Goal: Information Seeking & Learning: Learn about a topic

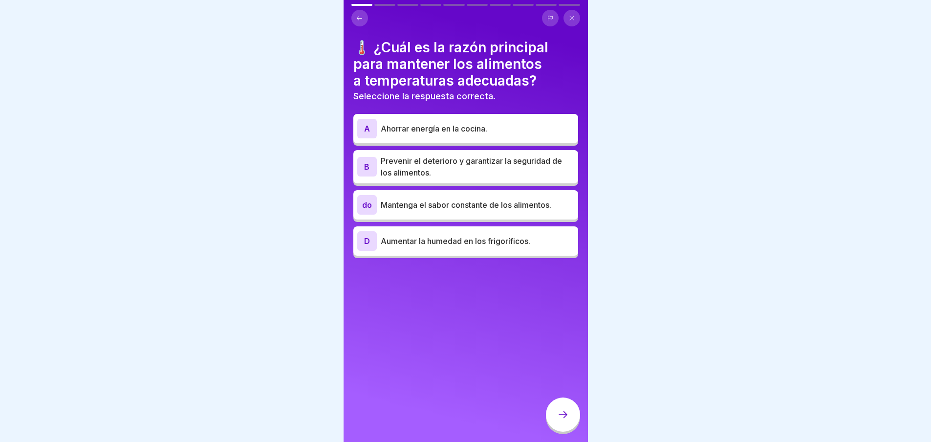
click at [445, 163] on font "Prevenir el deterioro y garantizar la seguridad de los alimentos." at bounding box center [471, 167] width 181 height 22
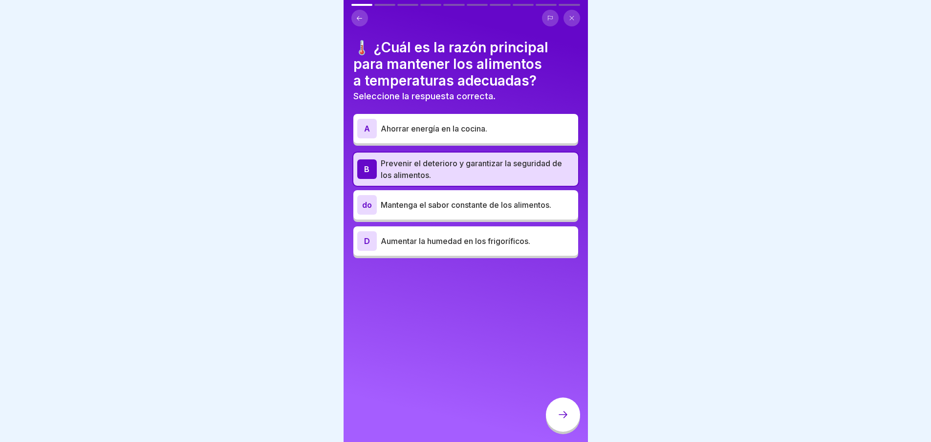
click at [574, 20] on icon at bounding box center [572, 18] width 6 height 6
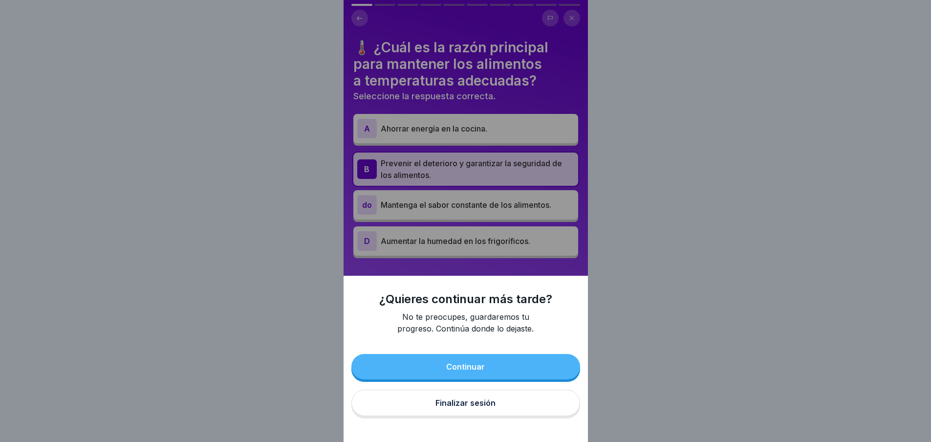
click at [472, 371] on font "Continuar" at bounding box center [465, 367] width 39 height 10
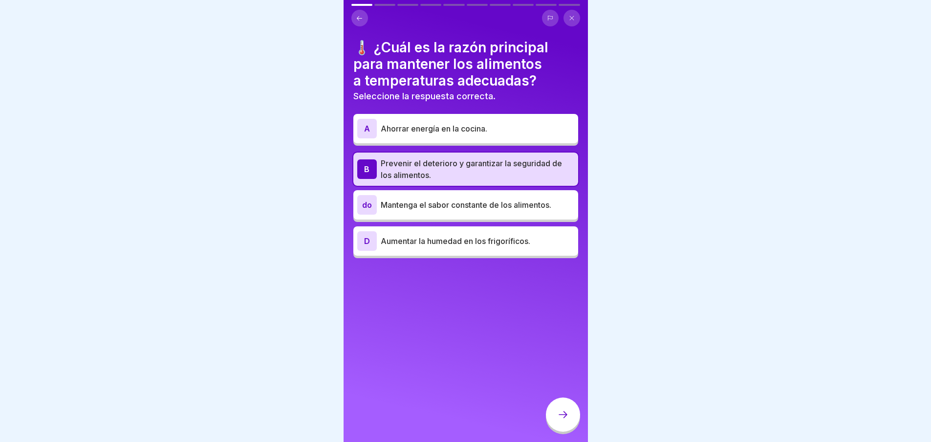
click at [564, 428] on div at bounding box center [563, 415] width 34 height 34
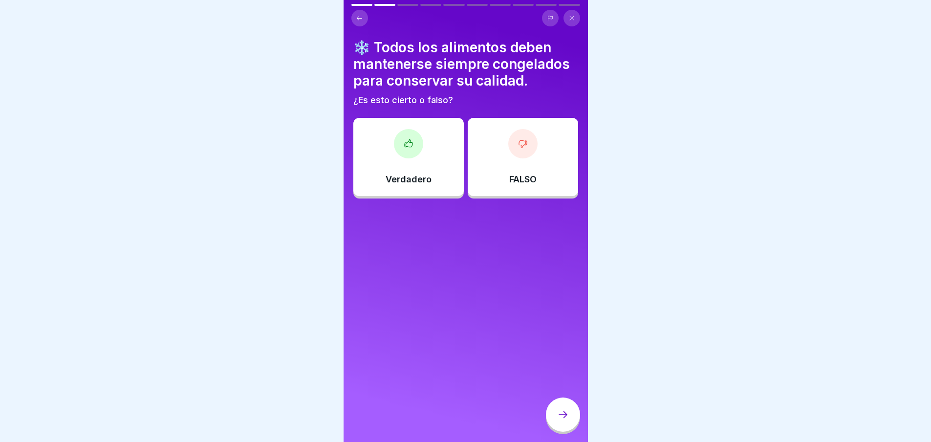
click at [491, 171] on div "FALSO" at bounding box center [523, 157] width 110 height 78
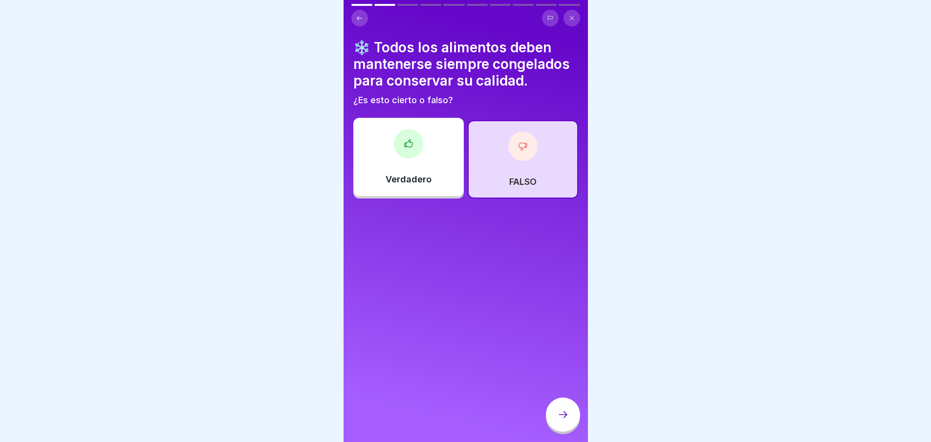
click at [518, 185] on font "FALSO" at bounding box center [522, 182] width 27 height 10
click at [516, 170] on div "FALSO" at bounding box center [523, 159] width 110 height 78
click at [561, 420] on icon at bounding box center [563, 415] width 12 height 12
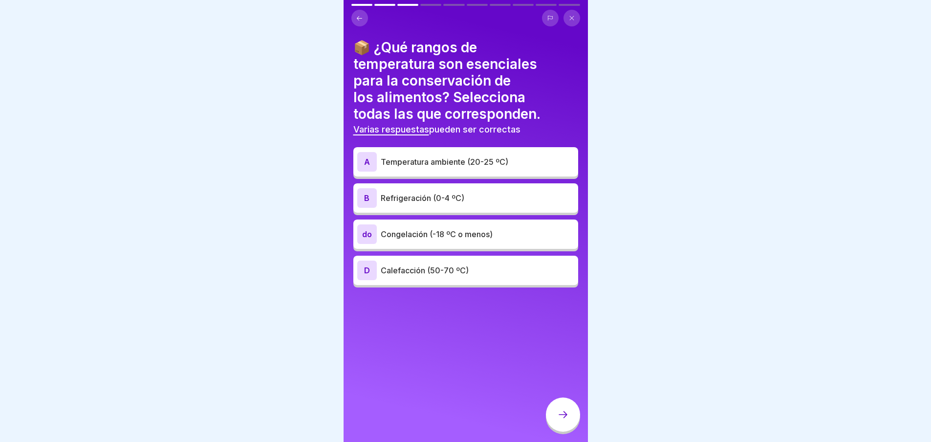
click at [427, 197] on font "Refrigeración (0-4 ºC)" at bounding box center [423, 198] width 84 height 10
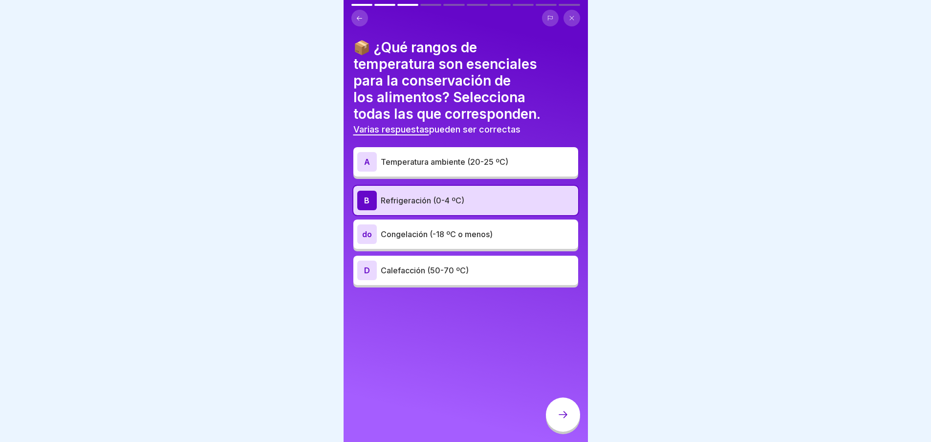
click at [425, 237] on font "Congelación (-18 ºC o menos)" at bounding box center [437, 234] width 112 height 10
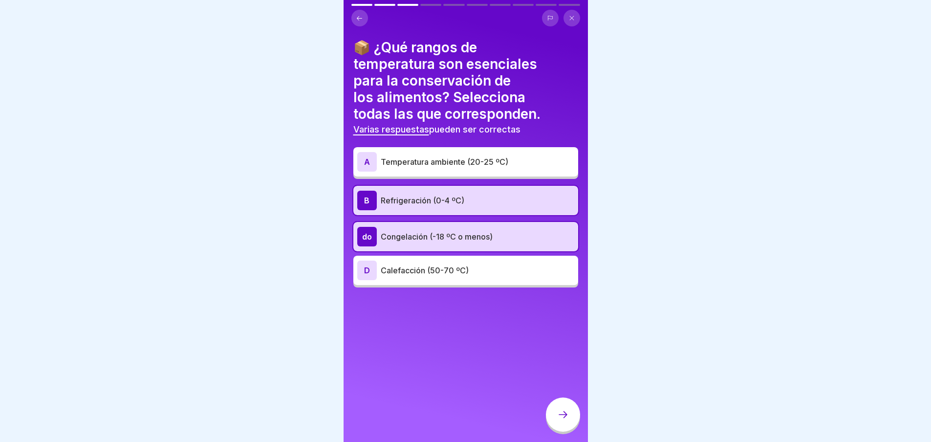
click at [416, 268] on font "Calefacción (50-70 ºC)" at bounding box center [425, 270] width 88 height 10
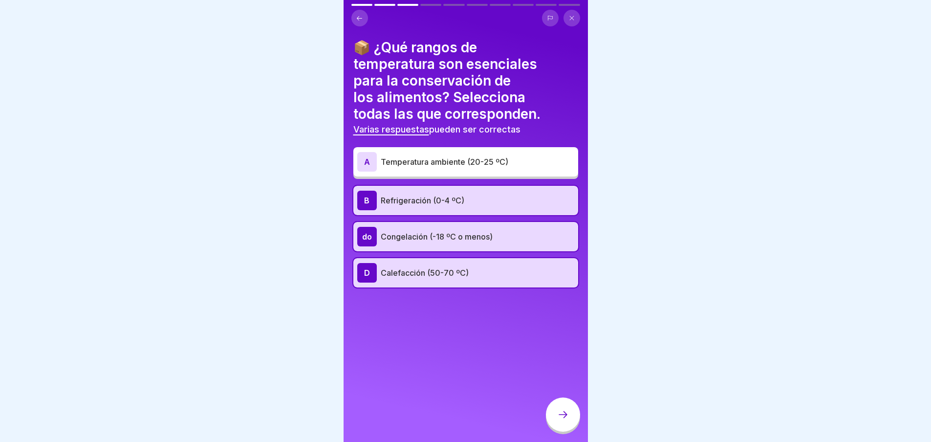
click at [417, 140] on div "📦 ¿Qué rangos de temperatura son esenciales para la conservación de los aliment…" at bounding box center [465, 163] width 225 height 248
click at [410, 153] on div "A Temperatura ambiente (20-25 ºC)" at bounding box center [465, 162] width 217 height 20
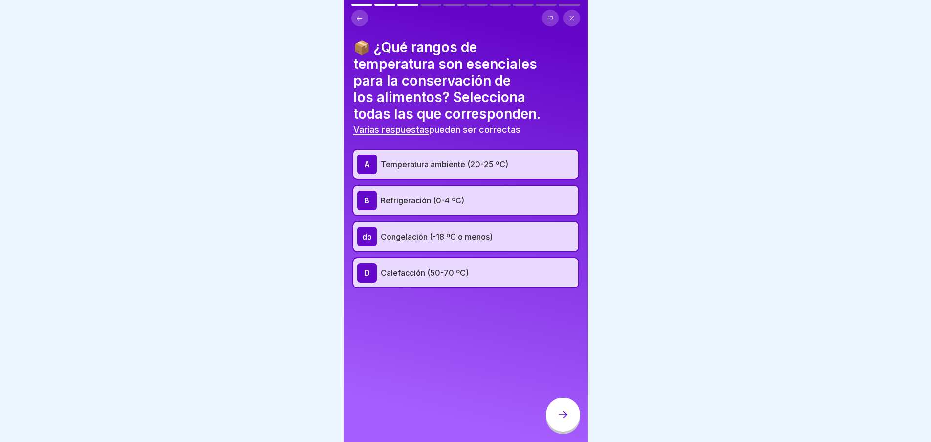
click at [412, 162] on font "Temperatura ambiente (20-25 ºC)" at bounding box center [445, 164] width 128 height 10
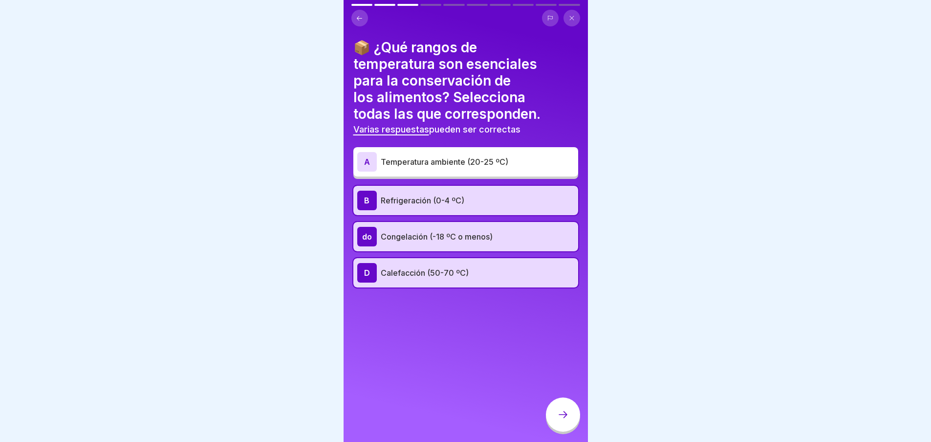
click at [439, 271] on font "Calefacción (50-70 ºC)" at bounding box center [425, 273] width 88 height 10
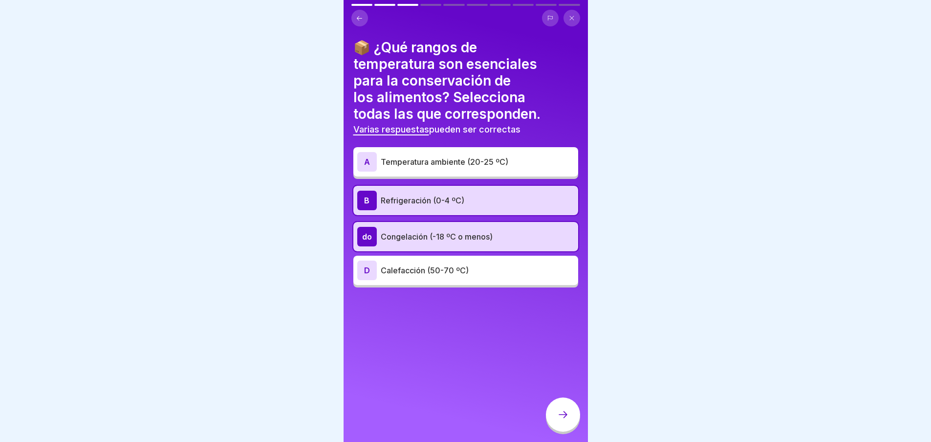
click at [561, 417] on icon at bounding box center [563, 415] width 12 height 12
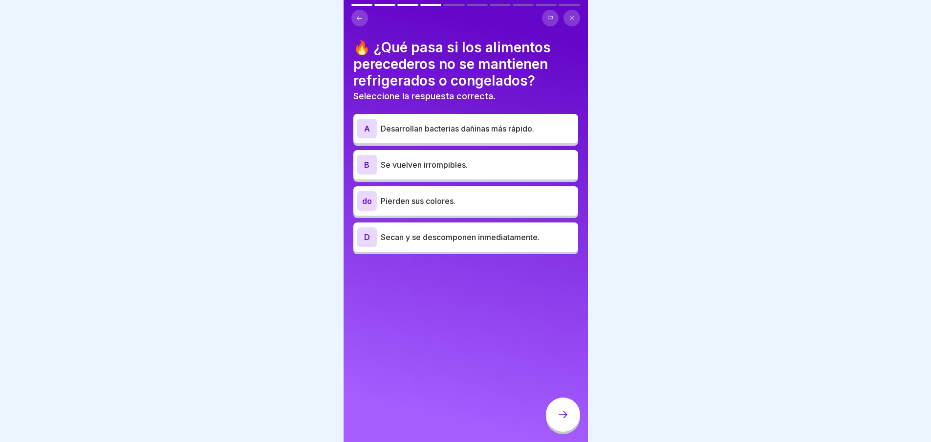
click at [415, 148] on div "A Desarrollan bacterias dañinas más rápido. B Se vuelven irrompibles. do Pierde…" at bounding box center [465, 185] width 225 height 138
click at [424, 130] on font "Desarrollan bacterias dañinas más rápido." at bounding box center [458, 129] width 154 height 10
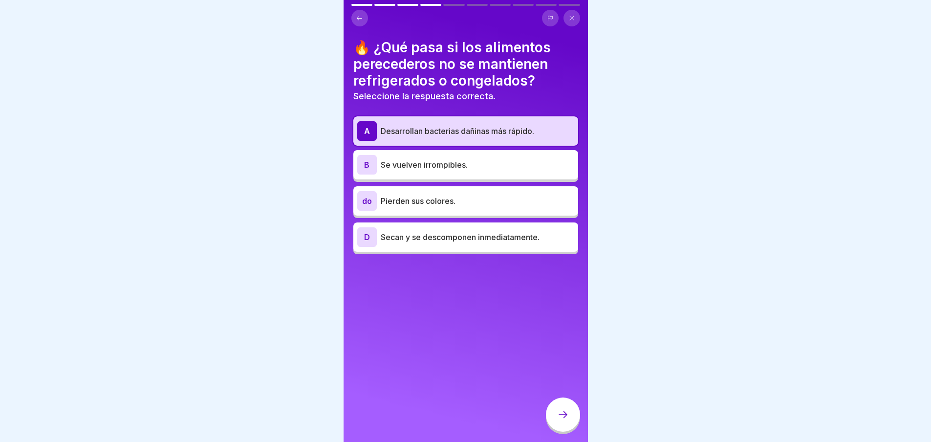
click at [566, 420] on icon at bounding box center [563, 415] width 12 height 12
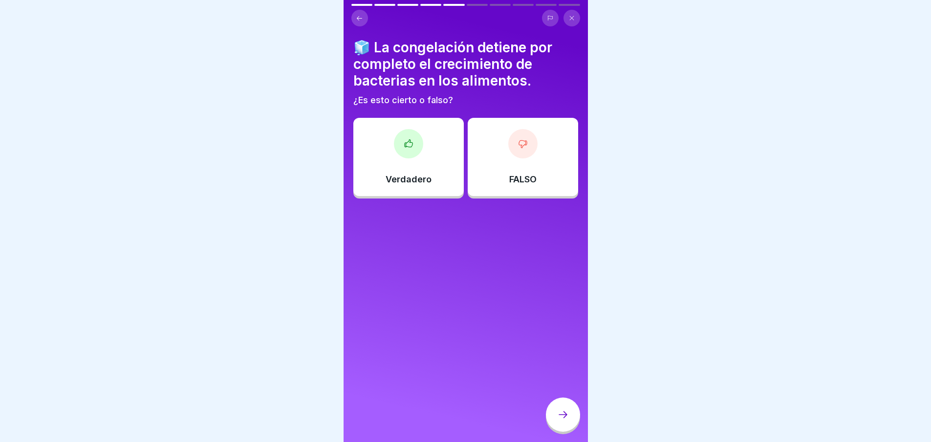
click at [509, 148] on div at bounding box center [522, 143] width 29 height 29
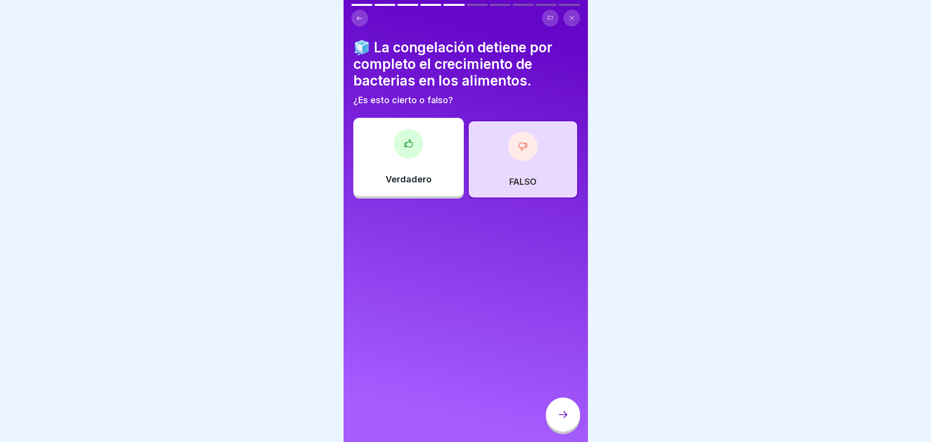
click at [558, 420] on icon at bounding box center [563, 415] width 12 height 12
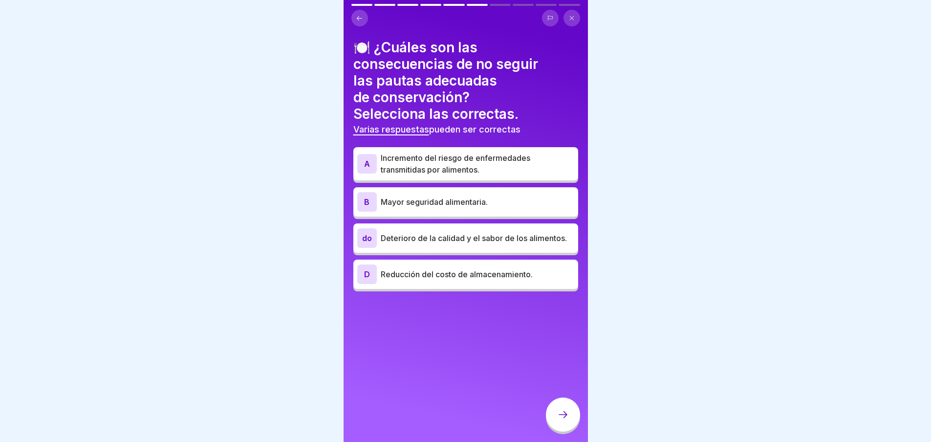
click at [476, 162] on font "Incremento del riesgo de enfermedades transmitidas por alimentos." at bounding box center [456, 164] width 150 height 22
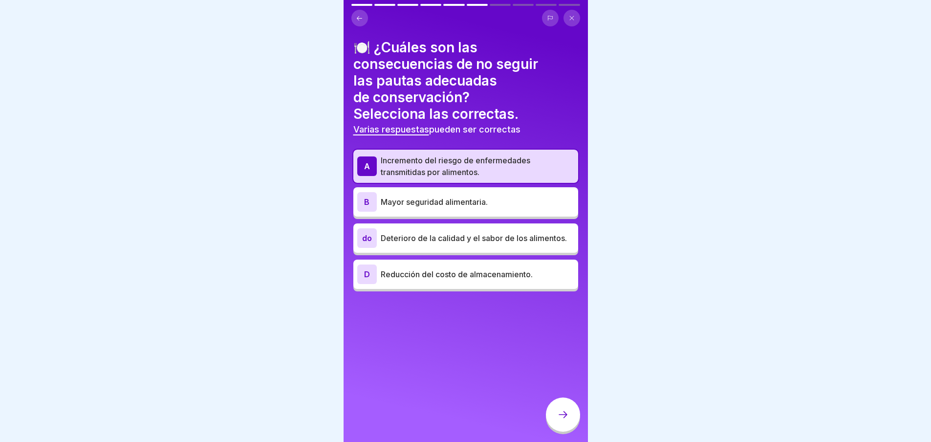
click at [441, 243] on p "Deterioro de la calidad y el sabor de los alimentos." at bounding box center [478, 238] width 194 height 12
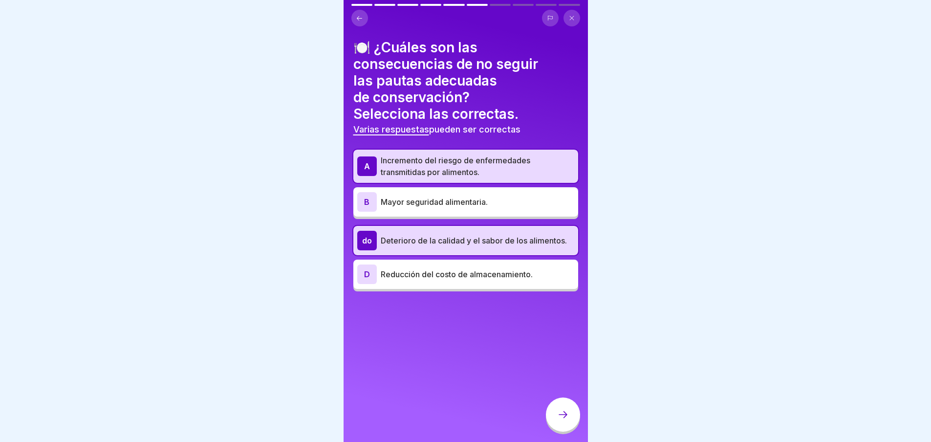
click at [559, 420] on icon at bounding box center [563, 415] width 12 height 12
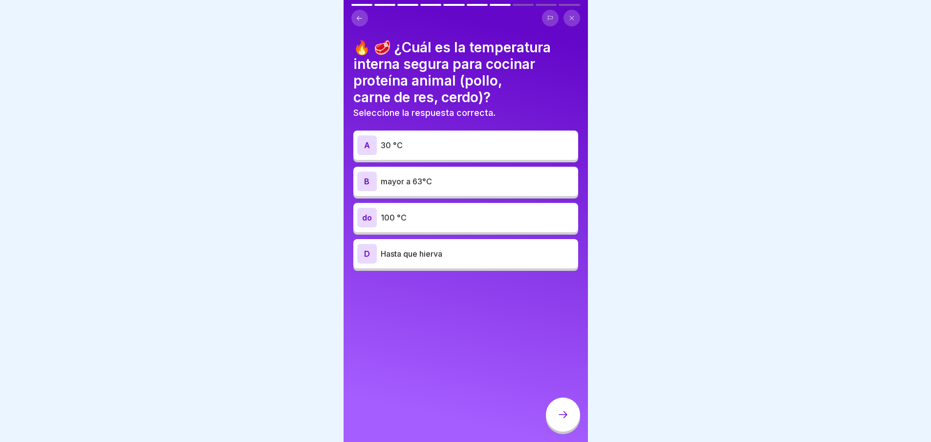
click at [446, 179] on p "mayor a 63°C" at bounding box center [478, 182] width 194 height 12
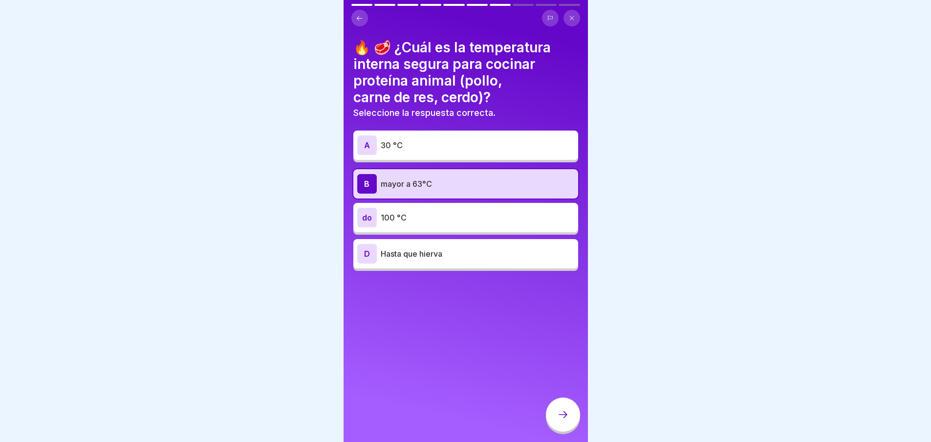
click at [563, 420] on icon at bounding box center [563, 415] width 12 height 12
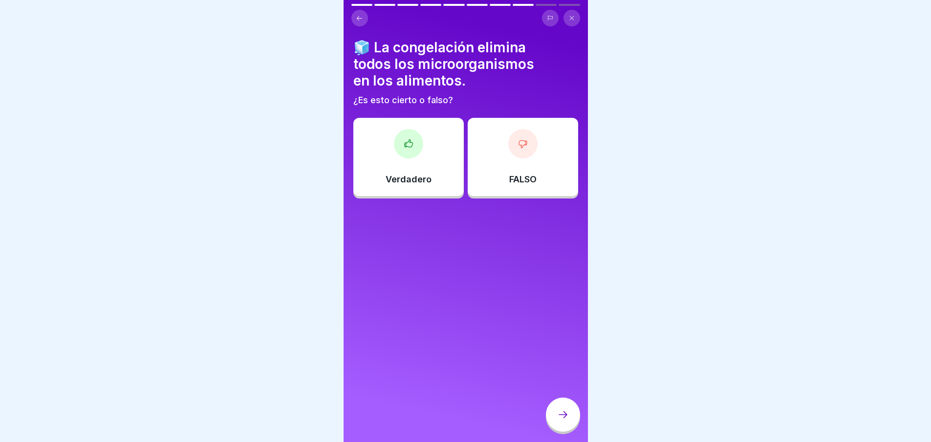
click at [499, 176] on div "FALSO" at bounding box center [523, 157] width 110 height 78
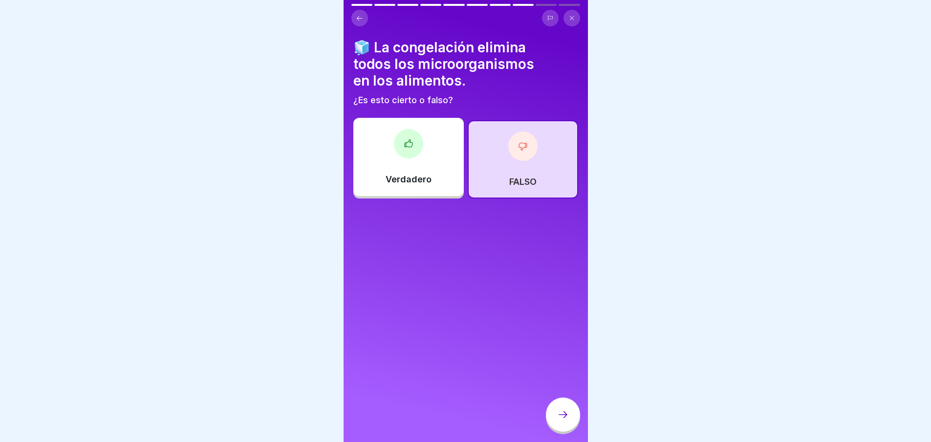
click at [572, 428] on div at bounding box center [563, 415] width 34 height 34
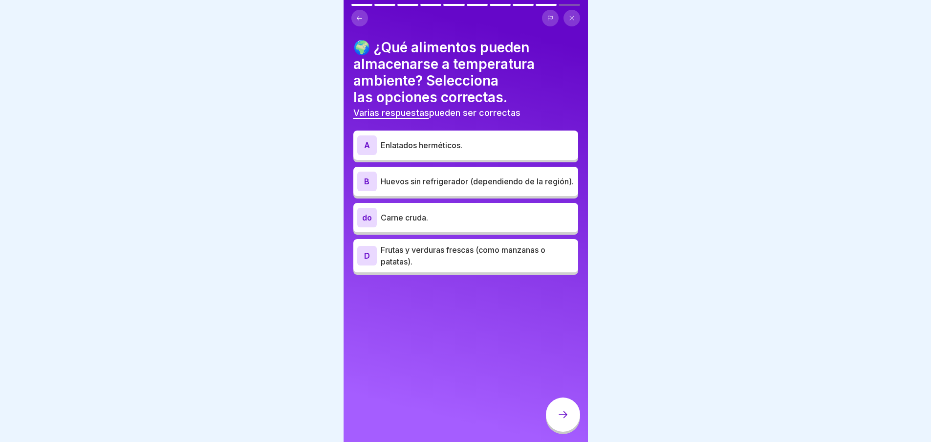
click at [432, 141] on font "Enlatados herméticos." at bounding box center [422, 145] width 82 height 10
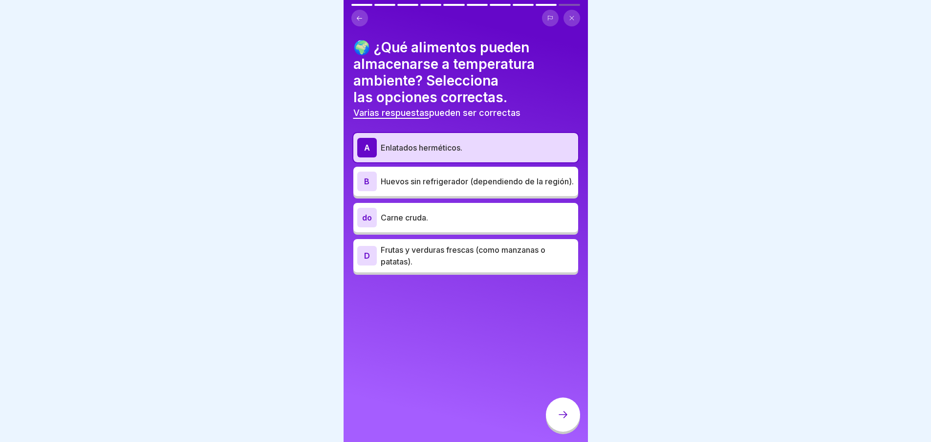
click at [419, 176] on p "Huevos sin refrigerador (dependiendo de la región)." at bounding box center [478, 182] width 194 height 12
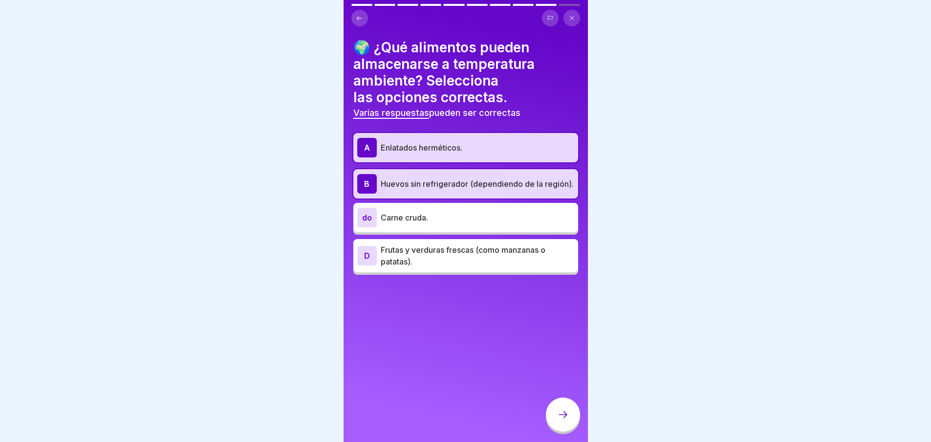
click at [418, 263] on p "Frutas y verduras frescas (como manzanas o patatas)." at bounding box center [478, 255] width 194 height 23
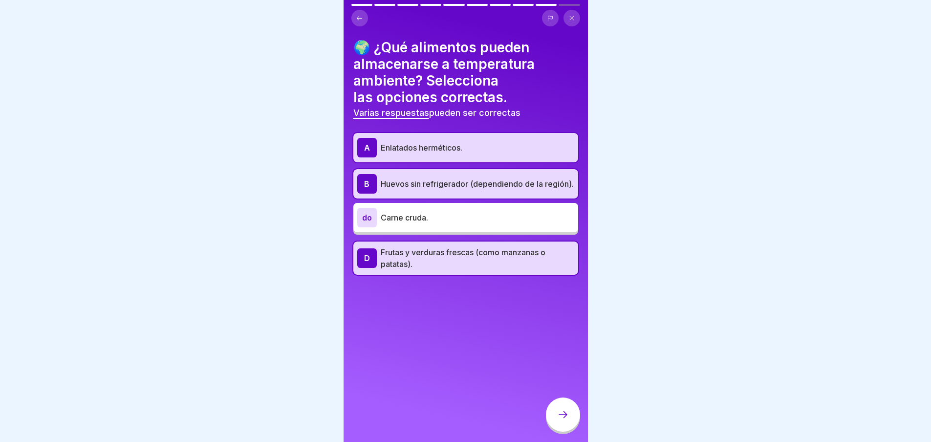
click at [572, 430] on div at bounding box center [563, 415] width 34 height 34
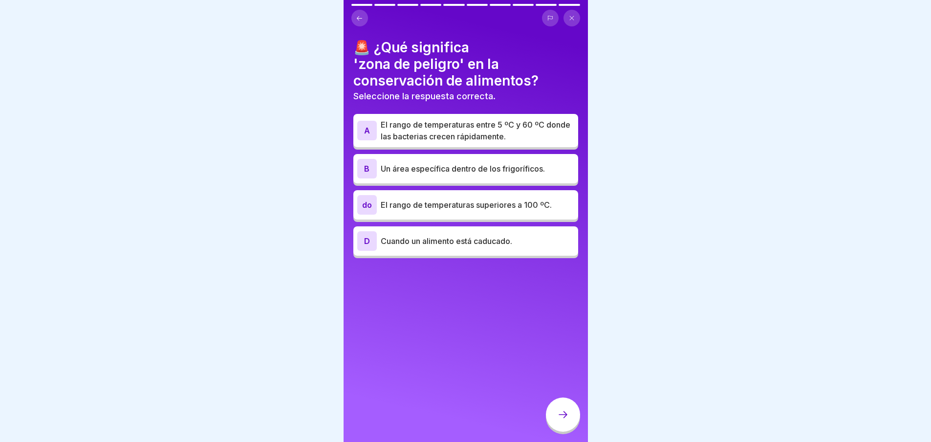
click at [404, 121] on font "El rango de temperaturas entre 5 ºC y 60 ºC donde las bacterias crecen rápidame…" at bounding box center [476, 131] width 190 height 22
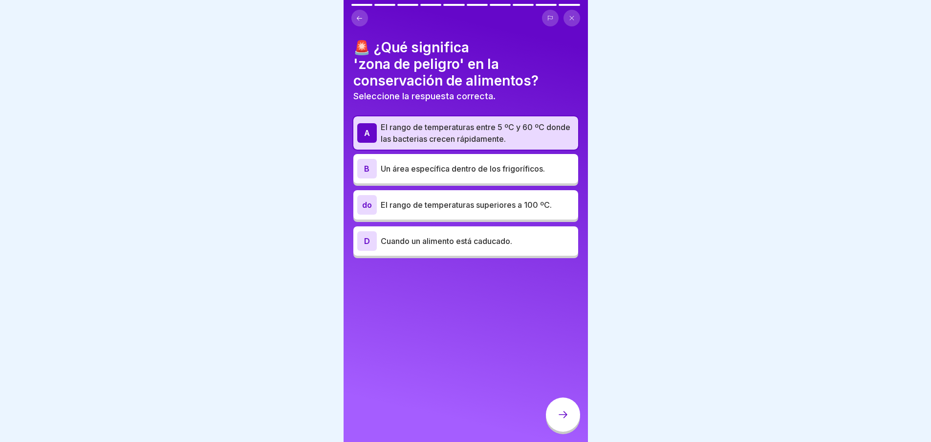
click at [567, 412] on div at bounding box center [563, 415] width 34 height 34
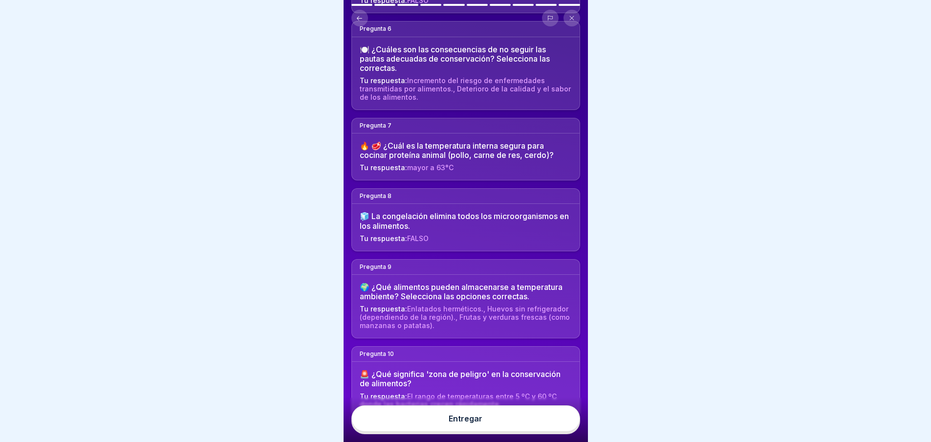
scroll to position [477, 0]
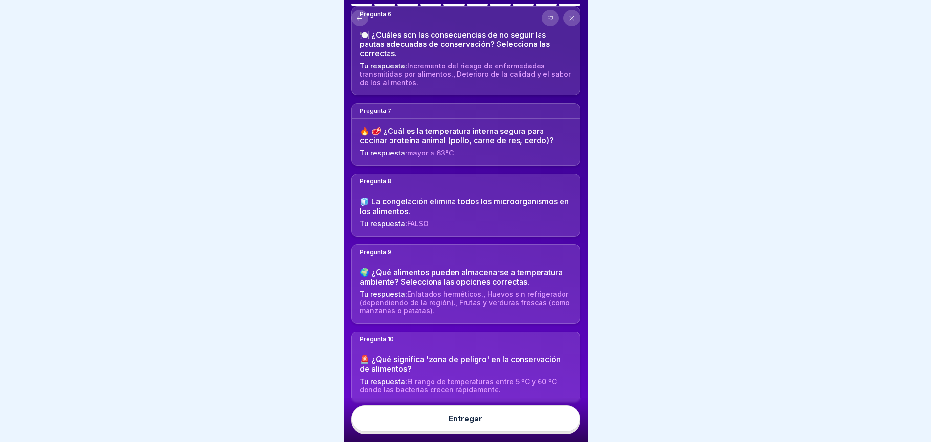
click at [461, 432] on button "Entregar" at bounding box center [466, 418] width 229 height 26
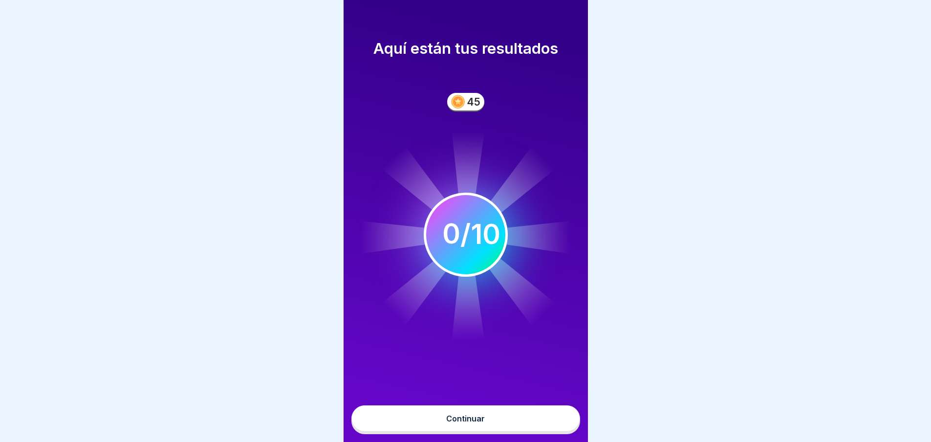
click at [467, 423] on font "Continuar" at bounding box center [465, 419] width 39 height 10
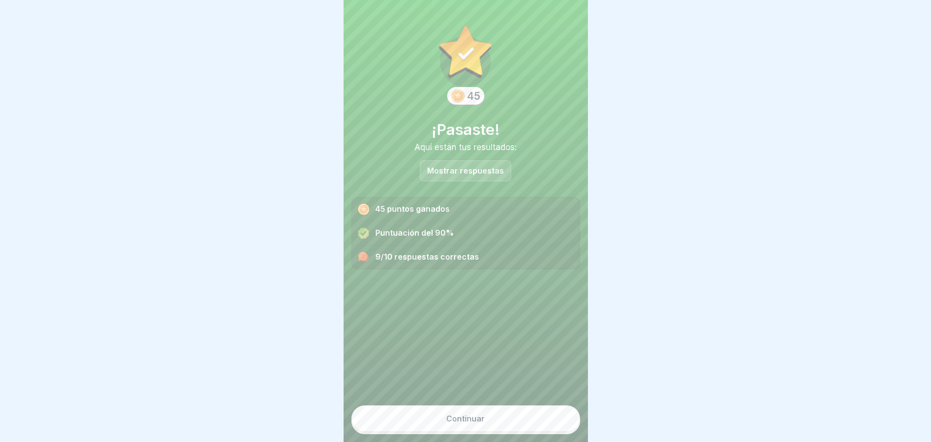
click at [466, 172] on font "Mostrar respuestas" at bounding box center [465, 171] width 77 height 10
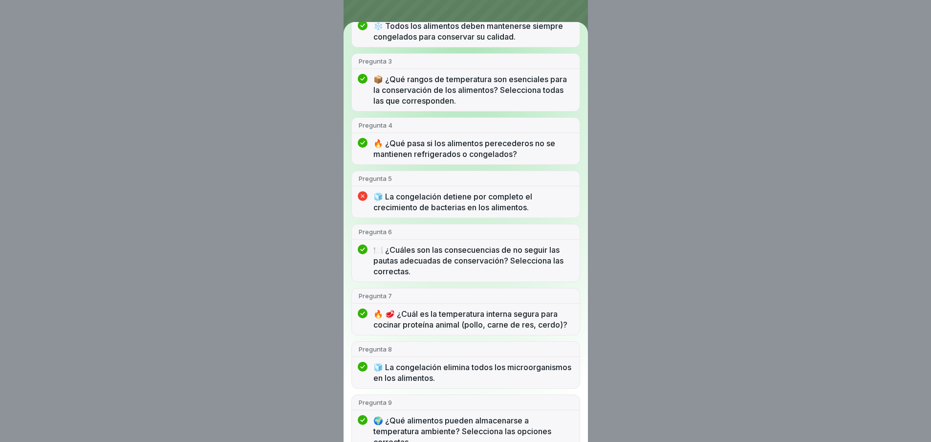
scroll to position [188, 0]
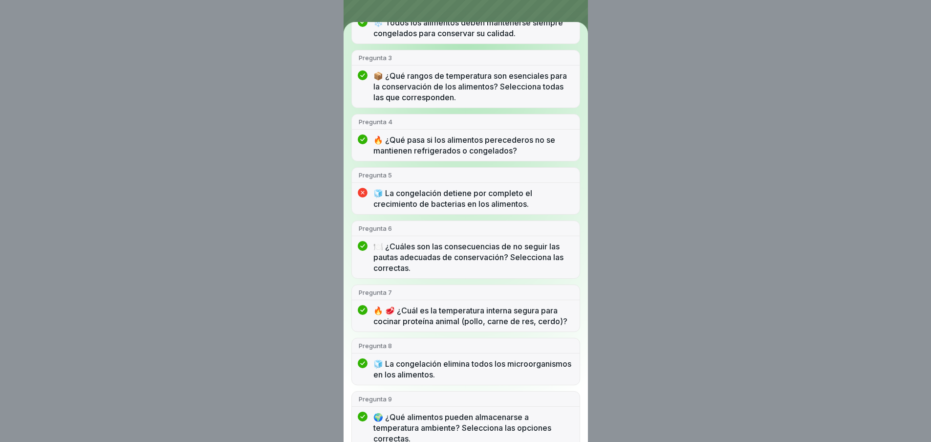
click at [491, 198] on font "🧊 La congelación detiene por completo el crecimiento de bacterias en los alimen…" at bounding box center [453, 198] width 159 height 21
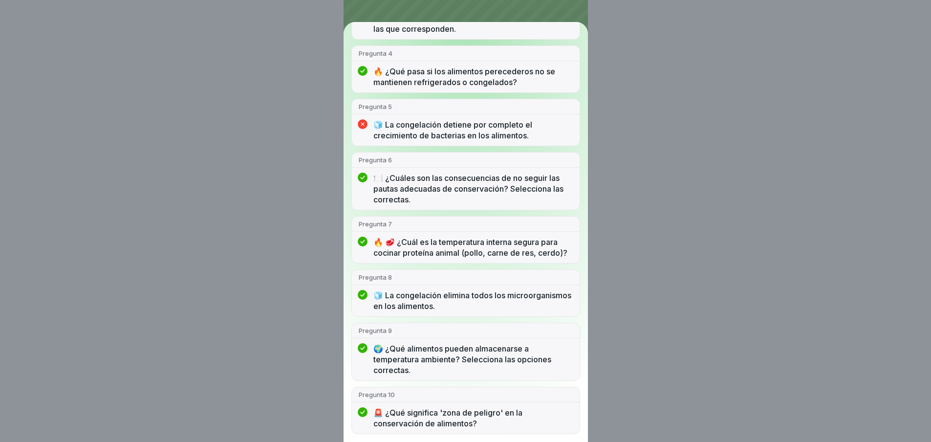
click at [579, 258] on div "¡Pasaste! 9/10 respuestas correctas Pregunta 1 🌡️ ¿Cuál es la razón principal p…" at bounding box center [466, 232] width 244 height 420
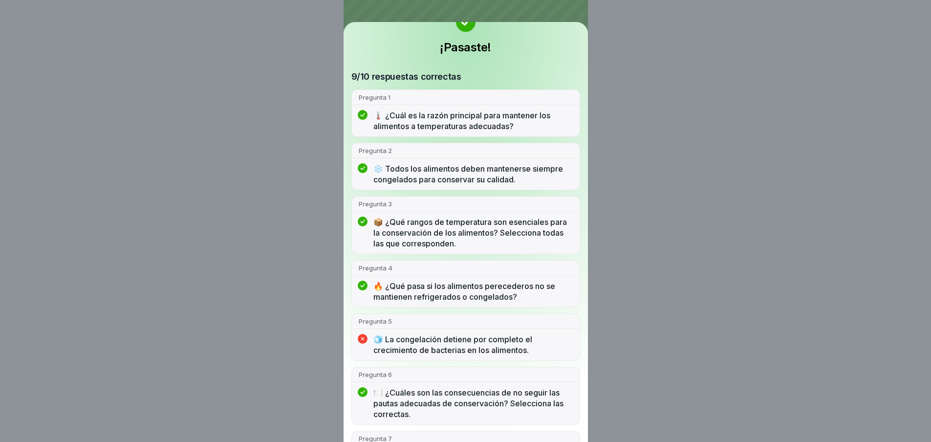
scroll to position [0, 0]
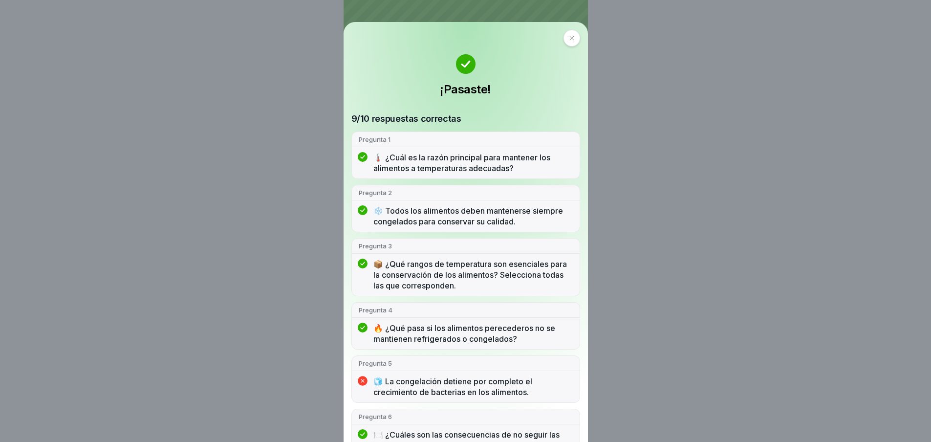
click at [569, 40] on icon at bounding box center [572, 38] width 6 height 6
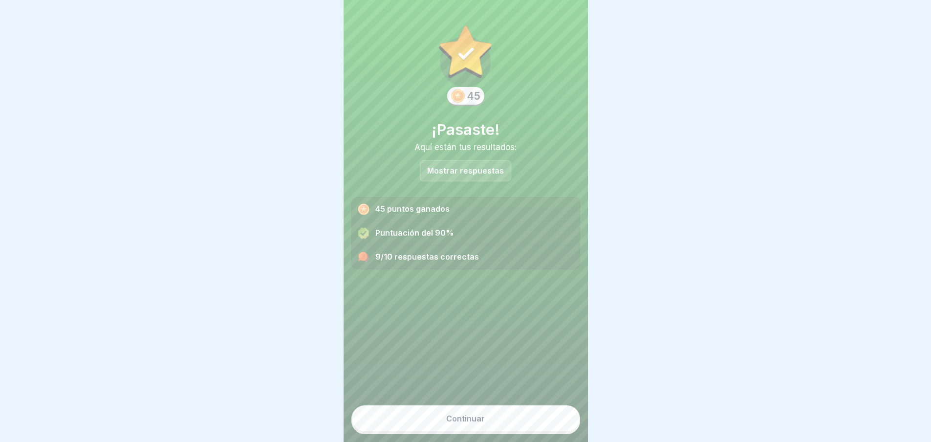
click at [483, 420] on button "Continuar" at bounding box center [466, 418] width 229 height 26
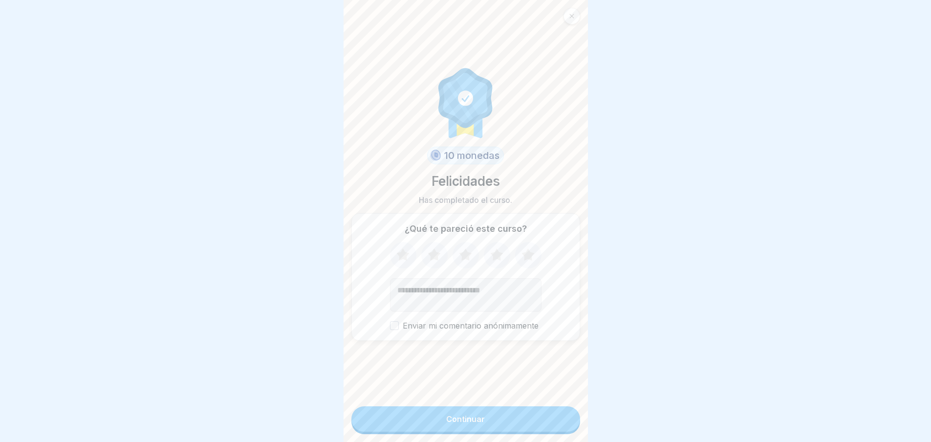
click at [470, 424] on font "Continuar" at bounding box center [465, 419] width 39 height 10
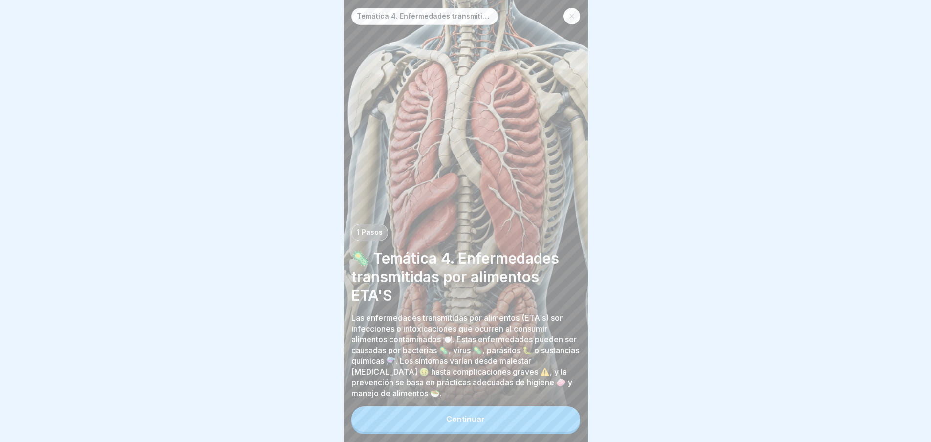
click at [499, 421] on button "Continuar" at bounding box center [466, 418] width 229 height 25
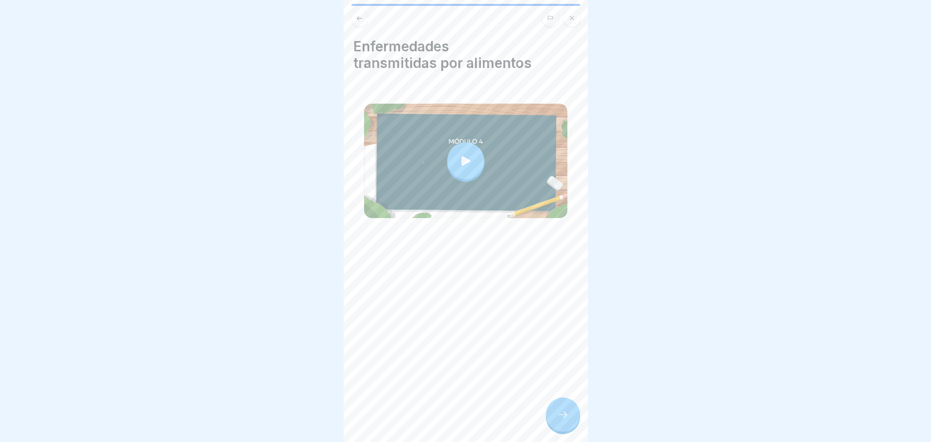
click at [459, 158] on icon at bounding box center [466, 161] width 14 height 14
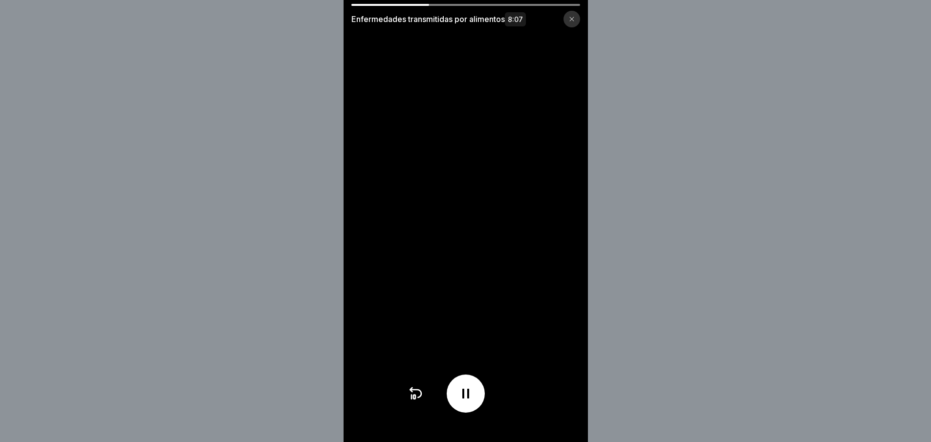
click at [387, 383] on video at bounding box center [466, 221] width 244 height 442
click at [353, 5] on div "Enfermedades transmitidas por alimentos 8:07" at bounding box center [466, 15] width 244 height 23
click at [357, 5] on div at bounding box center [391, 5] width 79 height 2
click at [418, 398] on icon at bounding box center [416, 394] width 16 height 16
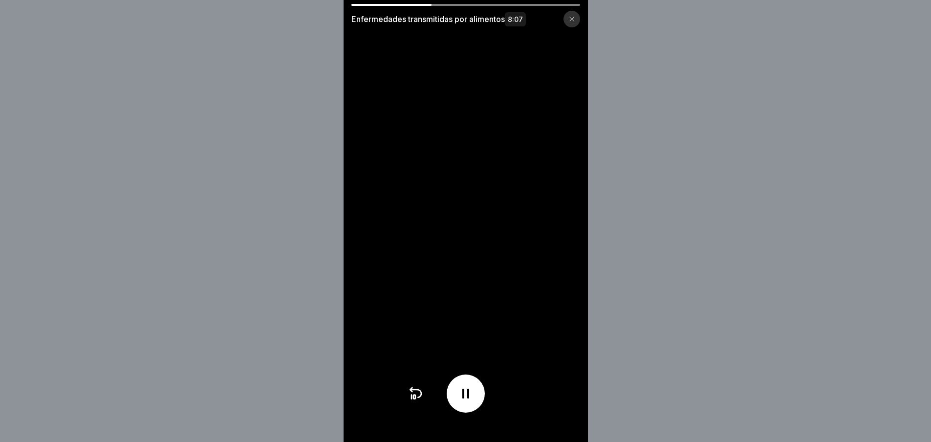
click at [418, 398] on icon at bounding box center [416, 394] width 16 height 16
click at [419, 409] on div at bounding box center [466, 394] width 116 height 38
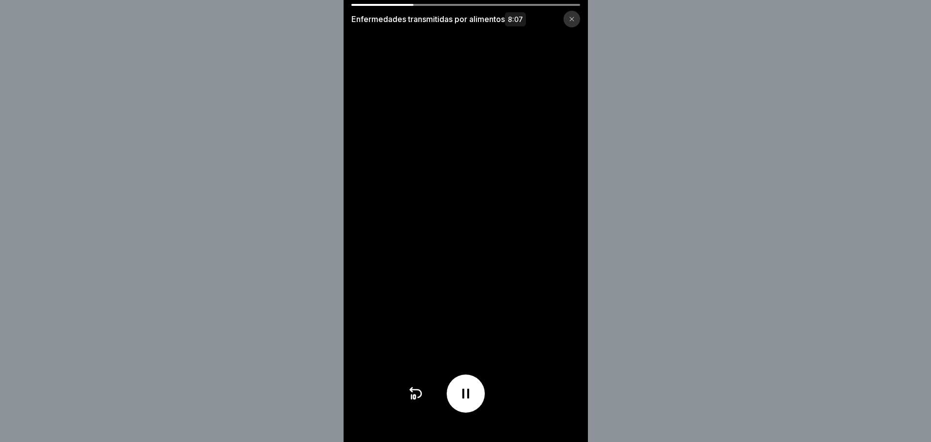
click at [419, 409] on div at bounding box center [466, 394] width 116 height 38
click at [418, 401] on icon at bounding box center [416, 394] width 16 height 16
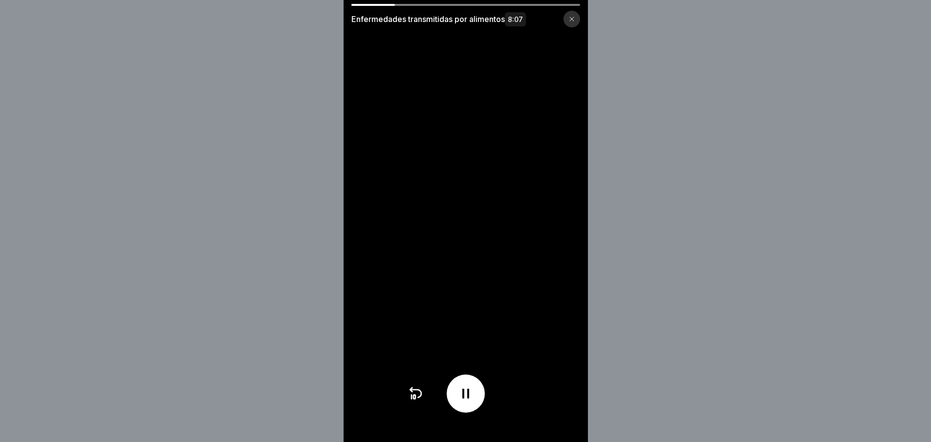
click at [418, 401] on icon at bounding box center [416, 394] width 16 height 16
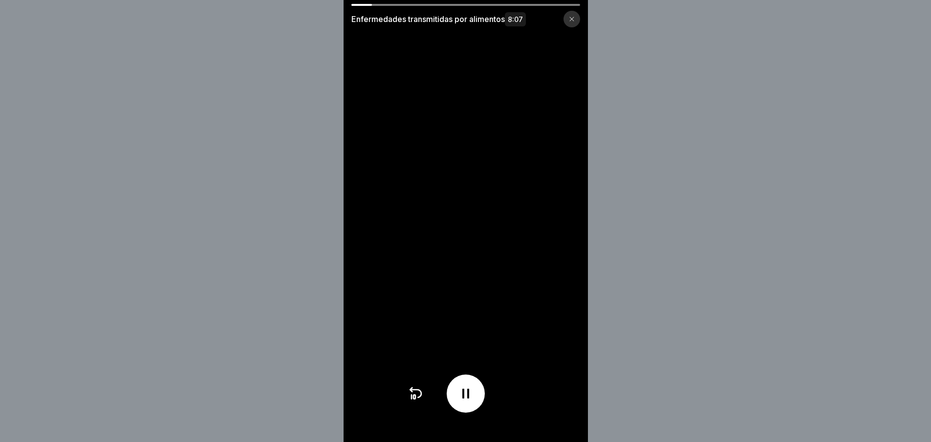
click at [416, 399] on icon at bounding box center [415, 397] width 2 height 4
click at [414, 401] on icon at bounding box center [416, 394] width 16 height 16
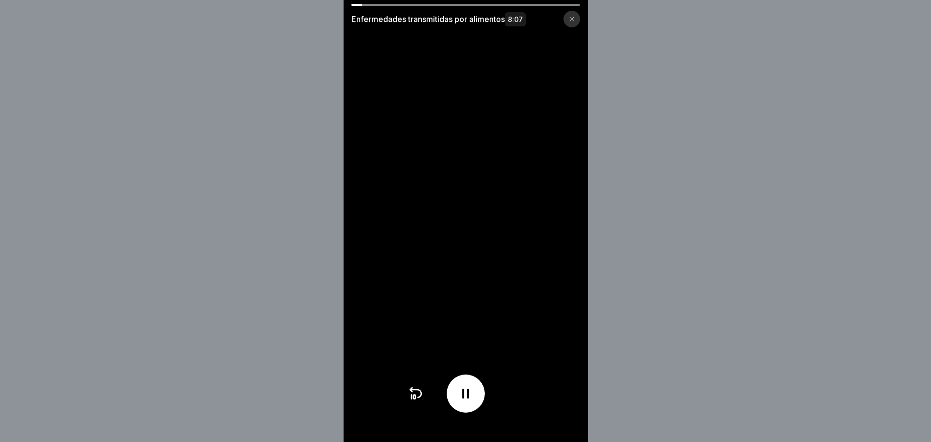
click at [415, 401] on icon at bounding box center [416, 394] width 16 height 16
click at [412, 399] on icon at bounding box center [412, 397] width 0 height 4
click at [464, 396] on icon at bounding box center [466, 394] width 16 height 16
click at [462, 412] on div at bounding box center [466, 394] width 38 height 38
click at [477, 403] on div at bounding box center [466, 394] width 38 height 38
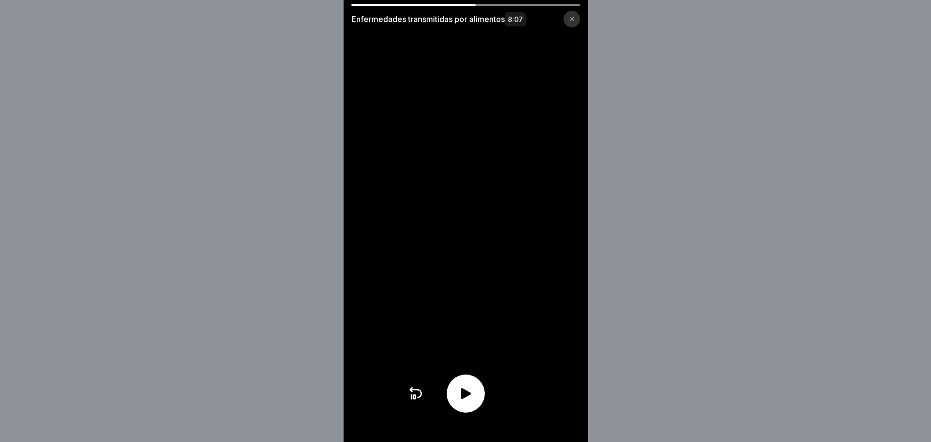
click at [471, 399] on icon at bounding box center [466, 393] width 10 height 11
click at [469, 398] on icon at bounding box center [466, 394] width 7 height 10
click at [465, 399] on icon at bounding box center [466, 393] width 10 height 11
click at [469, 398] on icon at bounding box center [466, 394] width 7 height 10
click at [471, 399] on icon at bounding box center [466, 393] width 10 height 11
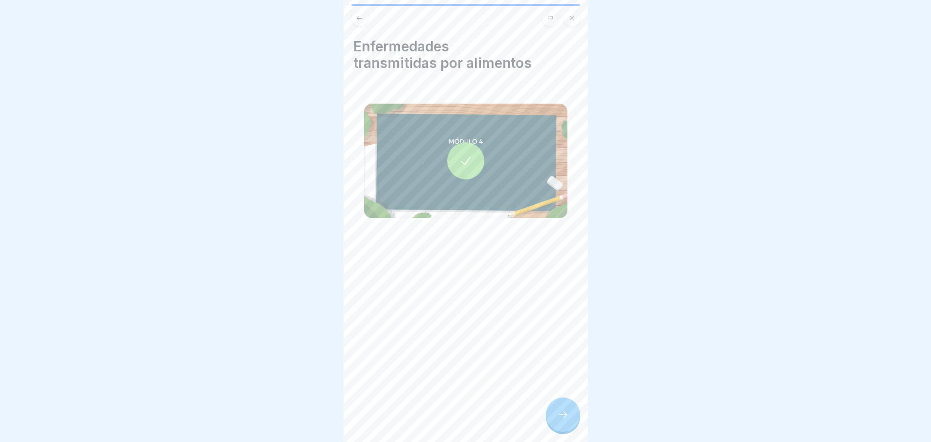
click at [560, 417] on icon at bounding box center [563, 415] width 12 height 12
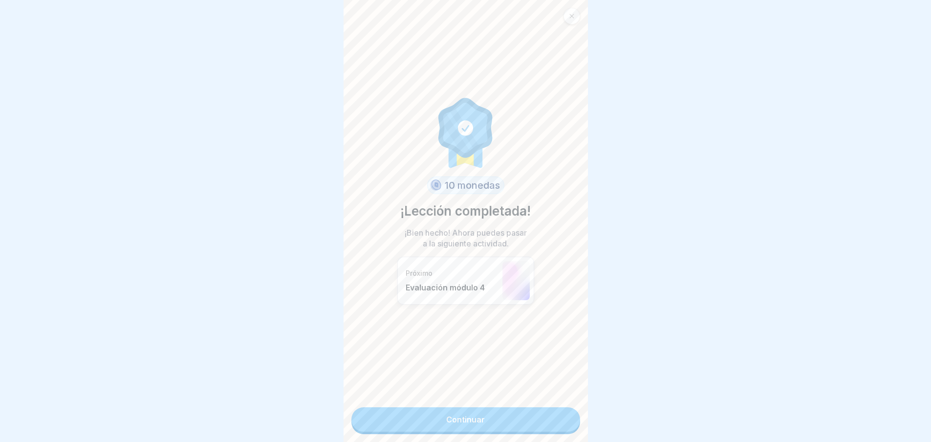
click at [466, 421] on font "Continuar" at bounding box center [465, 420] width 39 height 10
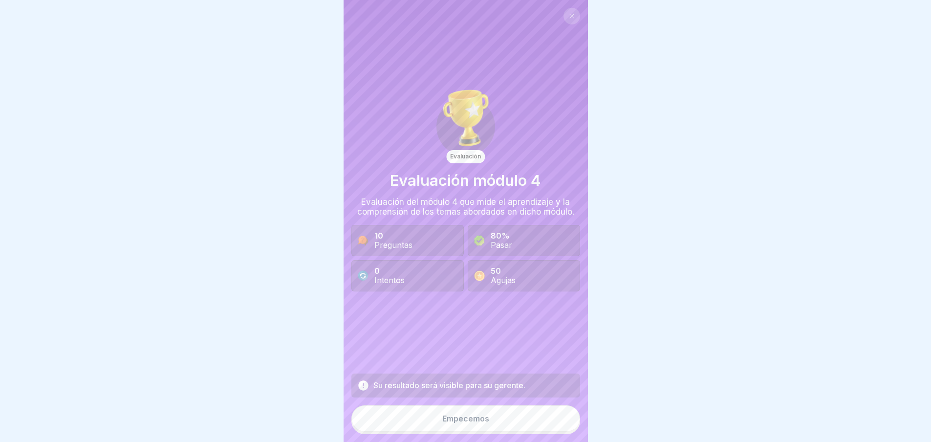
click at [474, 423] on font "Empecemos" at bounding box center [465, 419] width 47 height 10
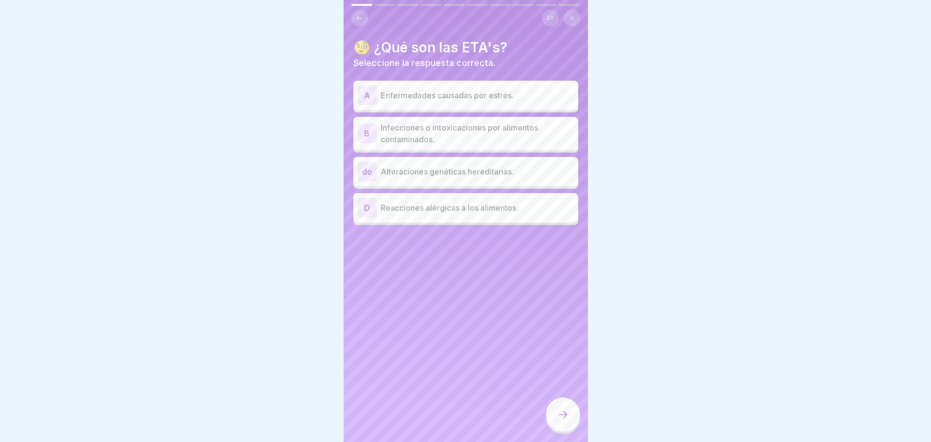
click at [456, 128] on font "Infecciones o intoxicaciones por alimentos contaminados." at bounding box center [459, 134] width 157 height 22
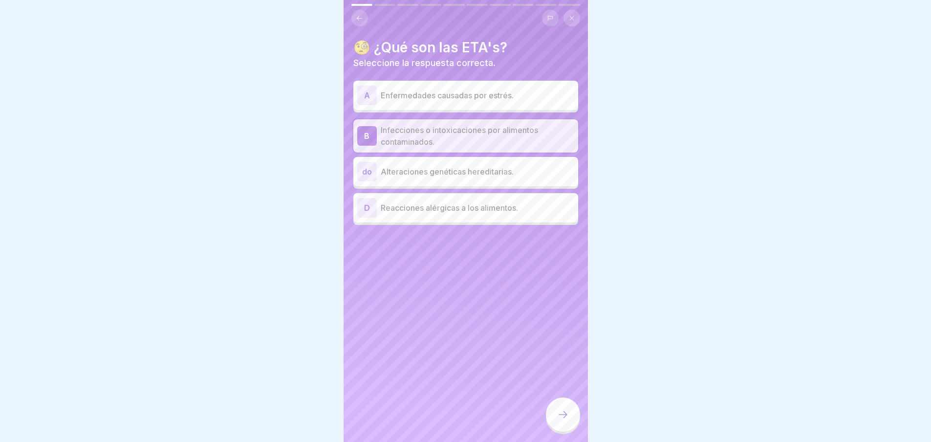
click at [570, 416] on div at bounding box center [563, 415] width 34 height 34
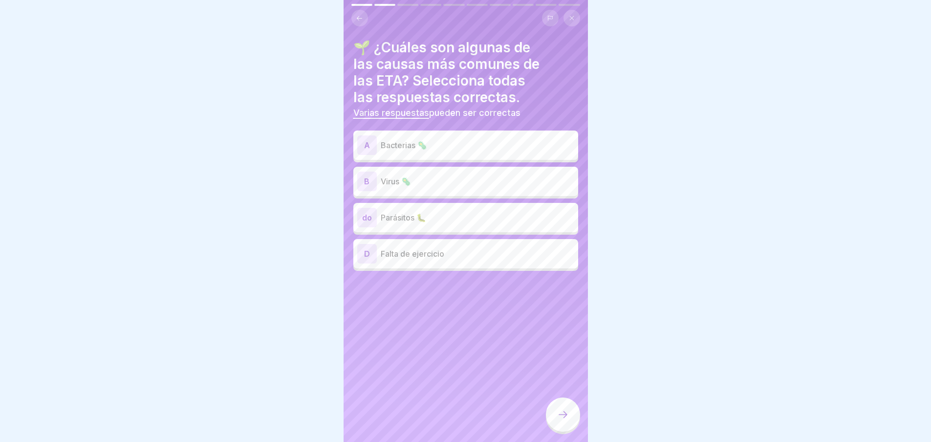
click at [401, 141] on font "Bacterias 🦠" at bounding box center [404, 145] width 46 height 10
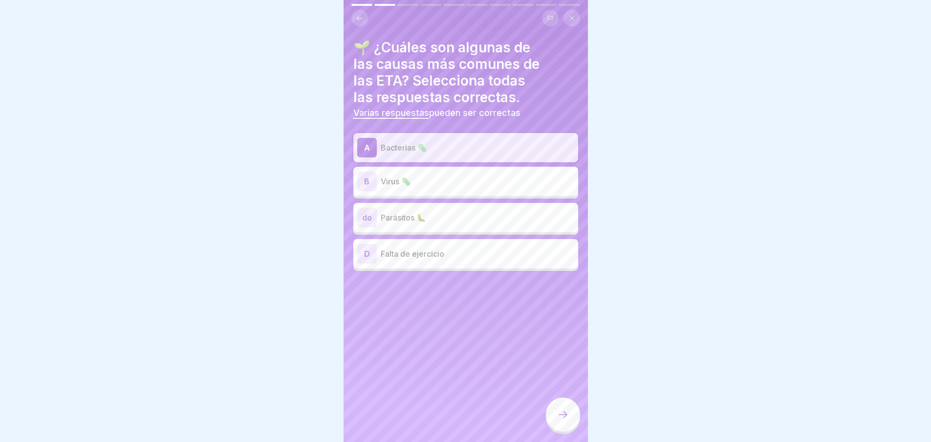
click at [393, 169] on div "B Virus 🦠" at bounding box center [465, 181] width 225 height 29
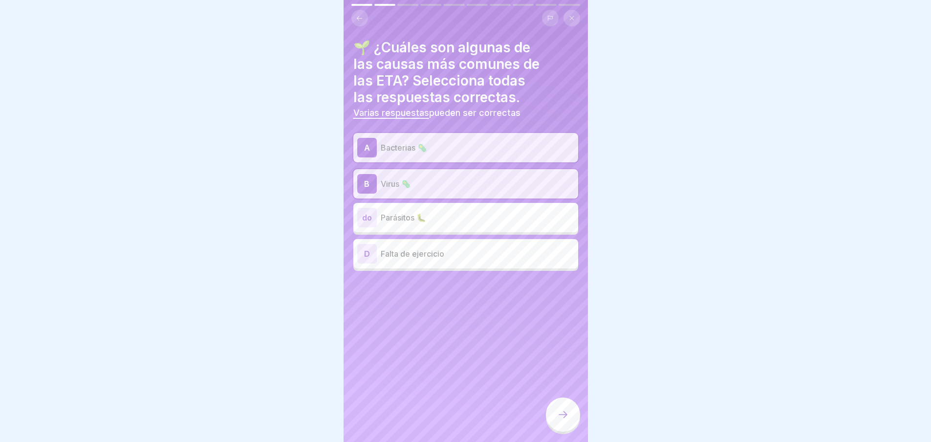
click at [399, 208] on div "do Parásitos 🐛" at bounding box center [465, 218] width 217 height 20
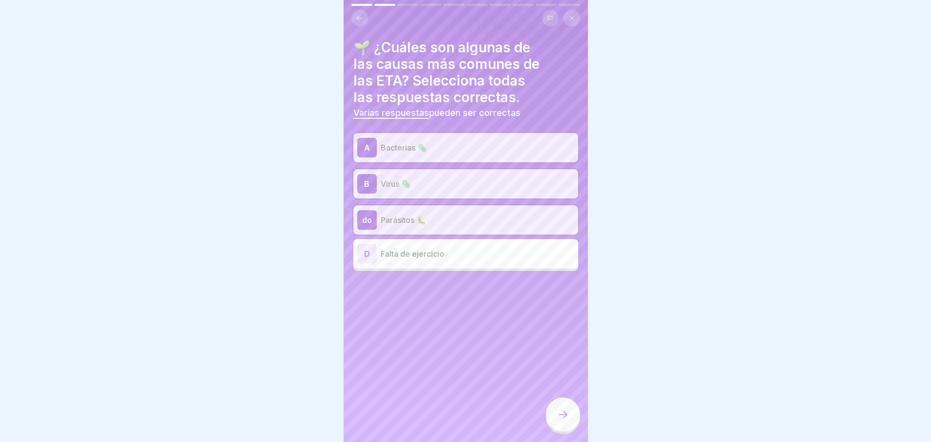
click at [564, 432] on div at bounding box center [563, 415] width 34 height 34
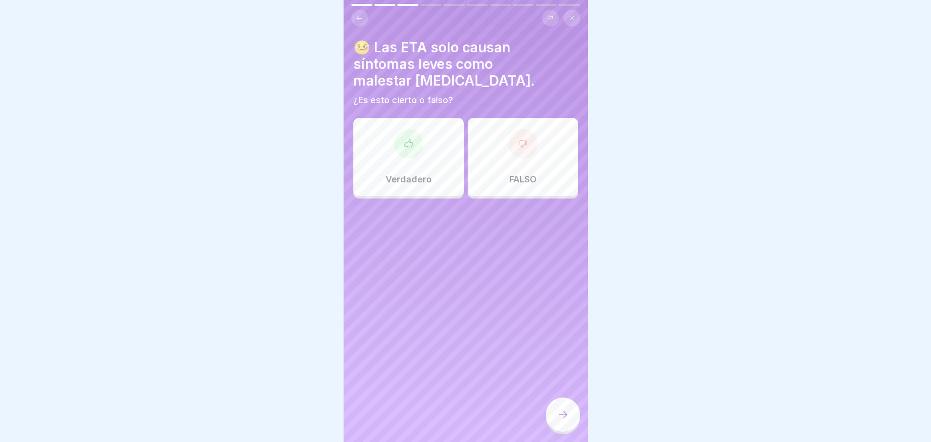
click at [508, 134] on div at bounding box center [522, 143] width 29 height 29
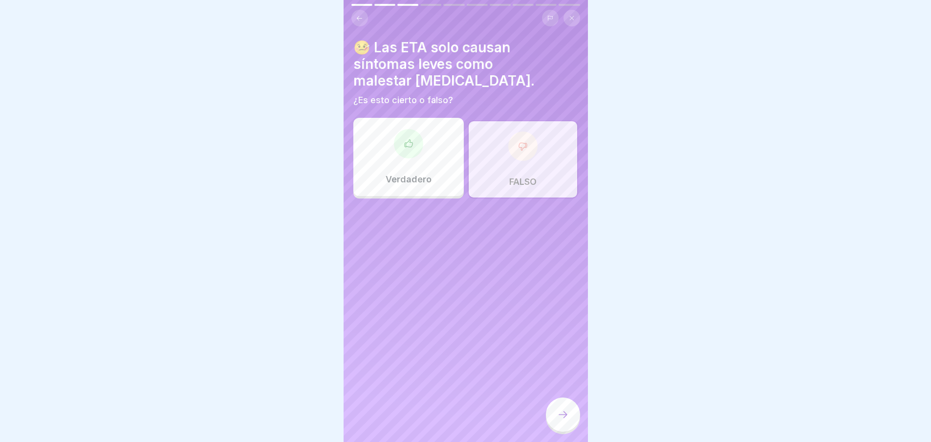
click at [564, 420] on icon at bounding box center [563, 415] width 12 height 12
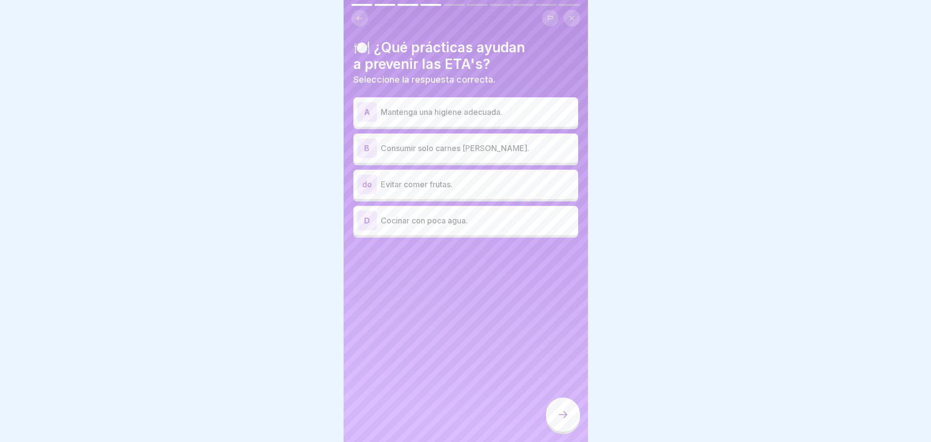
click at [471, 109] on font "Mantenga una higiene adecuada." at bounding box center [442, 112] width 122 height 10
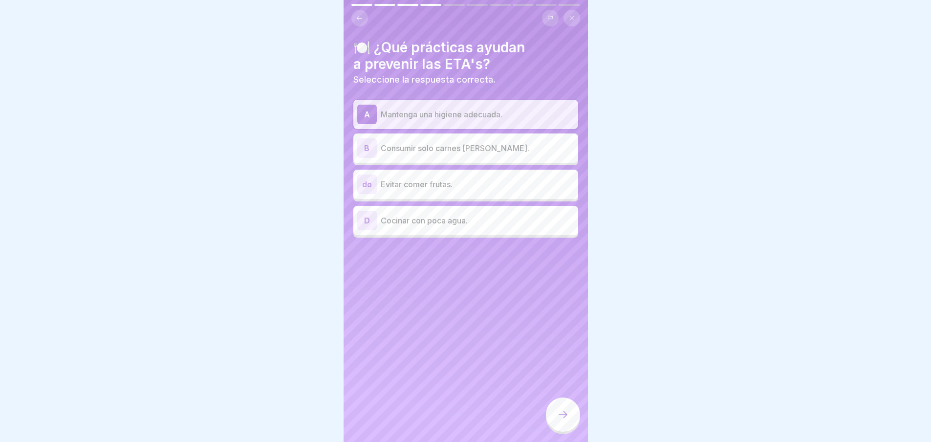
click at [569, 432] on div at bounding box center [563, 415] width 34 height 34
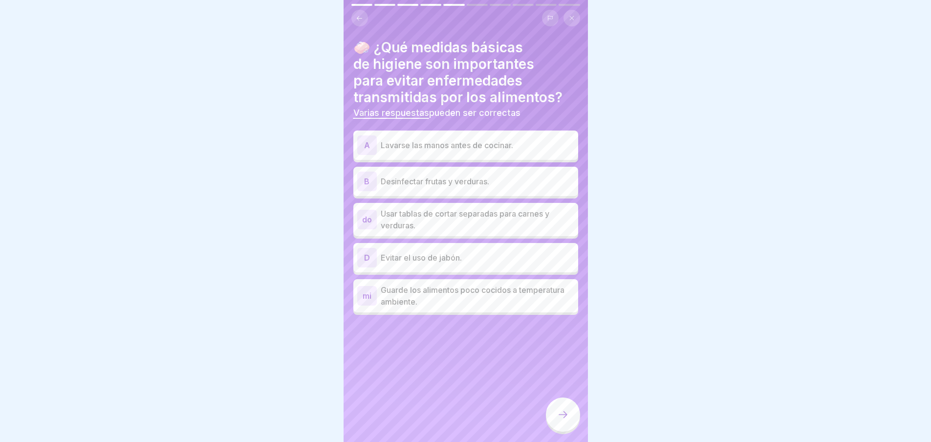
click at [475, 145] on font "Lavarse las manos antes de cocinar." at bounding box center [447, 145] width 133 height 10
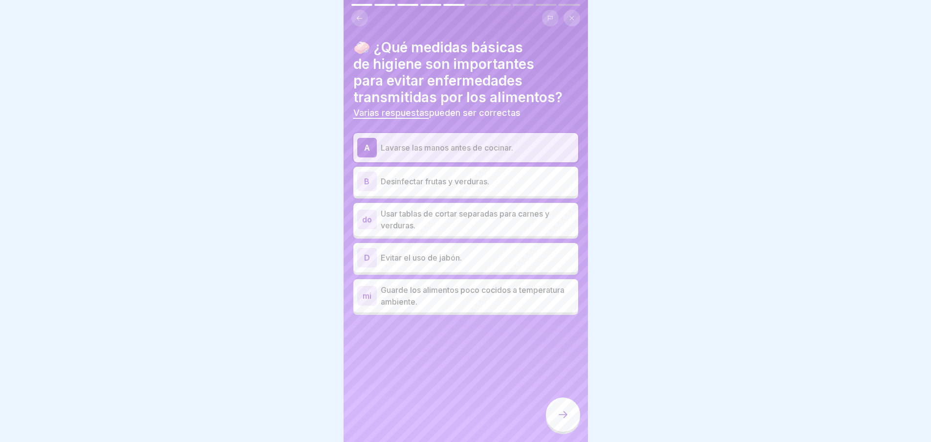
click at [465, 179] on font "Desinfectar frutas y verduras." at bounding box center [435, 182] width 109 height 10
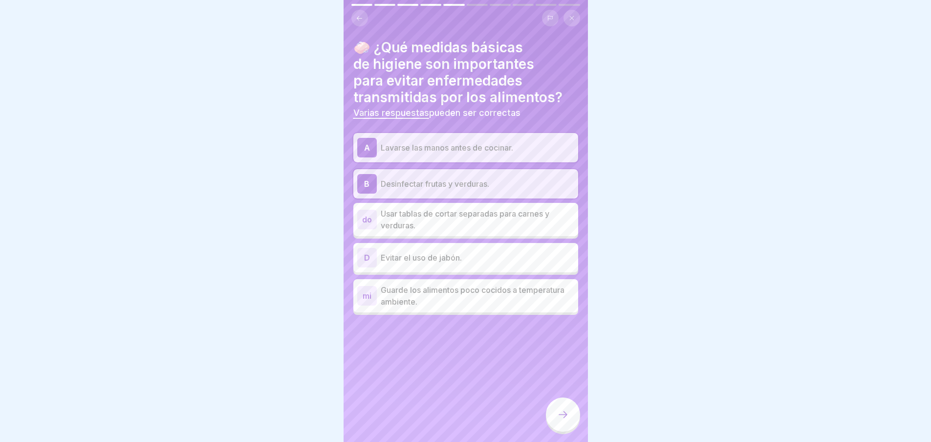
click at [428, 226] on p "Usar tablas de cortar separadas para carnes y verduras." at bounding box center [478, 219] width 194 height 23
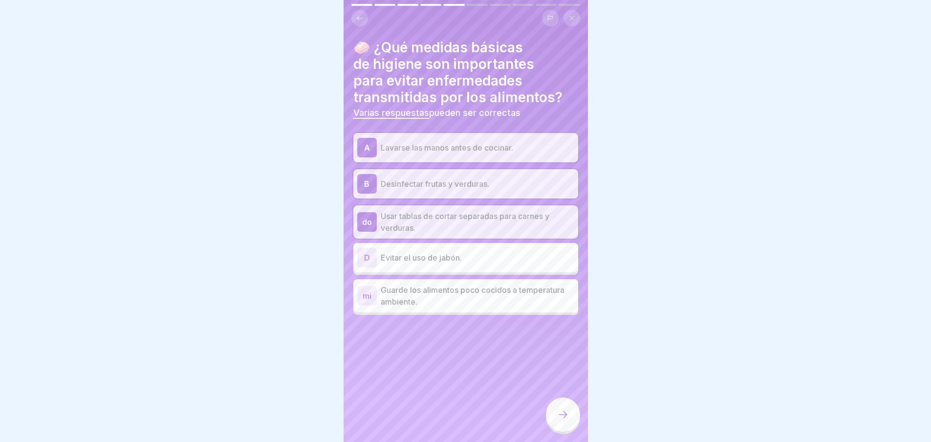
click at [573, 421] on div at bounding box center [563, 415] width 34 height 34
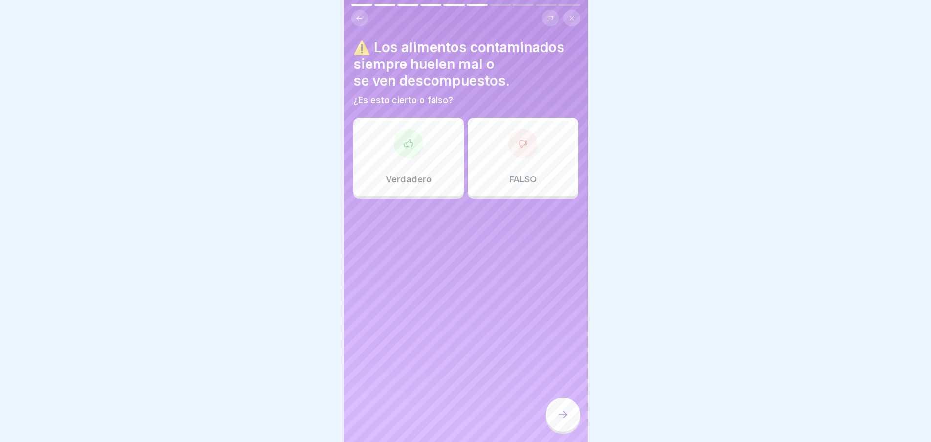
click at [499, 142] on div "FALSO" at bounding box center [523, 157] width 110 height 78
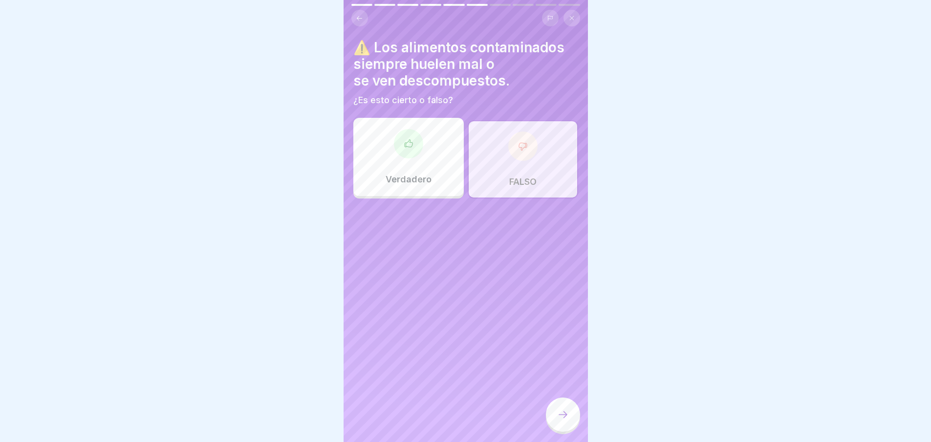
click at [562, 418] on icon at bounding box center [563, 415] width 12 height 12
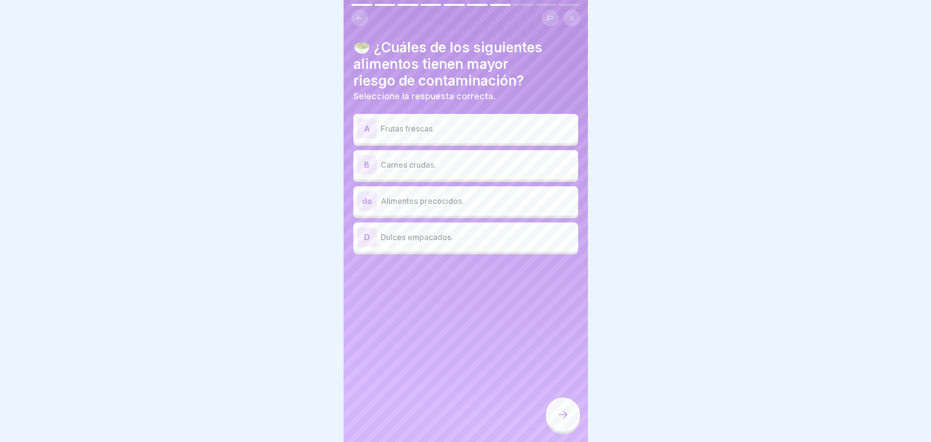
click at [404, 170] on p "Carnes crudas." at bounding box center [478, 165] width 194 height 12
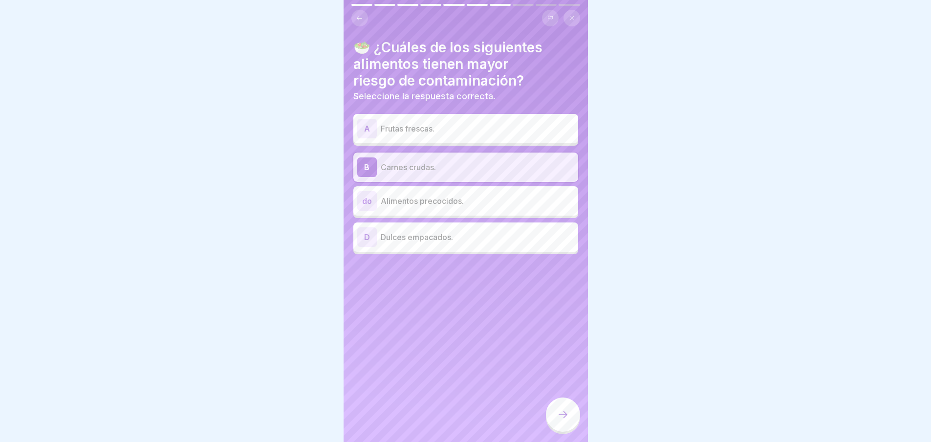
click at [560, 420] on icon at bounding box center [563, 415] width 12 height 12
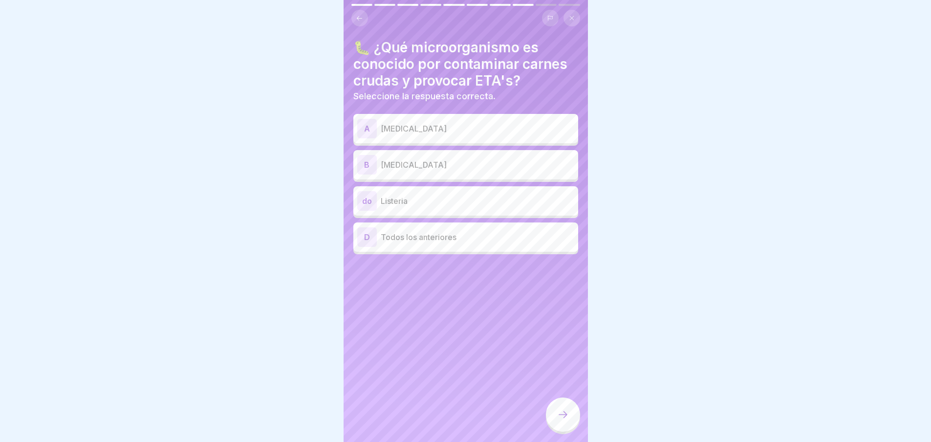
click at [409, 135] on div "A Salmonela" at bounding box center [465, 129] width 217 height 20
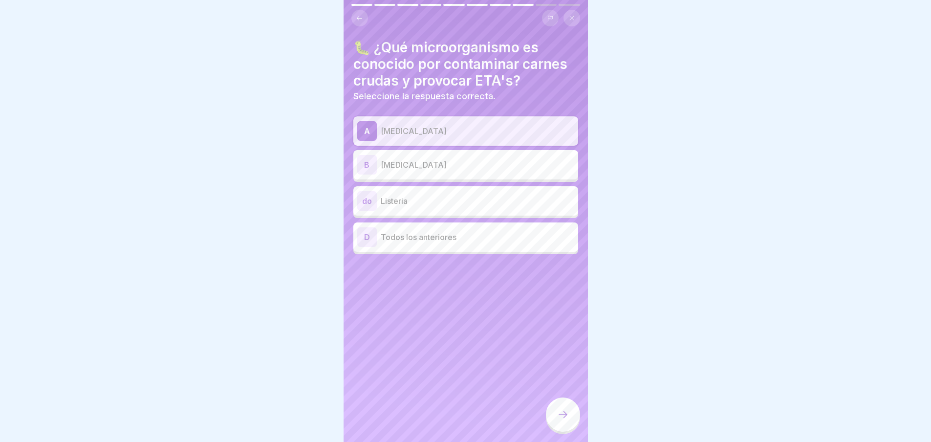
click at [413, 174] on div "B E. coli" at bounding box center [465, 165] width 217 height 20
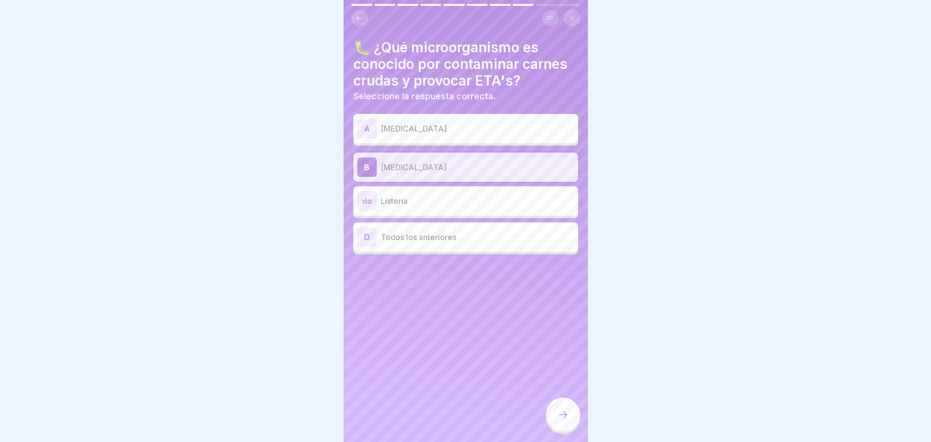
click at [428, 129] on p "Salmonela" at bounding box center [478, 129] width 194 height 12
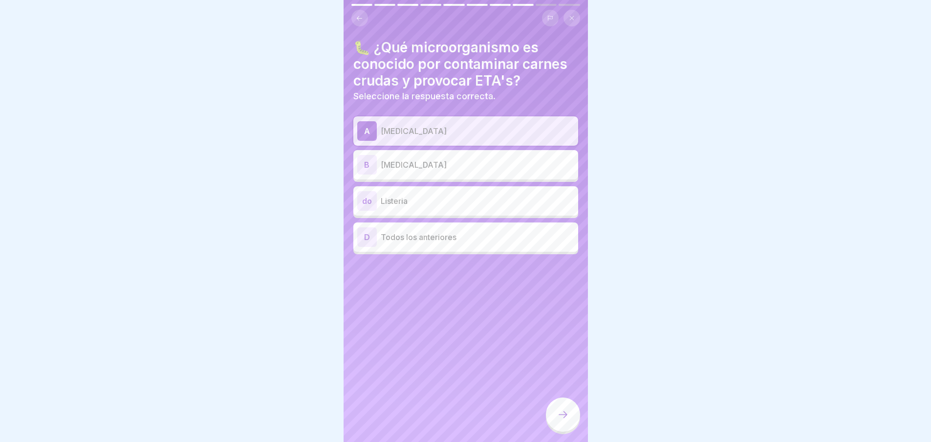
click at [560, 420] on icon at bounding box center [563, 415] width 12 height 12
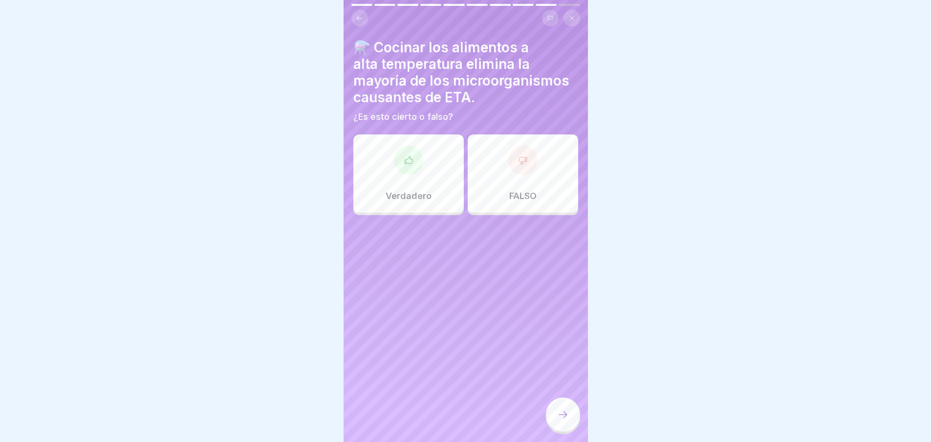
click at [424, 160] on div "Verdadero" at bounding box center [408, 173] width 110 height 78
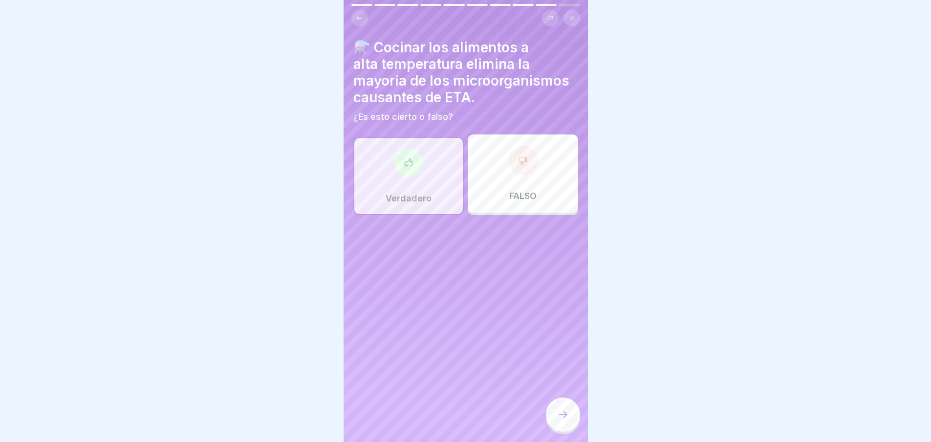
click at [559, 412] on div at bounding box center [563, 415] width 34 height 34
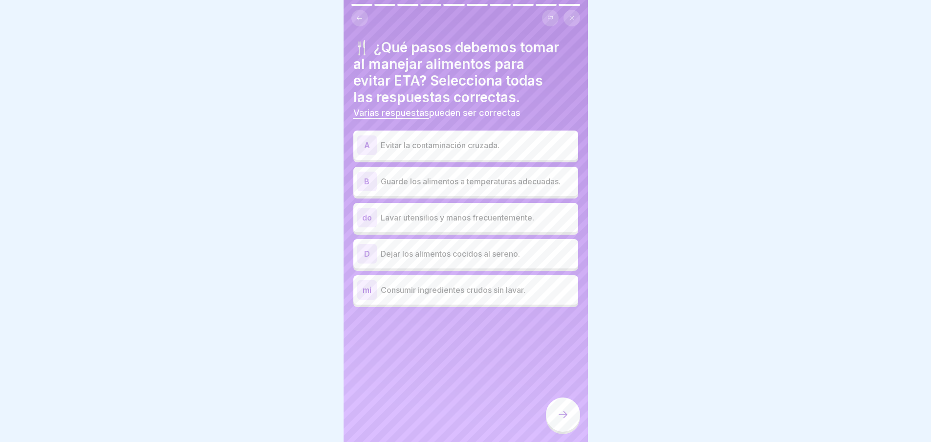
click at [463, 138] on div "A Evitar la contaminación cruzada." at bounding box center [465, 145] width 217 height 20
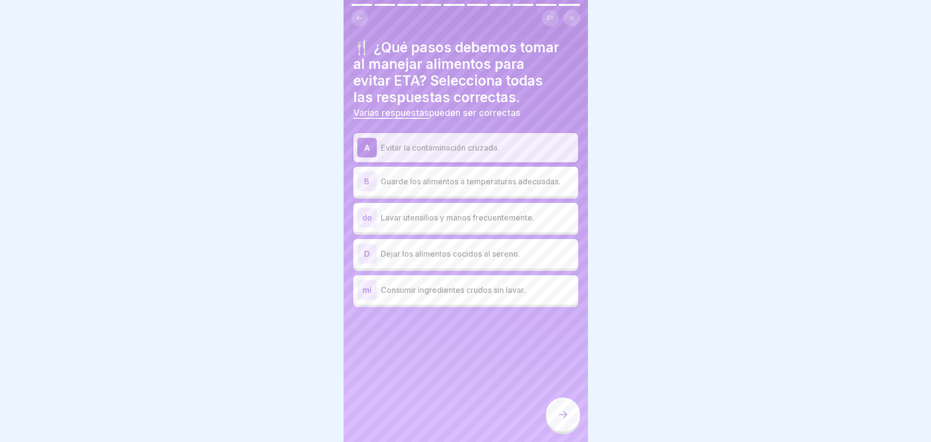
click at [458, 188] on div "B Guarde los alimentos a temperaturas adecuadas." at bounding box center [465, 182] width 217 height 20
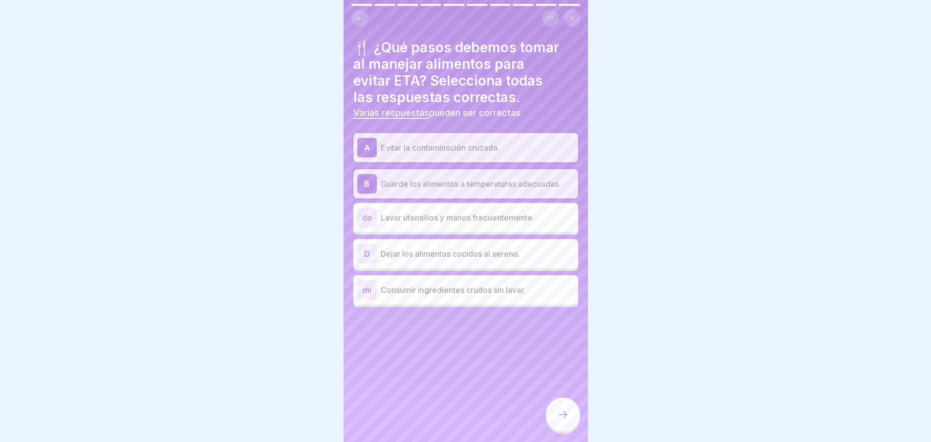
click at [460, 224] on div "do Lavar utensilios y manos frecuentemente." at bounding box center [465, 218] width 217 height 20
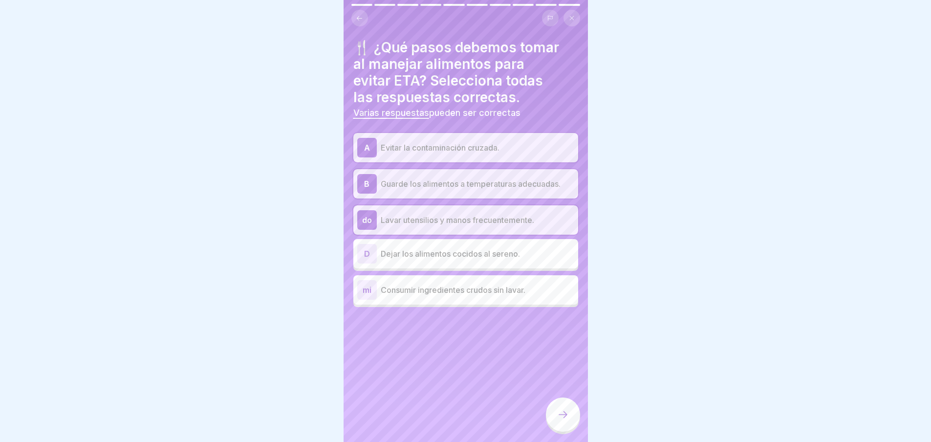
click at [569, 430] on div at bounding box center [563, 415] width 34 height 34
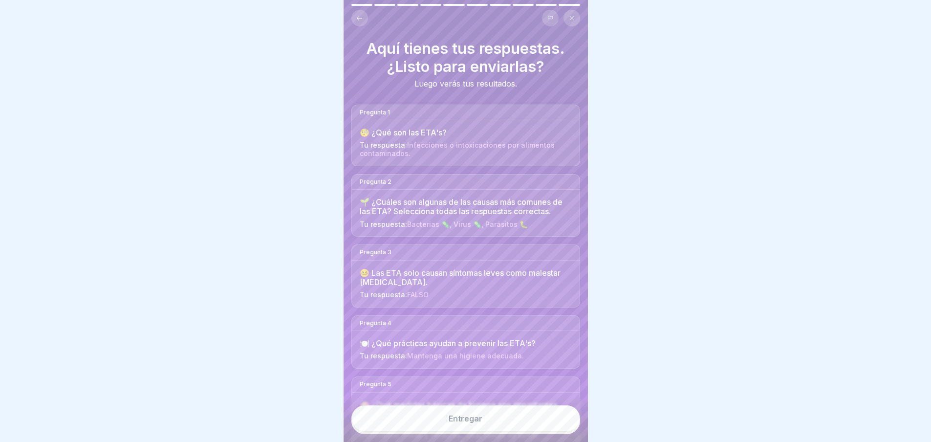
click at [484, 425] on button "Entregar" at bounding box center [466, 418] width 229 height 26
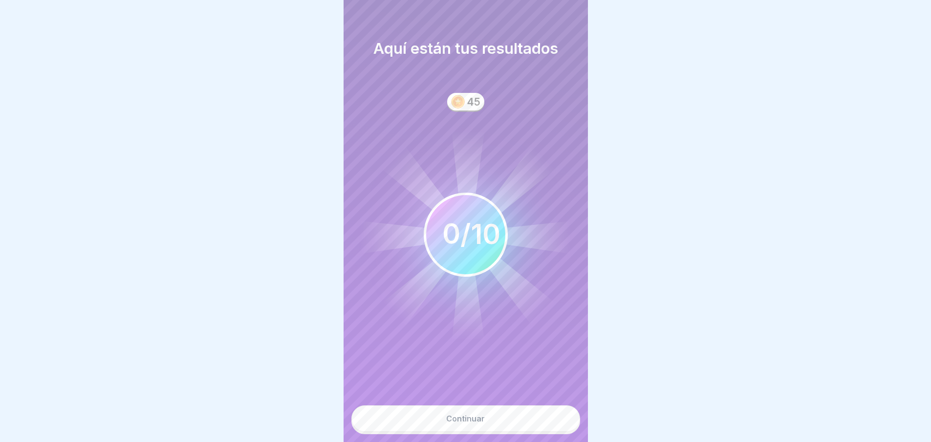
click at [460, 423] on font "Continuar" at bounding box center [465, 419] width 39 height 10
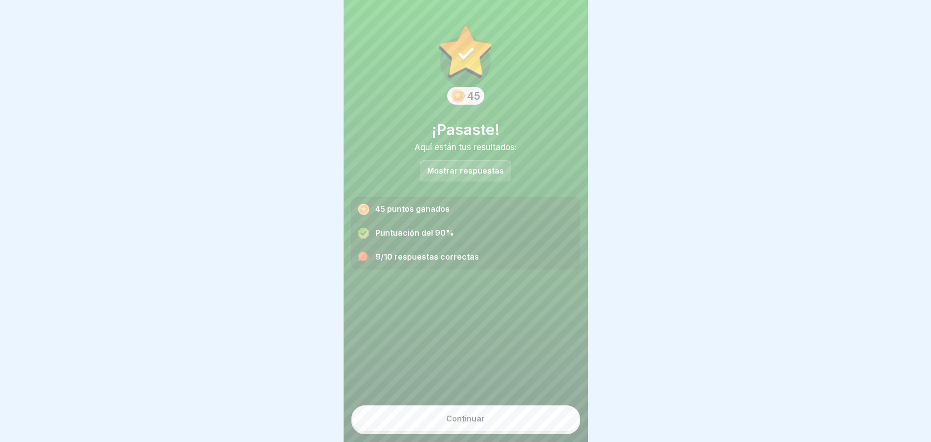
click at [480, 162] on div "Mostrar respuestas" at bounding box center [465, 170] width 91 height 21
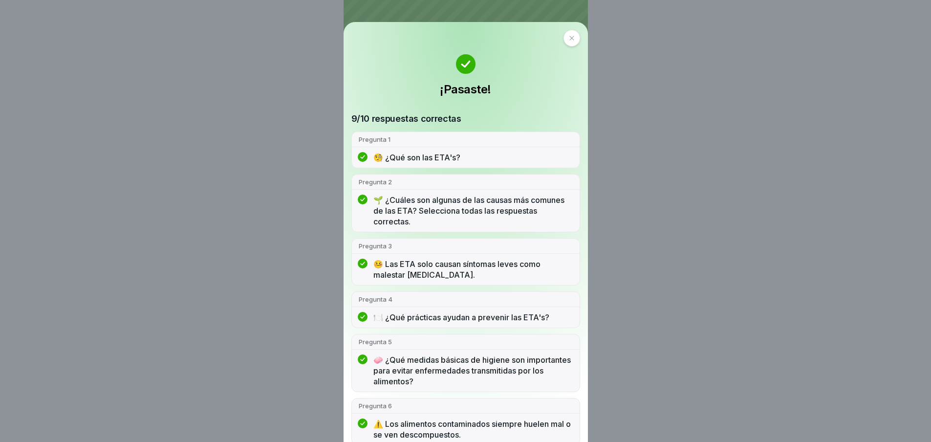
drag, startPoint x: 569, startPoint y: 34, endPoint x: 556, endPoint y: 68, distance: 37.0
click at [569, 34] on div at bounding box center [572, 38] width 17 height 17
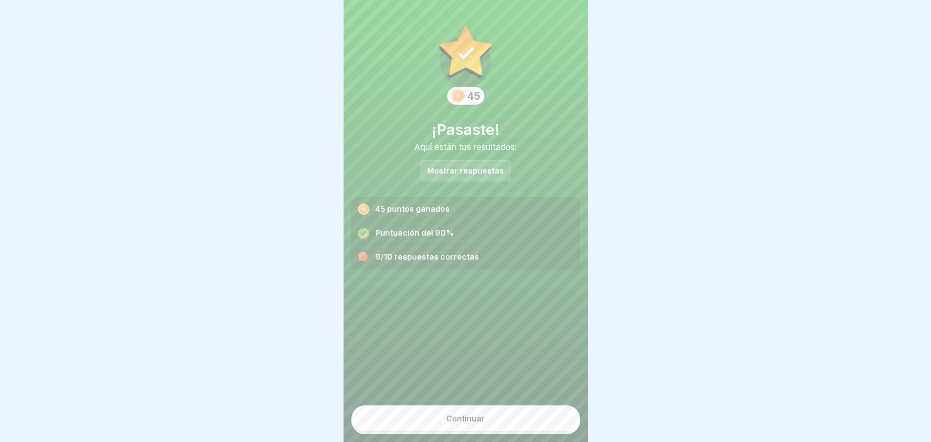
click at [453, 432] on button "Continuar" at bounding box center [466, 418] width 229 height 26
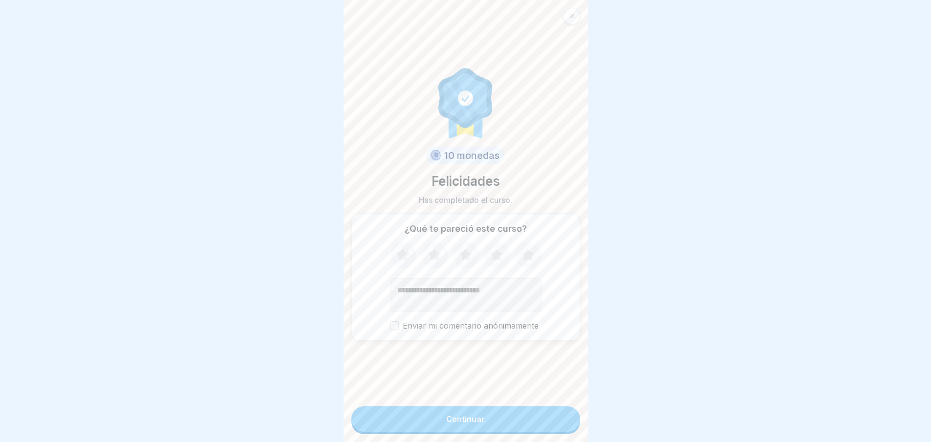
click at [458, 421] on button "Continuar" at bounding box center [466, 418] width 229 height 25
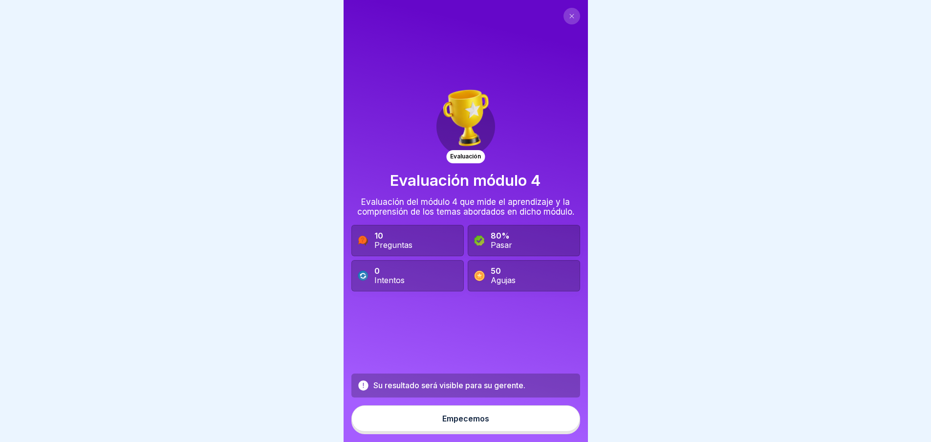
click at [468, 431] on button "Empecemos" at bounding box center [466, 418] width 229 height 26
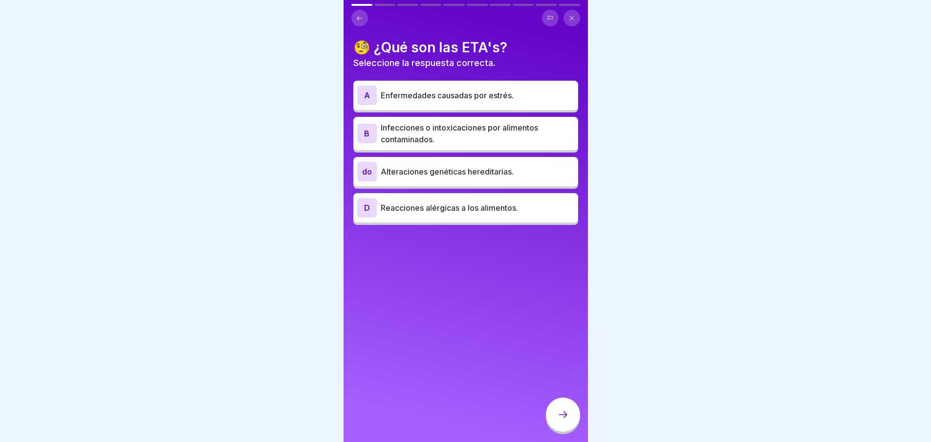
click at [438, 135] on p "Infecciones o intoxicaciones por alimentos contaminados." at bounding box center [478, 133] width 194 height 23
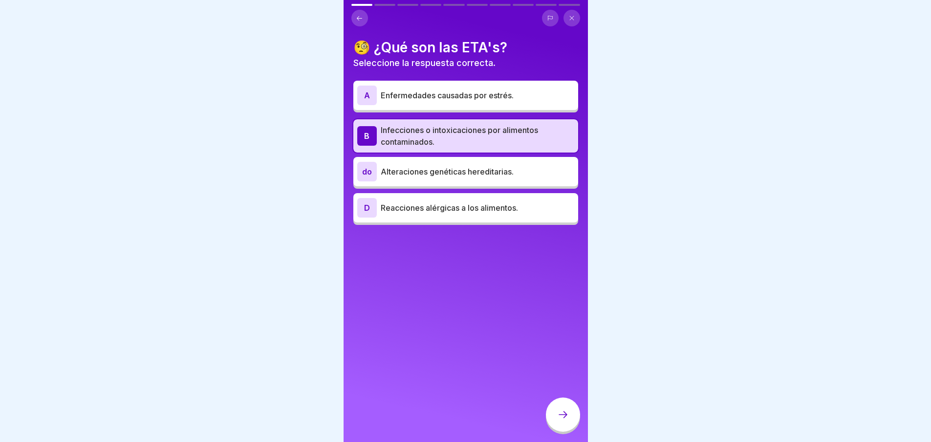
click at [563, 410] on div at bounding box center [563, 415] width 34 height 34
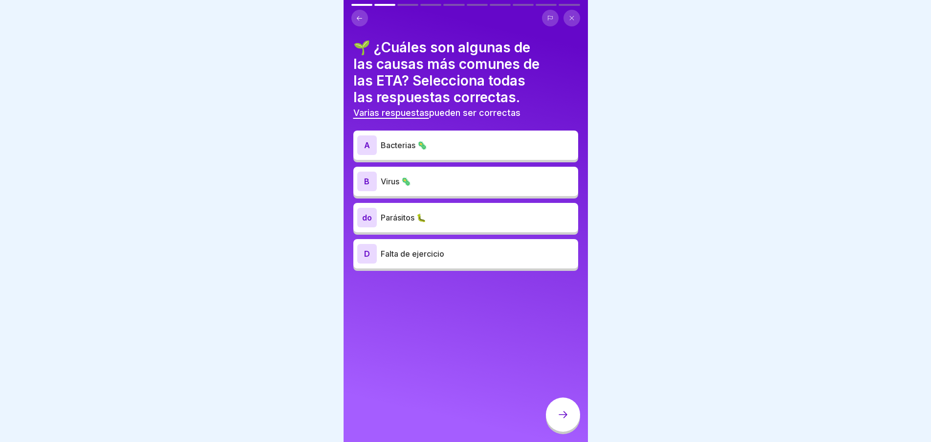
click at [445, 147] on p "Bacterias 🦠" at bounding box center [478, 145] width 194 height 12
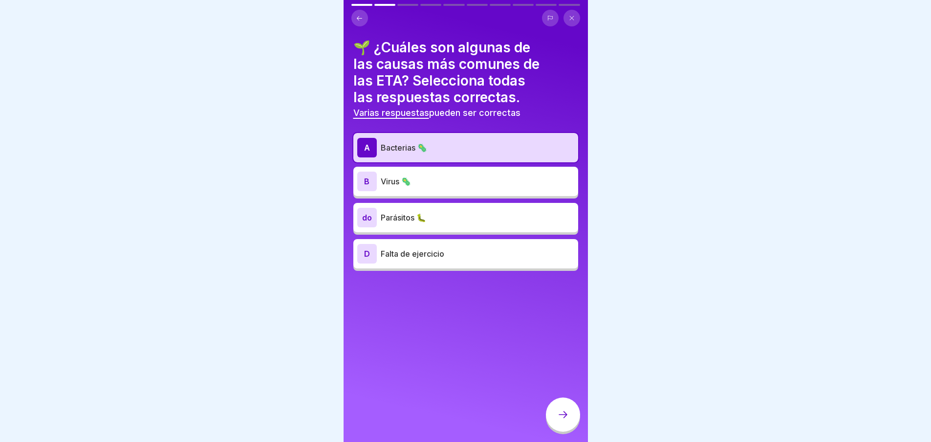
click at [398, 188] on div "B Virus 🦠" at bounding box center [465, 182] width 217 height 20
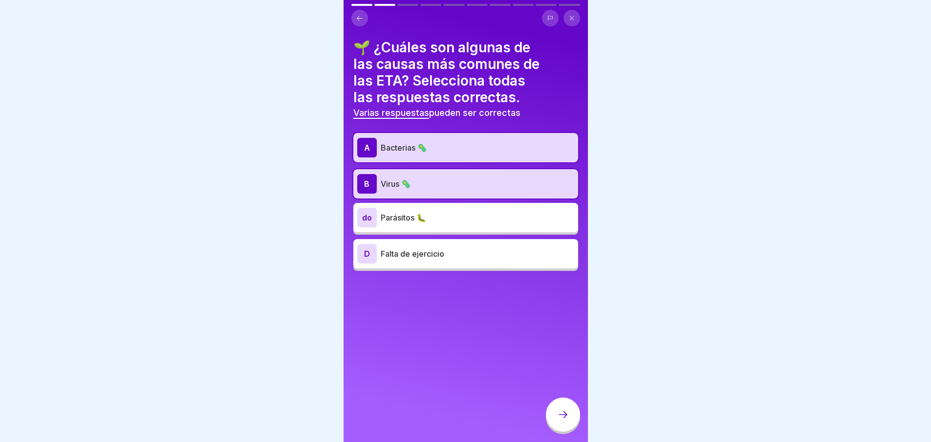
click at [411, 214] on font "Parásitos 🐛" at bounding box center [403, 218] width 45 height 10
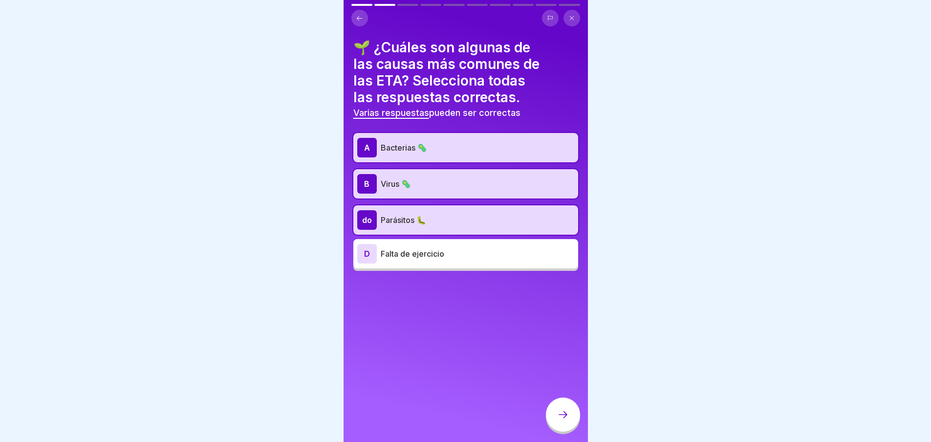
click at [556, 422] on div at bounding box center [563, 415] width 34 height 34
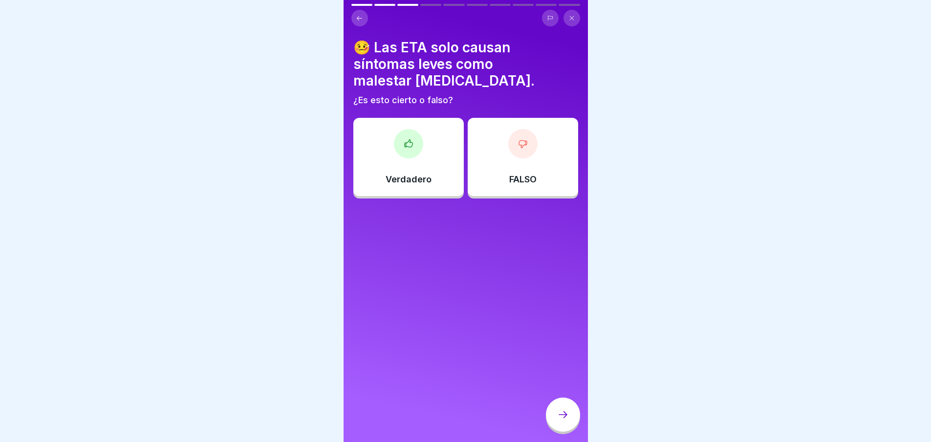
click at [512, 166] on div "FALSO" at bounding box center [523, 157] width 110 height 78
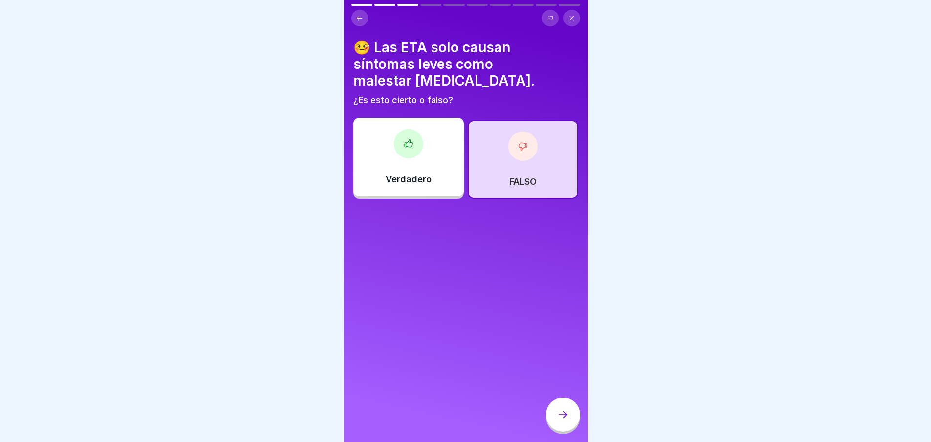
click at [559, 420] on icon at bounding box center [563, 415] width 12 height 12
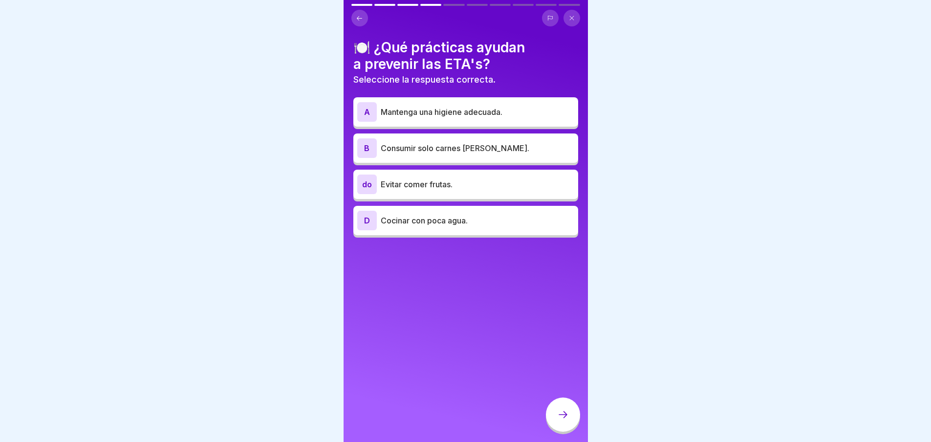
click at [430, 122] on div "A Mantenga una higiene adecuada." at bounding box center [465, 111] width 225 height 29
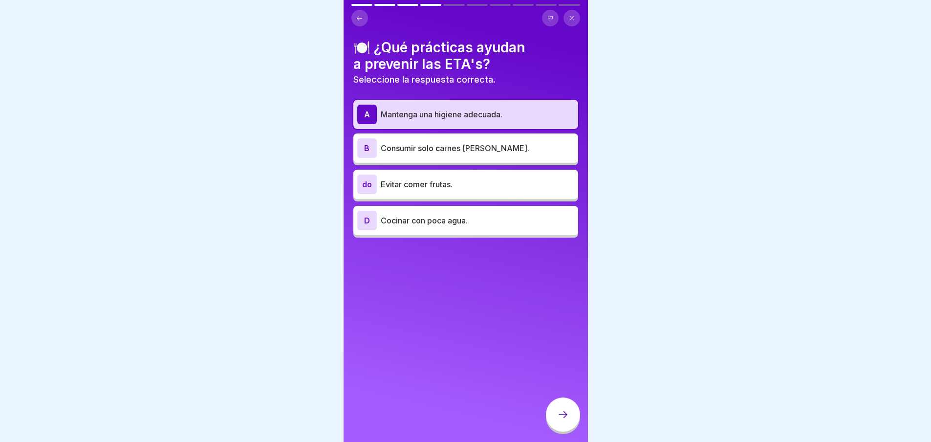
click at [431, 187] on font "Evitar comer frutas." at bounding box center [417, 184] width 72 height 10
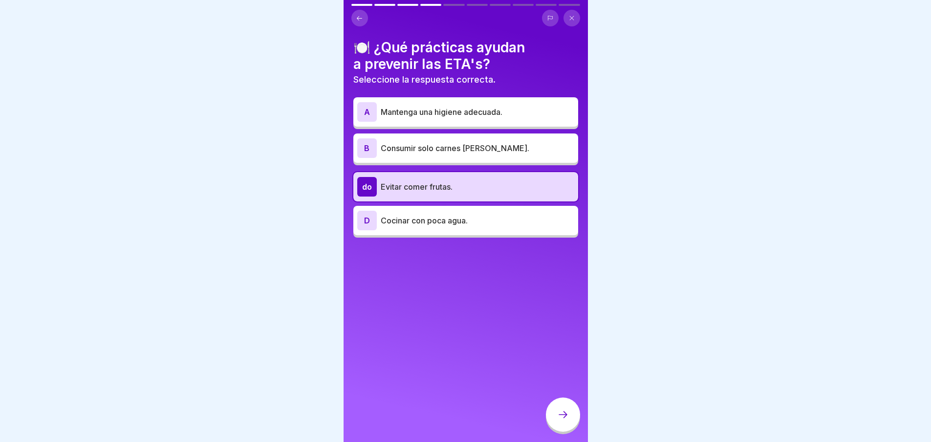
click at [435, 108] on font "Mantenga una higiene adecuada." at bounding box center [442, 112] width 122 height 10
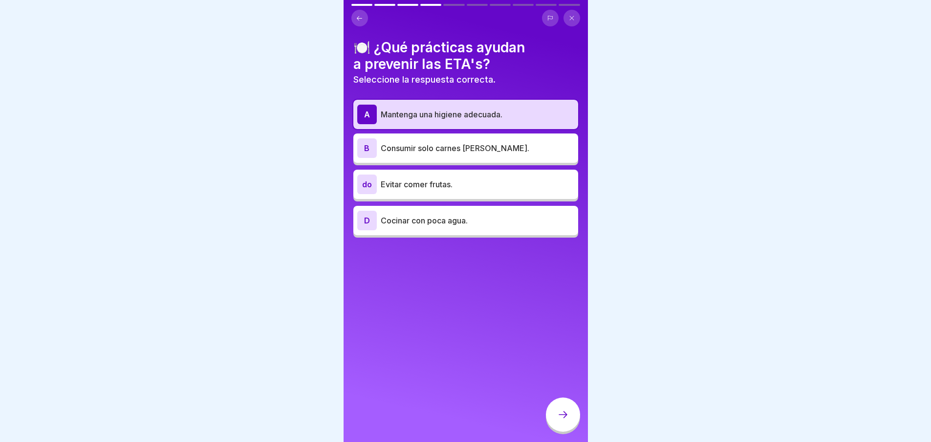
click at [556, 413] on div at bounding box center [563, 415] width 34 height 34
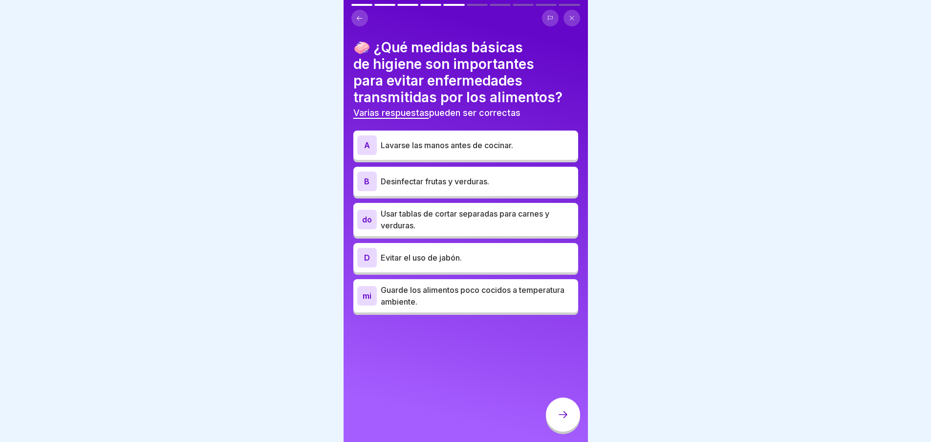
click at [406, 154] on div "A Lavarse las manos antes de cocinar." at bounding box center [465, 145] width 217 height 20
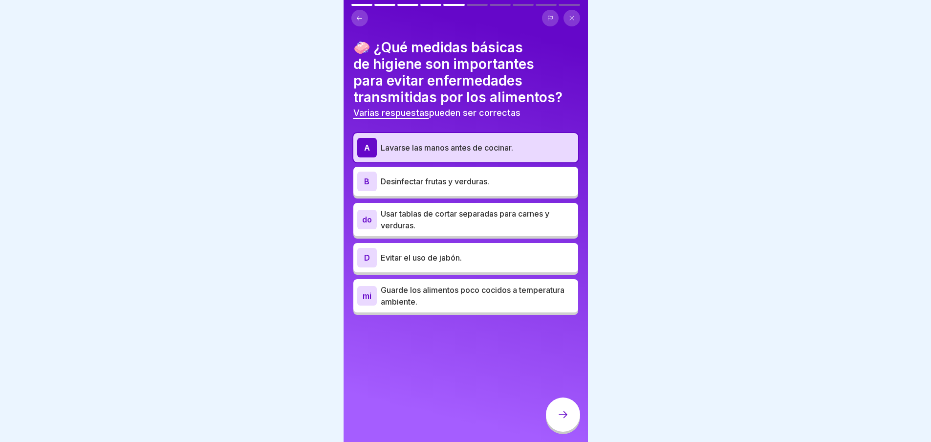
click at [407, 177] on font "Desinfectar frutas y verduras." at bounding box center [435, 182] width 109 height 10
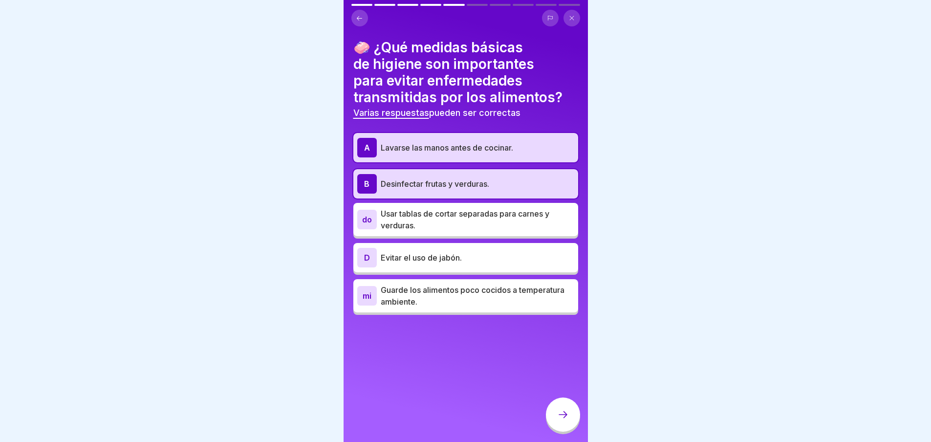
click at [408, 212] on font "Usar tablas de cortar separadas para carnes y verduras." at bounding box center [465, 220] width 169 height 22
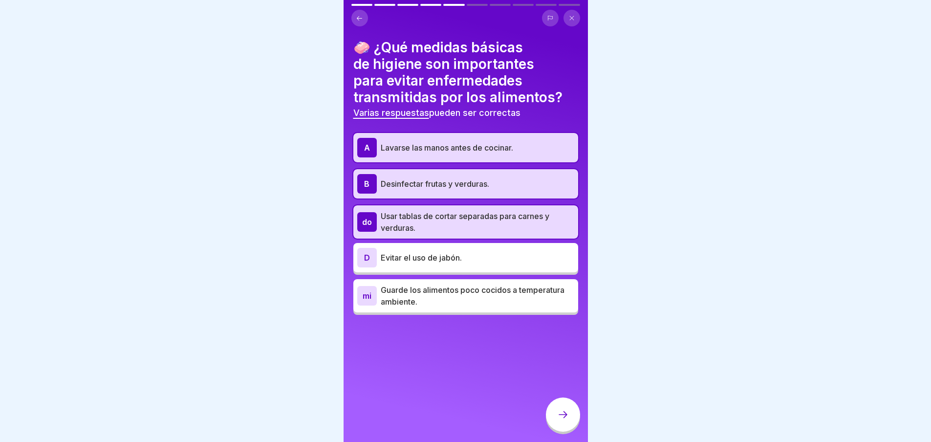
click at [563, 420] on icon at bounding box center [563, 415] width 12 height 12
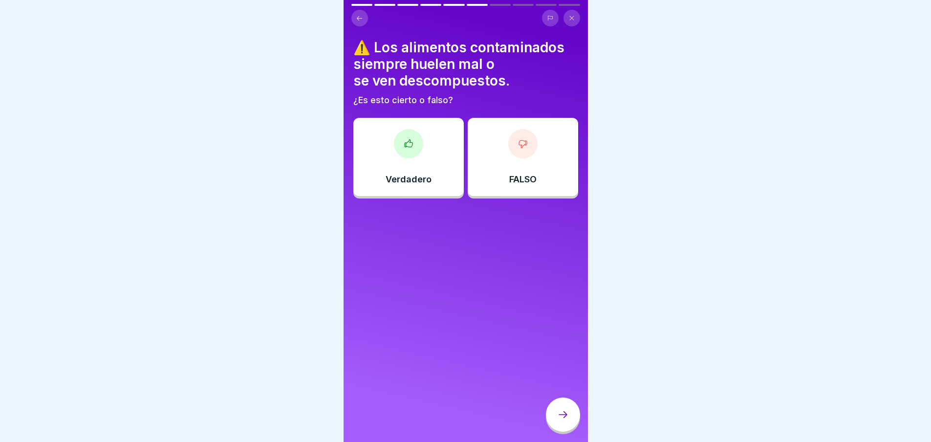
click at [491, 146] on div "FALSO" at bounding box center [523, 157] width 110 height 78
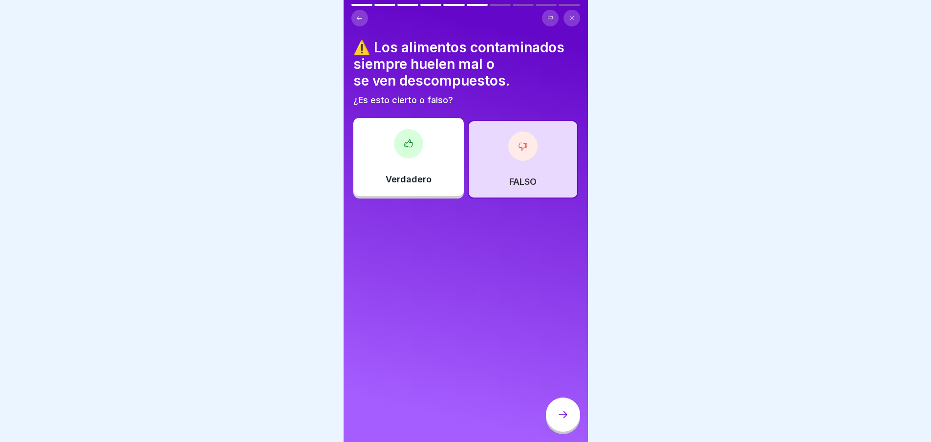
click at [558, 429] on div at bounding box center [563, 415] width 34 height 34
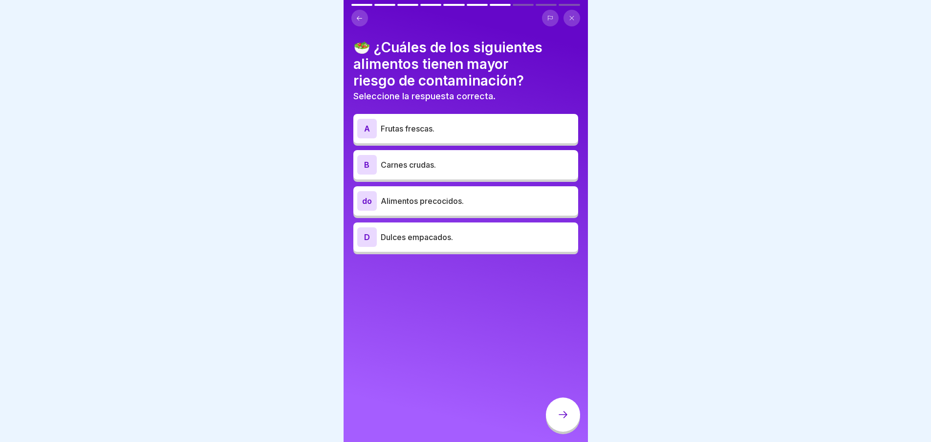
click at [441, 169] on p "Carnes crudas." at bounding box center [478, 165] width 194 height 12
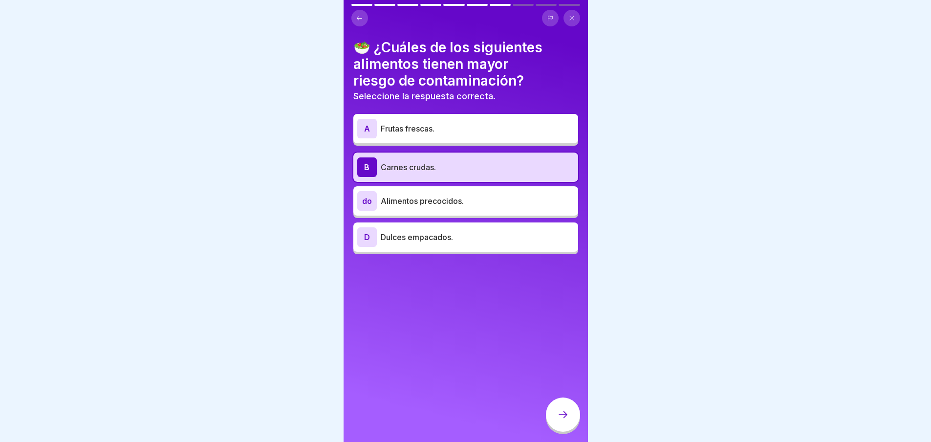
click at [571, 419] on div at bounding box center [563, 415] width 34 height 34
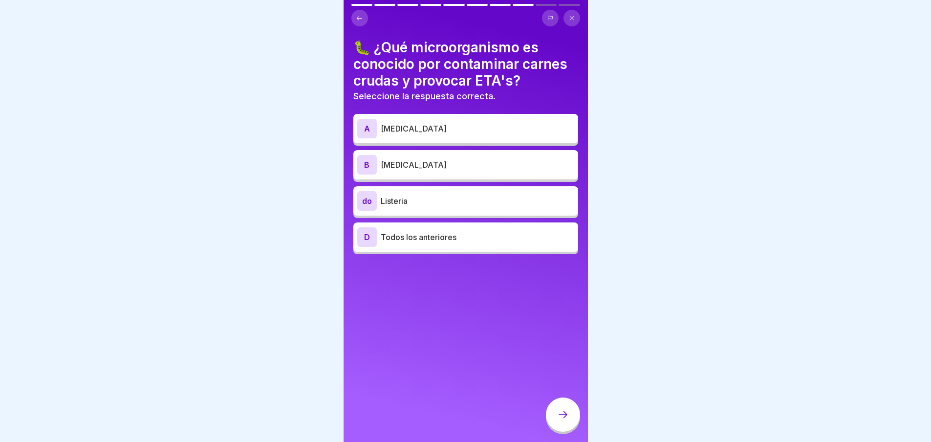
click at [404, 164] on p "E. coli" at bounding box center [478, 165] width 194 height 12
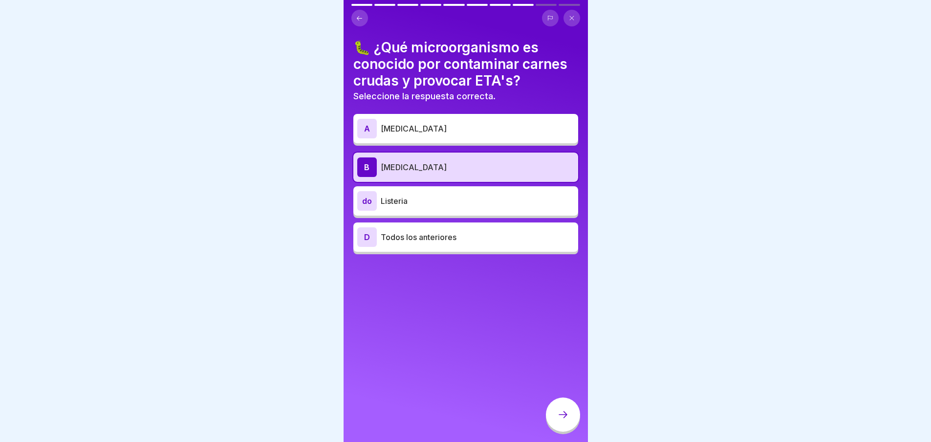
click at [432, 237] on font "Todos los anteriores" at bounding box center [419, 237] width 76 height 10
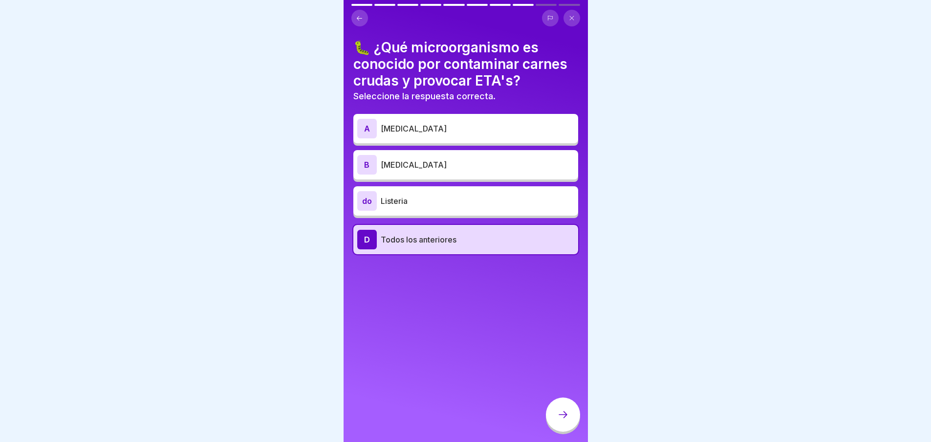
click at [567, 420] on icon at bounding box center [563, 415] width 12 height 12
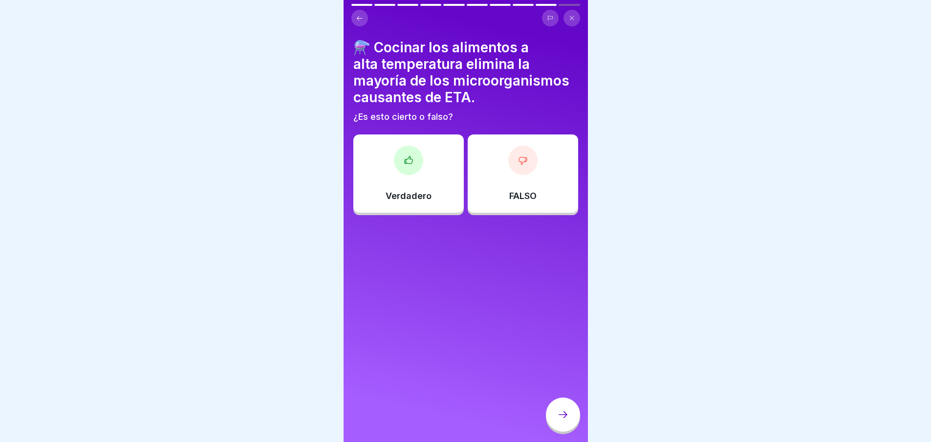
click at [402, 195] on font "Verdadero" at bounding box center [409, 196] width 46 height 10
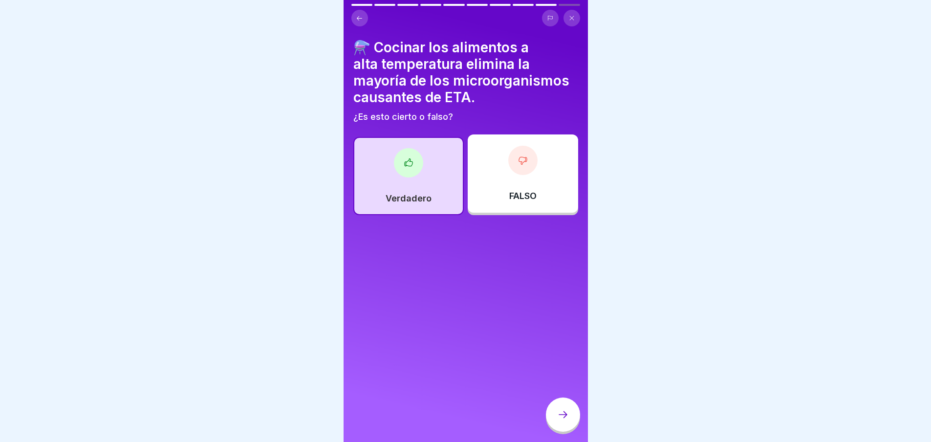
click at [565, 420] on icon at bounding box center [563, 415] width 12 height 12
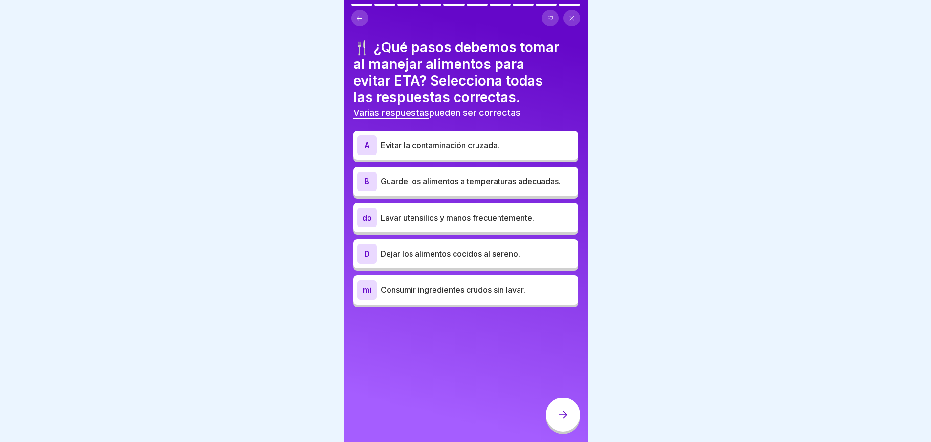
click at [470, 139] on p "Evitar la contaminación cruzada." at bounding box center [478, 145] width 194 height 12
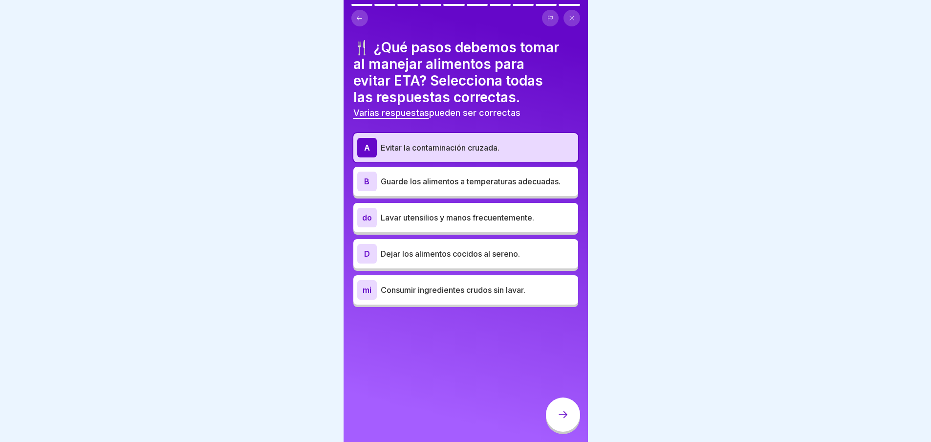
click at [436, 219] on font "Lavar utensilios y manos frecuentemente." at bounding box center [458, 218] width 154 height 10
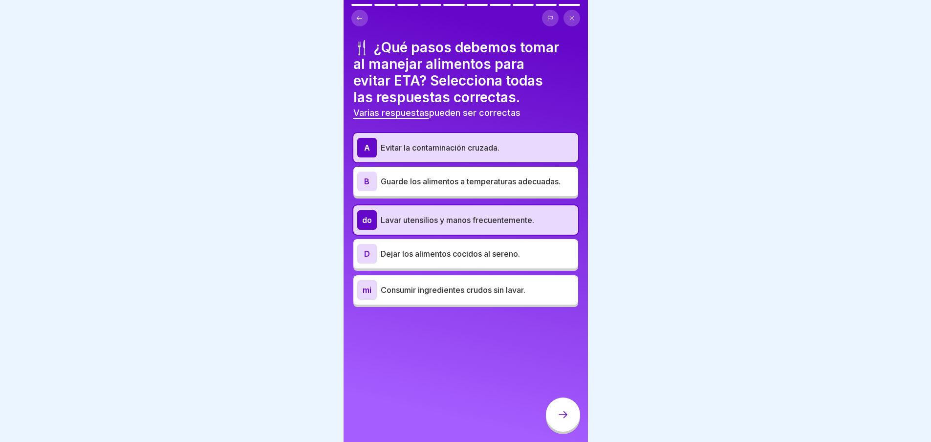
click at [454, 184] on font "Guarde los alimentos a temperaturas adecuadas." at bounding box center [471, 182] width 180 height 10
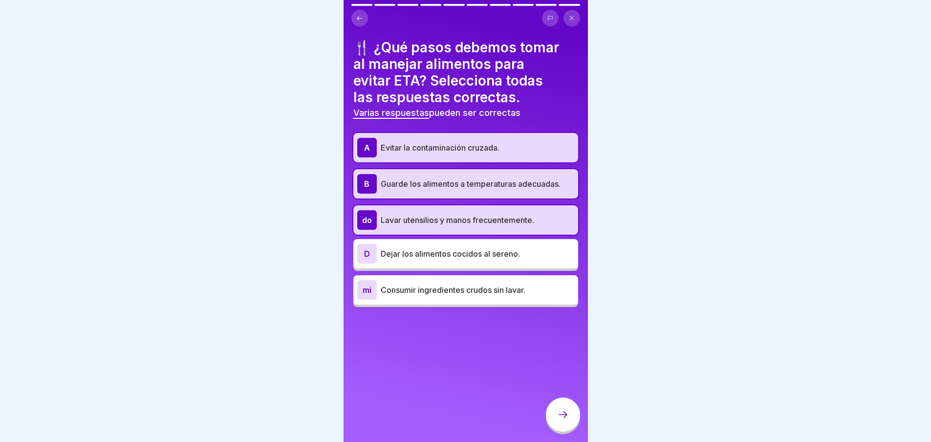
click at [559, 420] on icon at bounding box center [563, 415] width 12 height 12
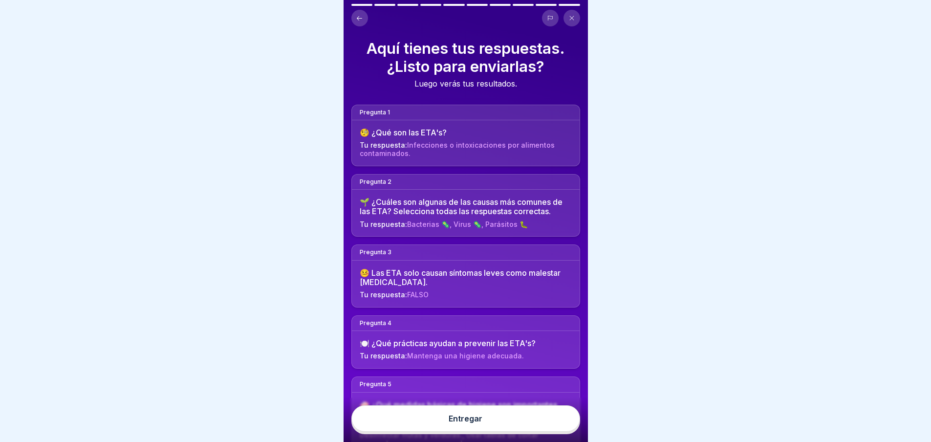
click at [485, 431] on button "Entregar" at bounding box center [466, 418] width 229 height 26
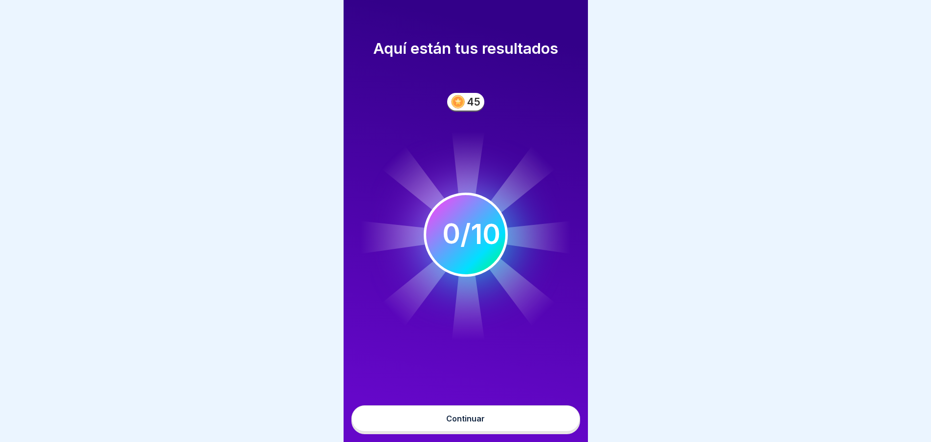
click at [473, 432] on button "Continuar" at bounding box center [466, 418] width 229 height 26
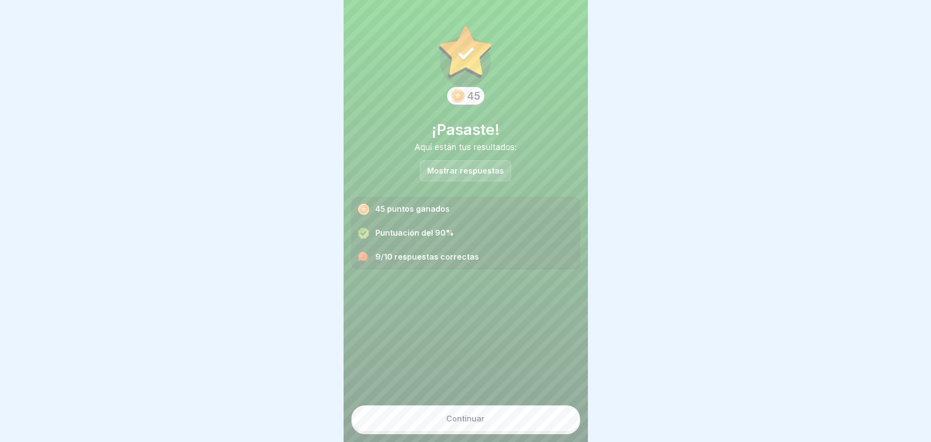
click at [471, 172] on font "Mostrar respuestas" at bounding box center [465, 171] width 77 height 10
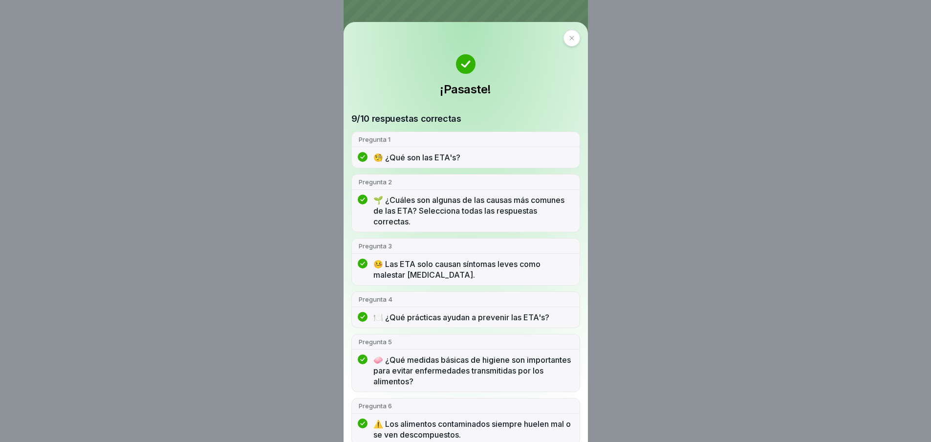
click at [564, 39] on div at bounding box center [572, 38] width 17 height 17
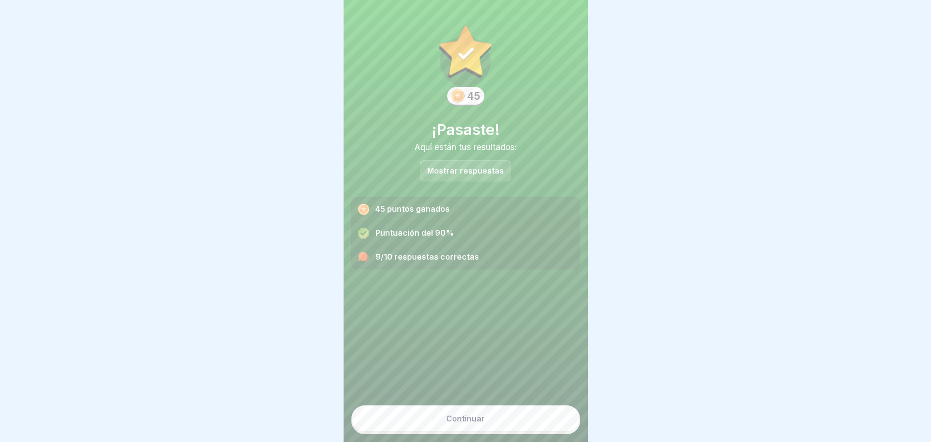
click at [462, 431] on button "Continuar" at bounding box center [466, 418] width 229 height 26
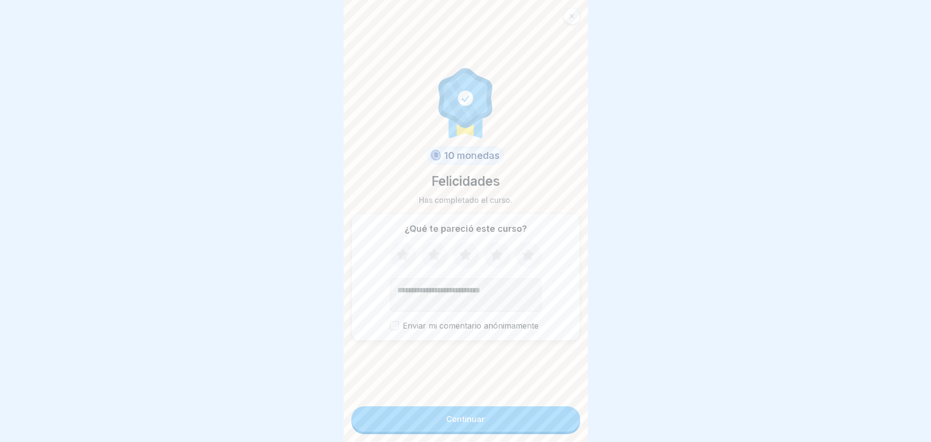
click at [462, 431] on button "Continuar" at bounding box center [466, 418] width 229 height 25
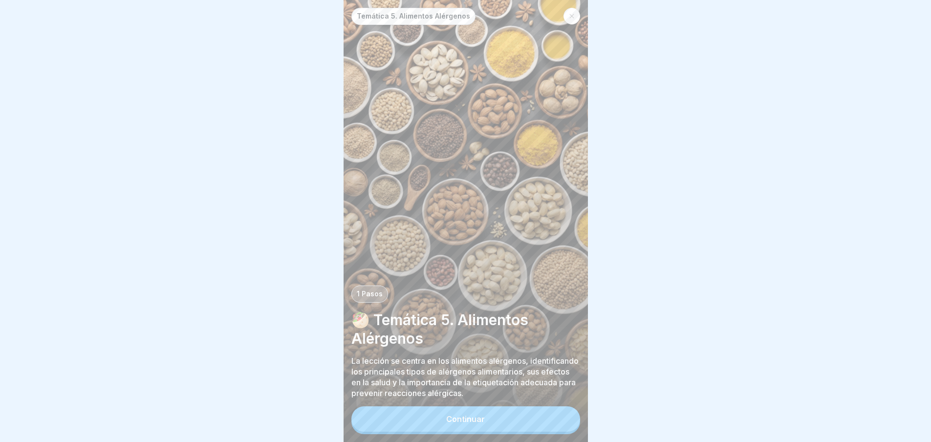
click at [477, 418] on button "Continuar" at bounding box center [466, 418] width 229 height 25
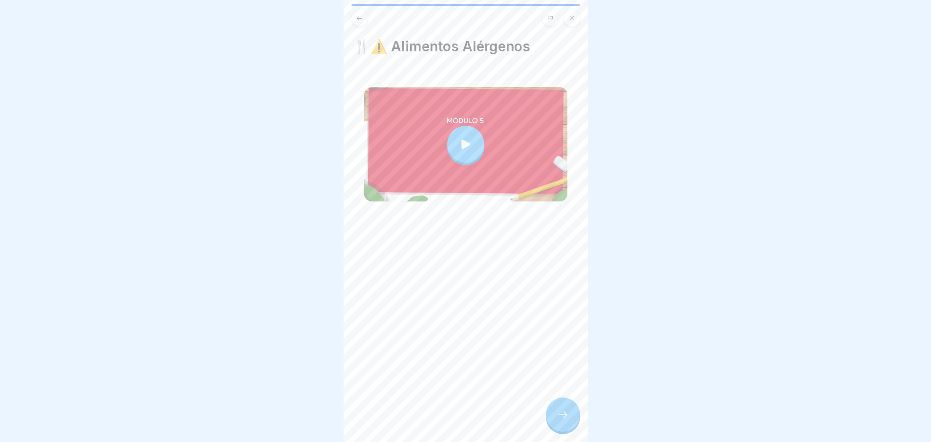
click at [463, 132] on div at bounding box center [465, 144] width 37 height 37
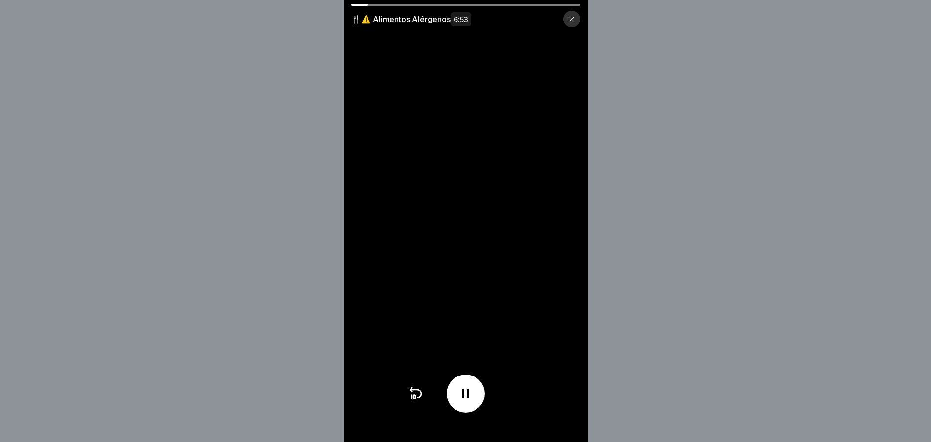
click at [410, 394] on video at bounding box center [466, 221] width 244 height 442
click at [399, 94] on video at bounding box center [466, 221] width 244 height 442
click at [419, 290] on video at bounding box center [466, 221] width 244 height 442
click at [466, 398] on icon at bounding box center [466, 394] width 7 height 10
click at [421, 401] on icon at bounding box center [416, 394] width 16 height 16
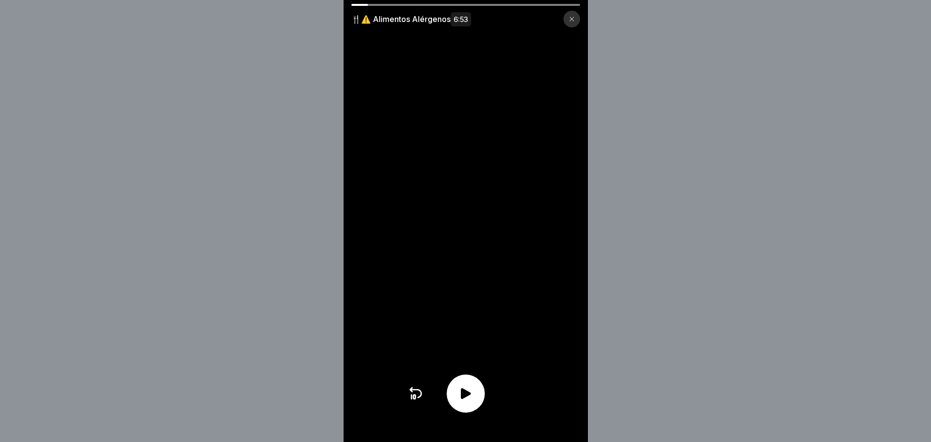
click at [463, 397] on icon at bounding box center [466, 394] width 16 height 16
click at [420, 401] on icon at bounding box center [416, 394] width 16 height 16
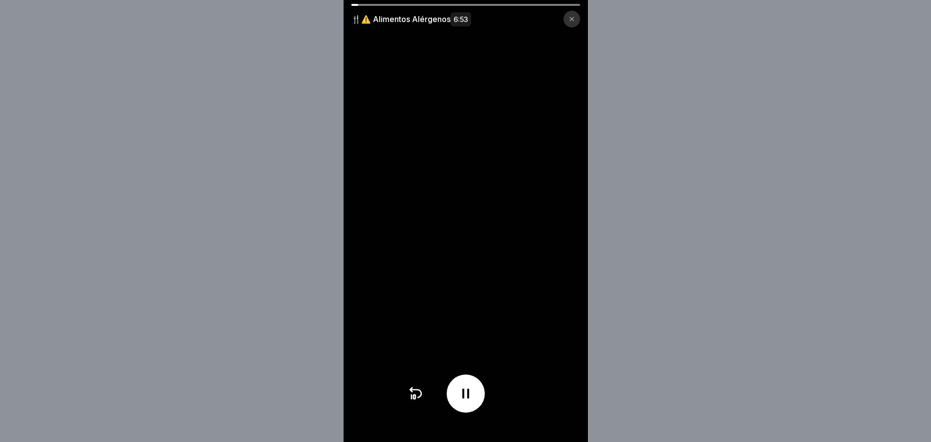
click at [420, 401] on icon at bounding box center [416, 394] width 16 height 16
click at [470, 396] on icon at bounding box center [466, 394] width 16 height 16
click at [472, 398] on icon at bounding box center [466, 394] width 16 height 16
click at [469, 398] on icon at bounding box center [466, 394] width 7 height 10
click at [478, 398] on div at bounding box center [466, 394] width 38 height 38
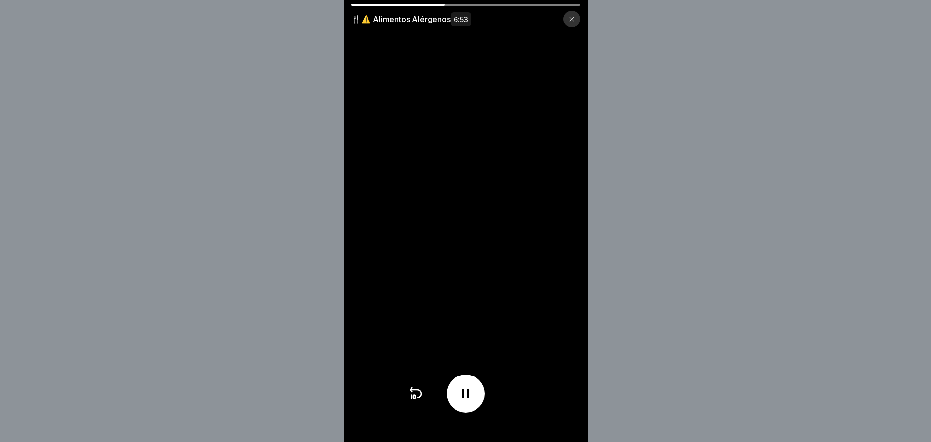
click at [469, 398] on icon at bounding box center [466, 394] width 7 height 10
click at [468, 395] on icon at bounding box center [466, 394] width 16 height 16
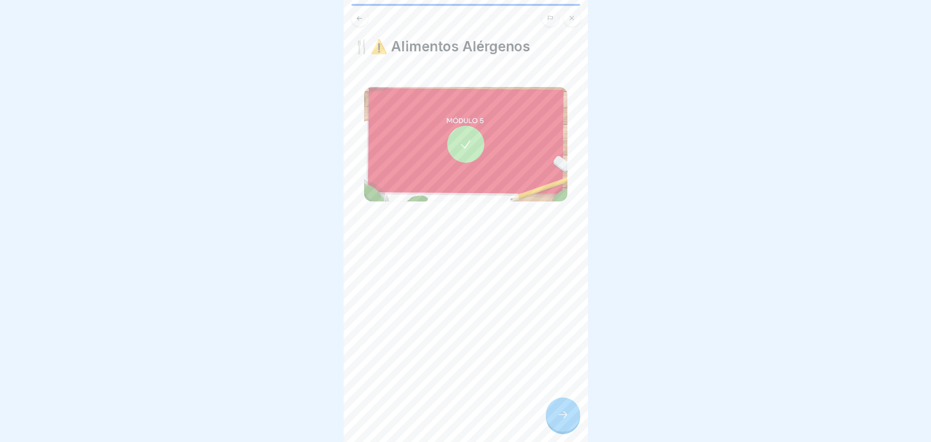
click at [460, 145] on icon at bounding box center [466, 144] width 14 height 14
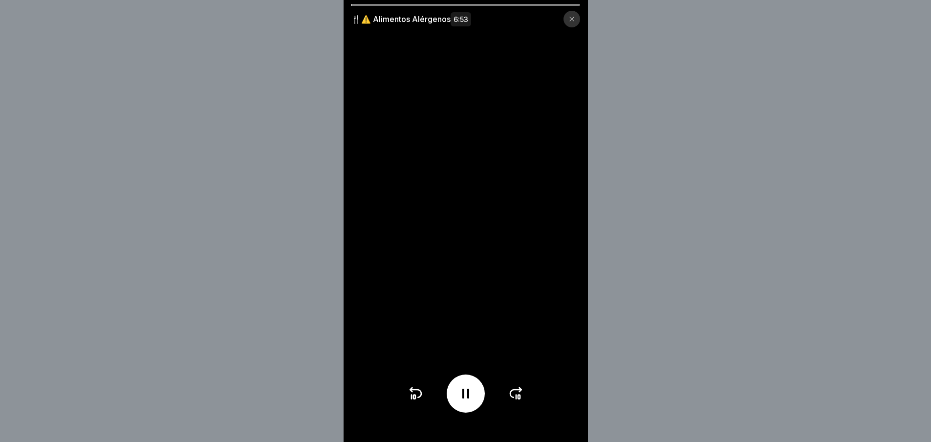
click at [464, 397] on icon at bounding box center [466, 394] width 16 height 16
click at [575, 22] on icon at bounding box center [572, 19] width 6 height 6
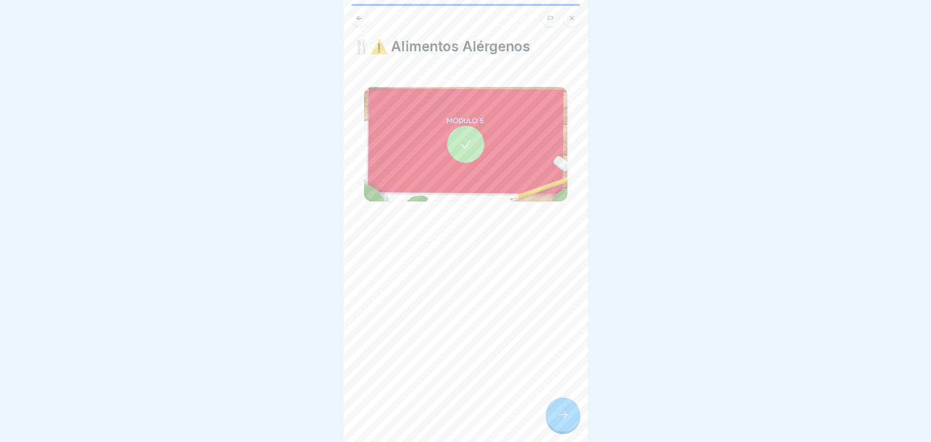
click at [558, 420] on icon at bounding box center [563, 415] width 12 height 12
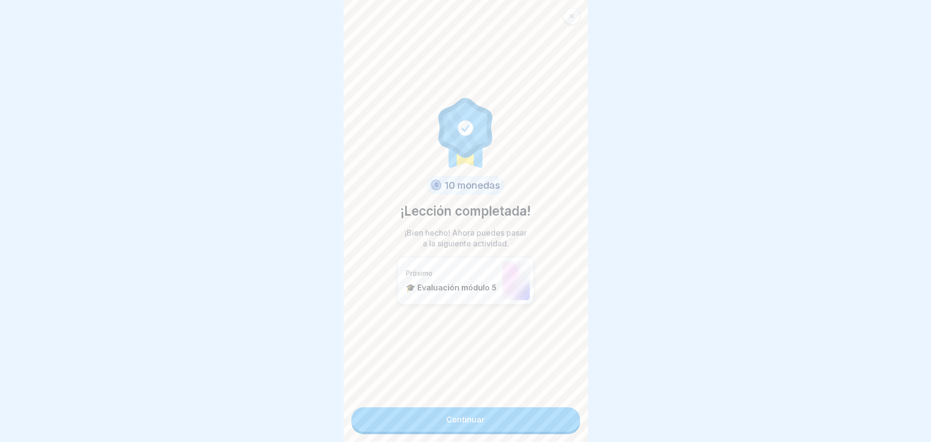
click at [453, 422] on font "Continuar" at bounding box center [465, 420] width 39 height 10
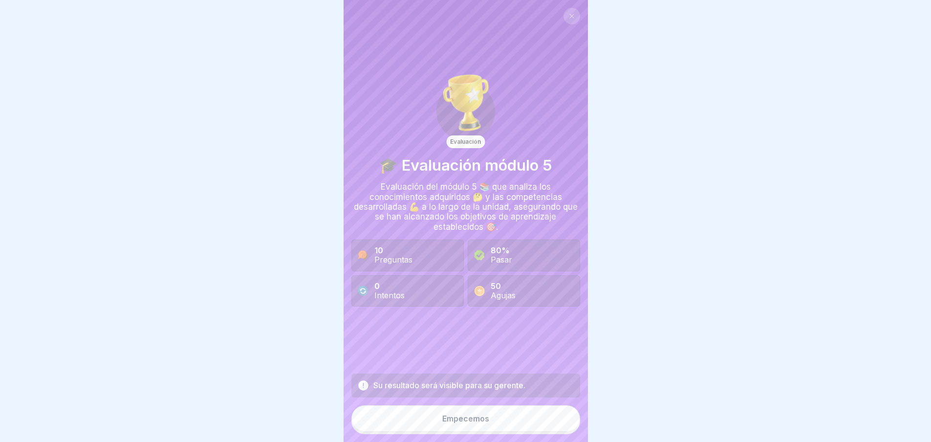
click at [477, 423] on font "Empecemos" at bounding box center [465, 419] width 47 height 10
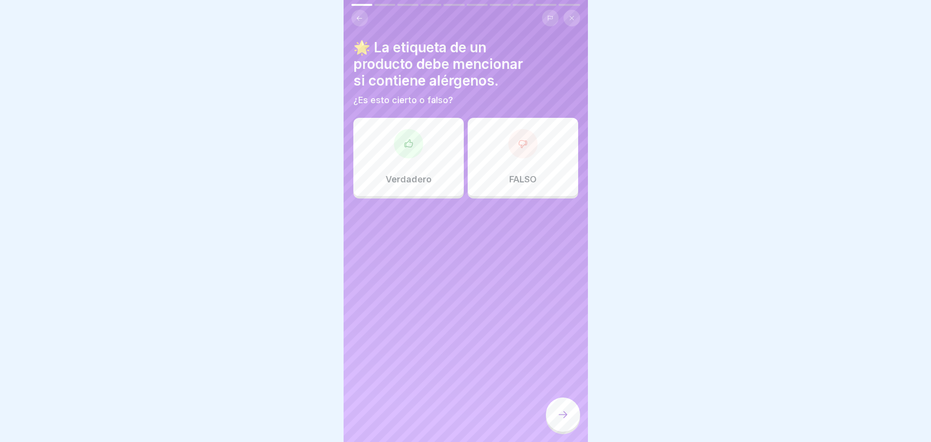
click at [418, 141] on div at bounding box center [408, 143] width 29 height 29
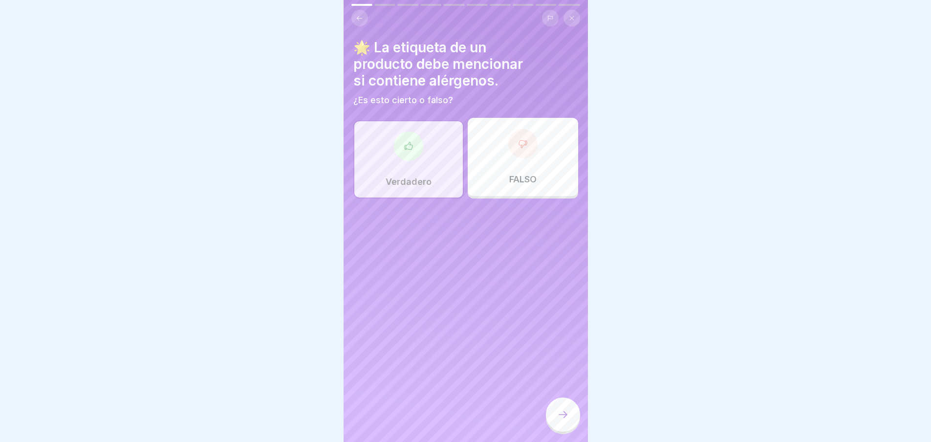
click at [557, 416] on div at bounding box center [563, 415] width 34 height 34
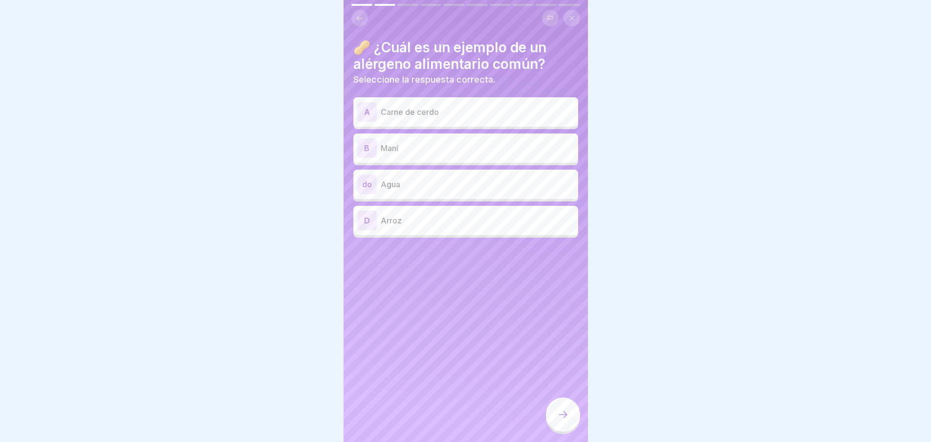
click at [420, 145] on p "Maní" at bounding box center [478, 148] width 194 height 12
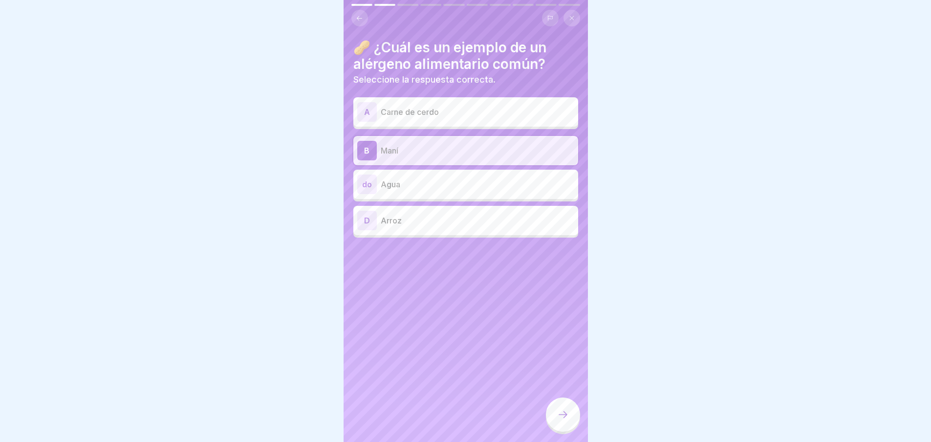
click at [564, 432] on div at bounding box center [563, 415] width 34 height 34
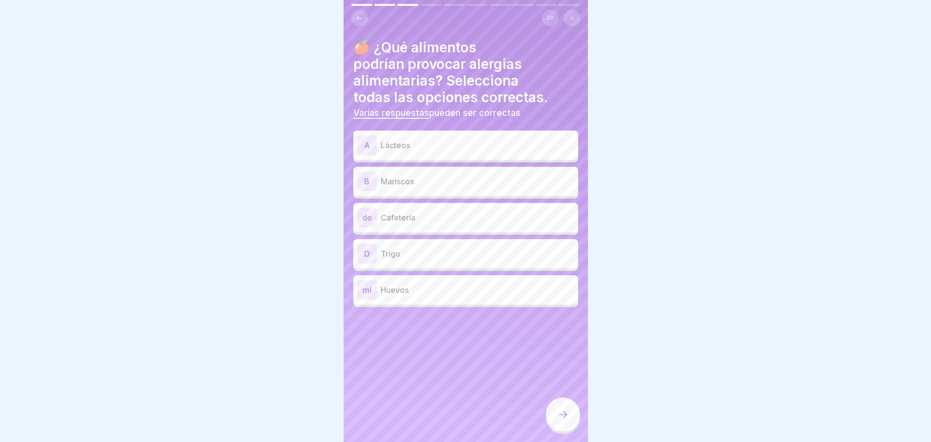
click at [422, 143] on p "Lácteos" at bounding box center [478, 145] width 194 height 12
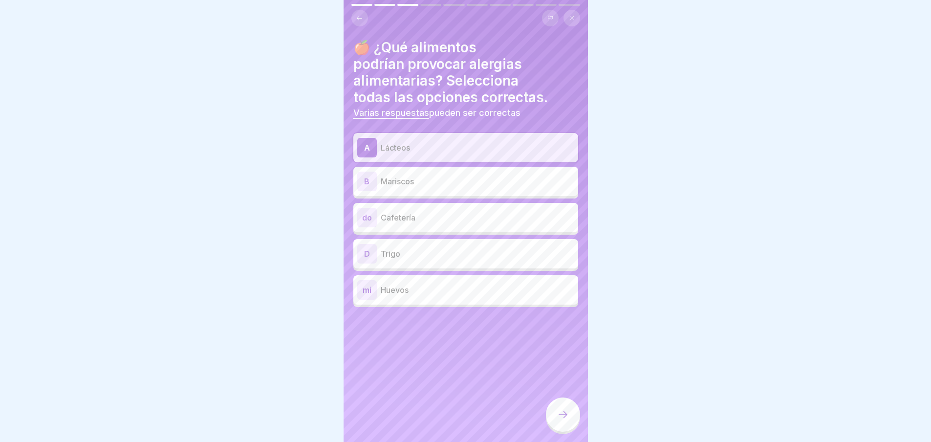
click at [420, 197] on div "A Lácteos B Mariscos do Cafetería D Trigo mi Huevos" at bounding box center [465, 220] width 225 height 174
click at [416, 191] on div "B Mariscos" at bounding box center [465, 182] width 217 height 20
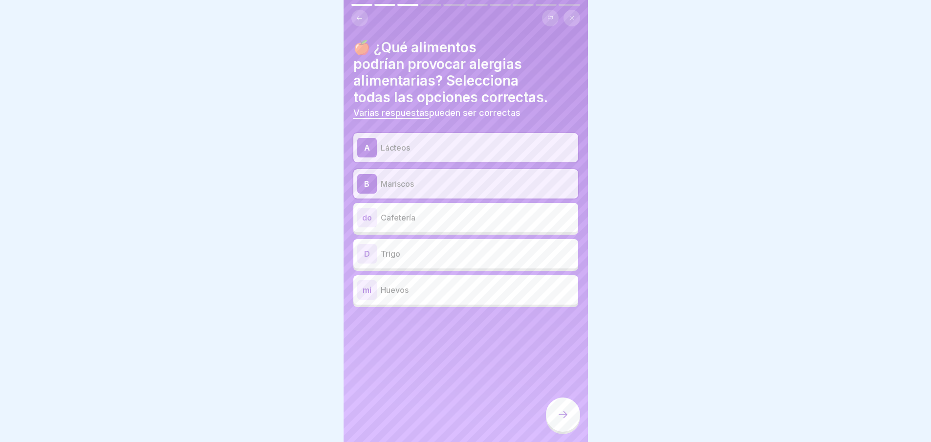
click at [413, 261] on div "D Trigo" at bounding box center [465, 254] width 217 height 20
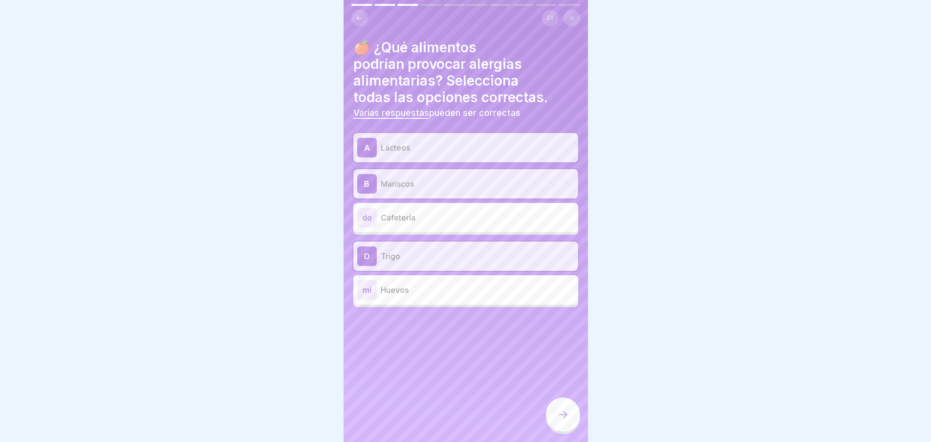
click at [417, 297] on div "mi Huevos" at bounding box center [465, 290] width 217 height 20
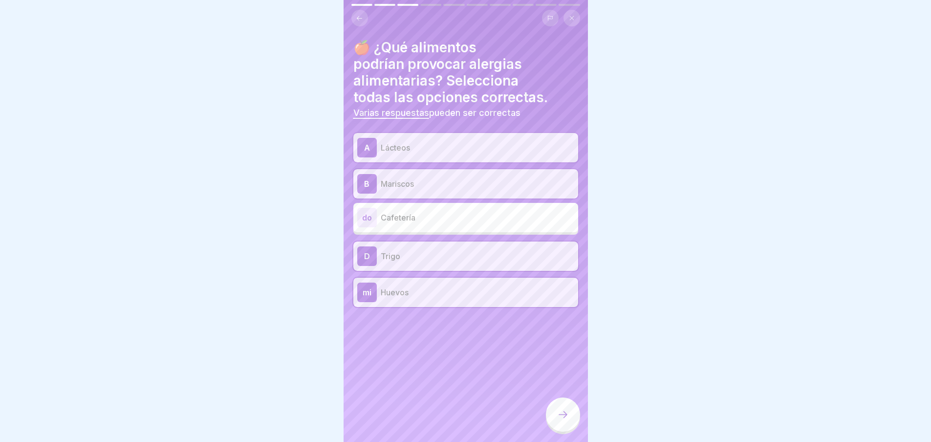
click at [558, 420] on icon at bounding box center [563, 415] width 12 height 12
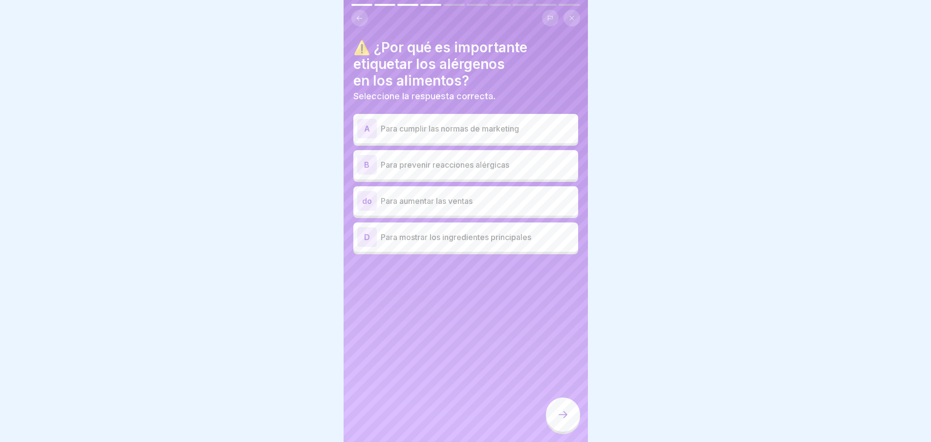
click at [414, 156] on div "B Para prevenir reacciones alérgicas" at bounding box center [465, 165] width 217 height 20
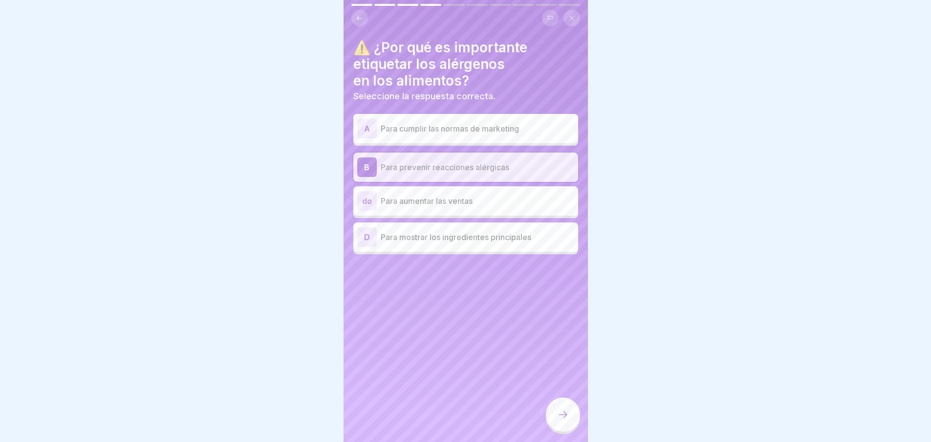
click at [559, 419] on icon at bounding box center [563, 415] width 12 height 12
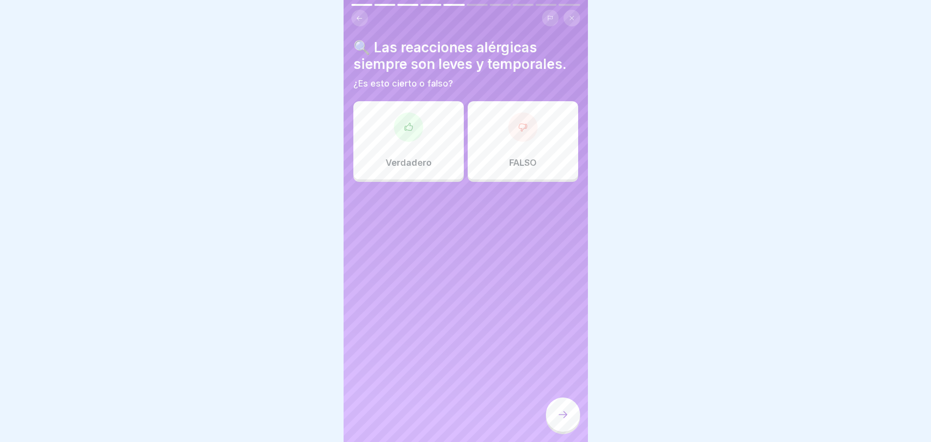
click at [513, 115] on div at bounding box center [522, 126] width 29 height 29
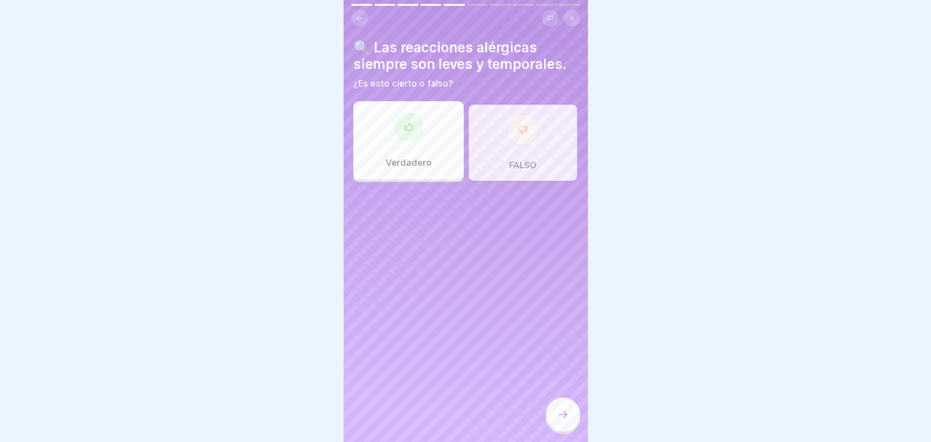
click at [562, 432] on div at bounding box center [563, 415] width 34 height 34
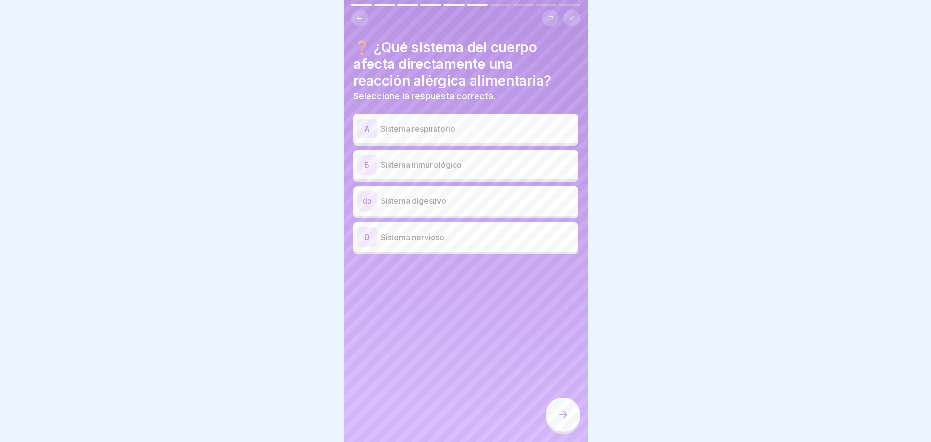
click at [447, 133] on font "Sistema respiratorio" at bounding box center [418, 129] width 74 height 10
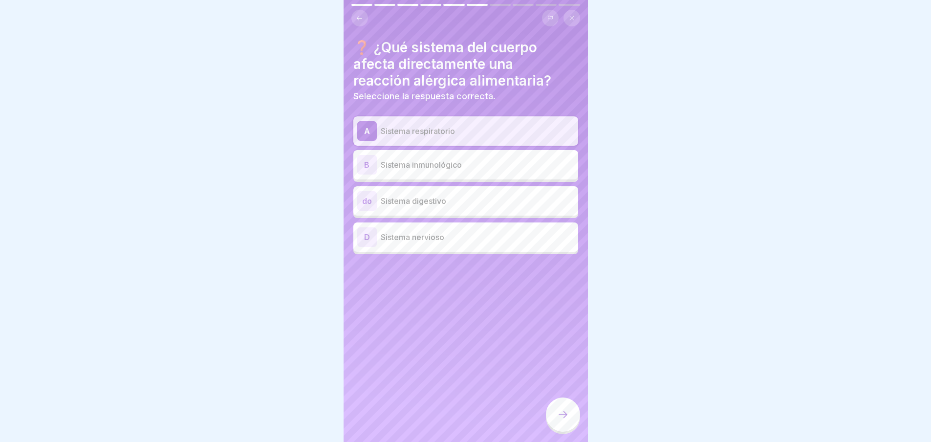
click at [434, 196] on font "Sistema digestivo" at bounding box center [414, 201] width 66 height 10
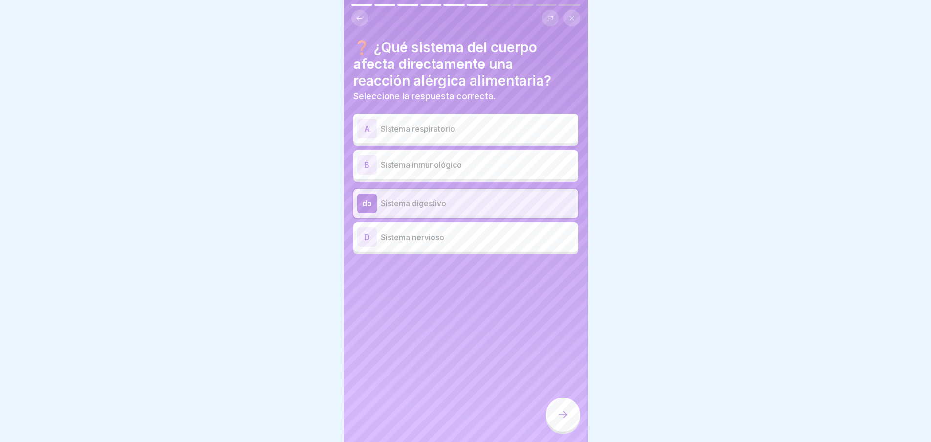
click at [543, 427] on div "❓ ¿Qué sistema del cuerpo afecta directamente una reacción alérgica alimentaria…" at bounding box center [466, 221] width 244 height 442
click at [396, 235] on font "Sistema nervioso" at bounding box center [413, 237] width 64 height 10
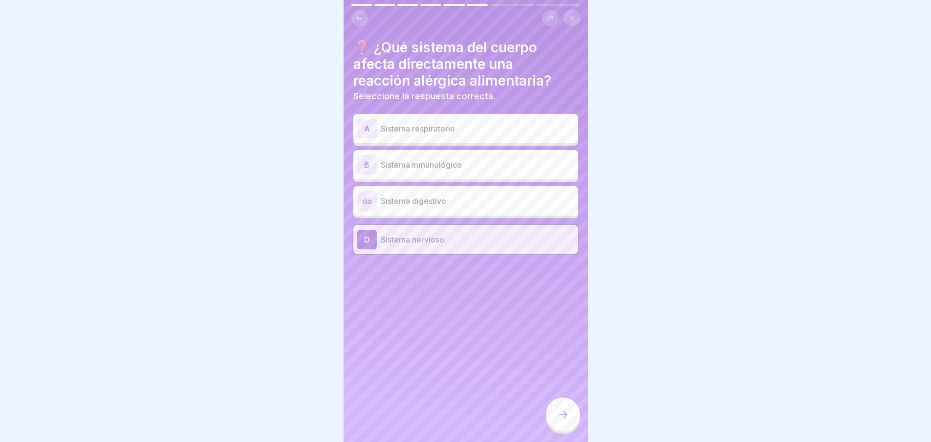
click at [564, 420] on icon at bounding box center [563, 415] width 12 height 12
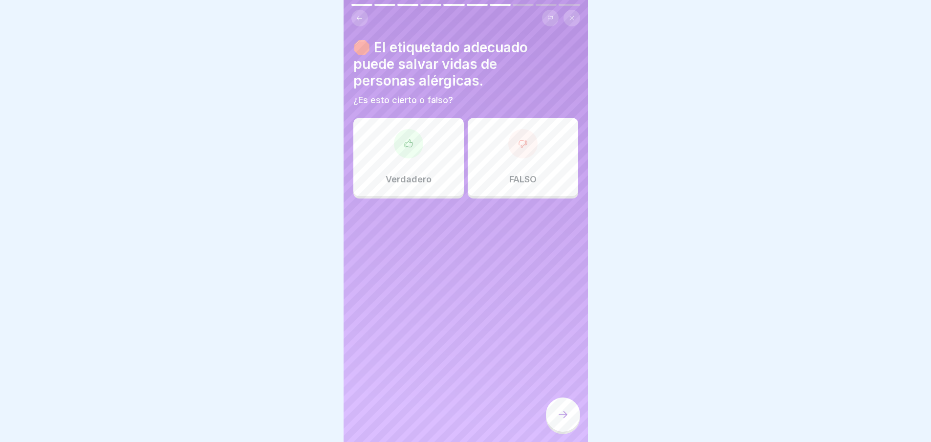
click at [409, 173] on div "Verdadero" at bounding box center [408, 157] width 110 height 78
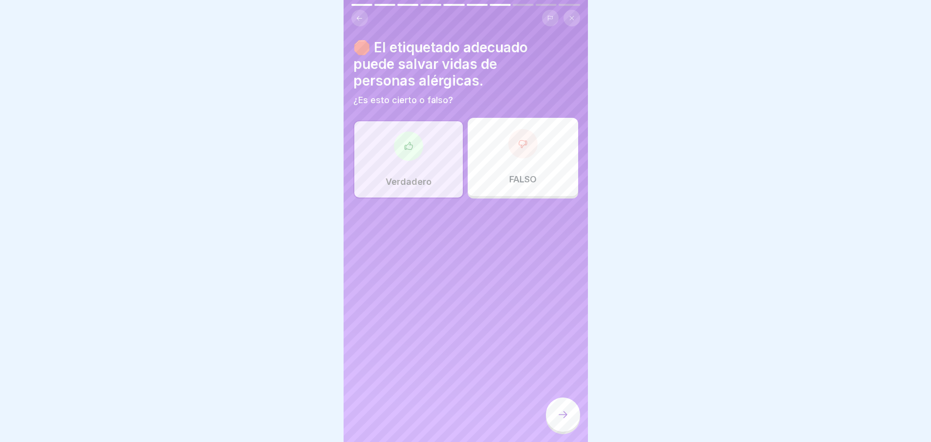
click at [568, 420] on icon at bounding box center [563, 415] width 12 height 12
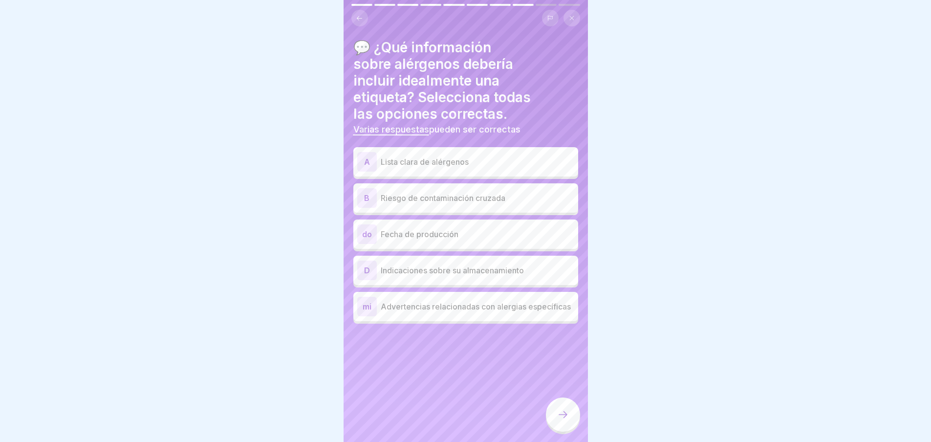
click at [439, 169] on div "A Lista clara de alérgenos" at bounding box center [465, 162] width 217 height 20
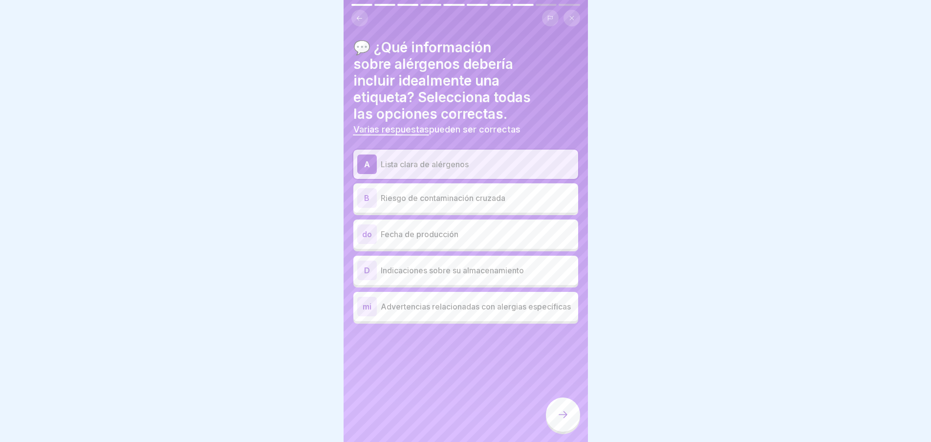
click at [431, 230] on font "Fecha de producción" at bounding box center [420, 234] width 78 height 10
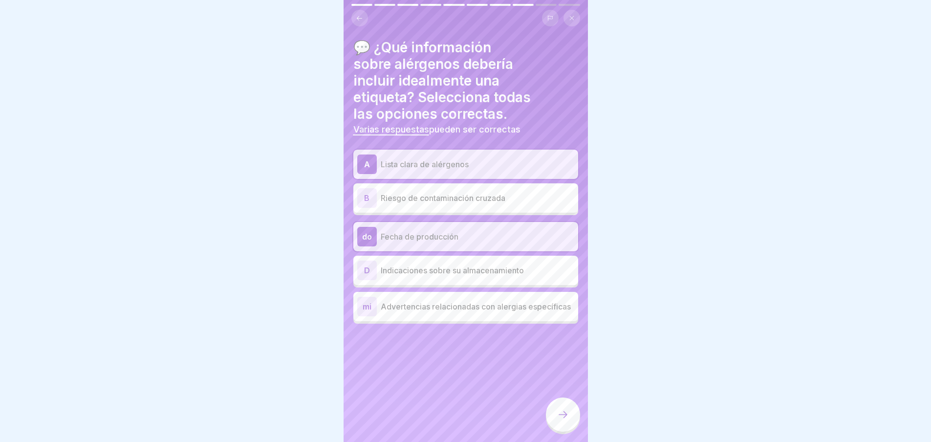
click at [442, 309] on p "Advertencias relacionadas con alergias específicas" at bounding box center [478, 307] width 194 height 12
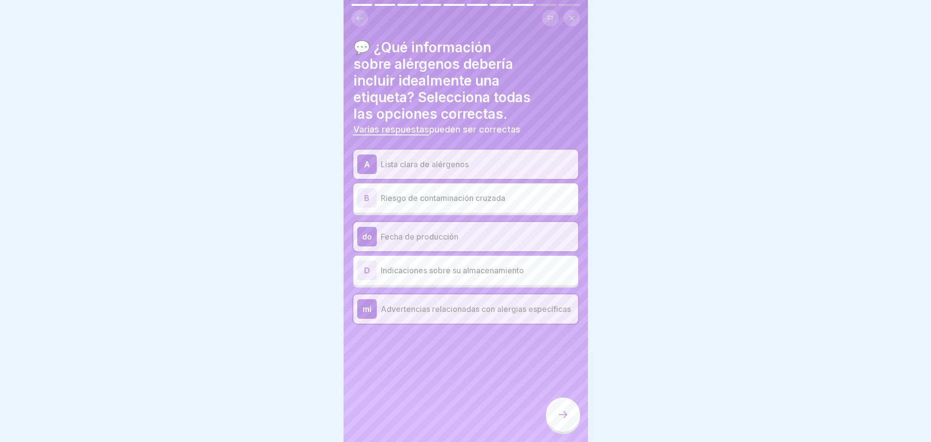
click at [444, 263] on div "D Indicaciones sobre su almacenamiento" at bounding box center [465, 271] width 217 height 20
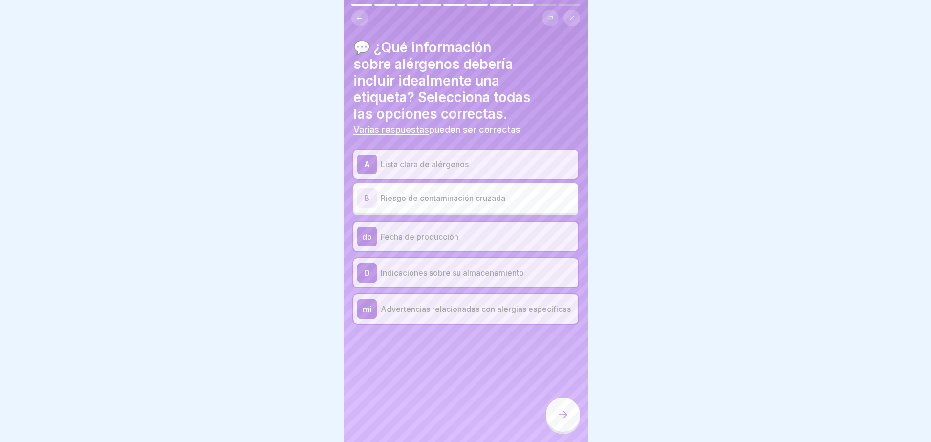
click at [571, 417] on div at bounding box center [563, 415] width 34 height 34
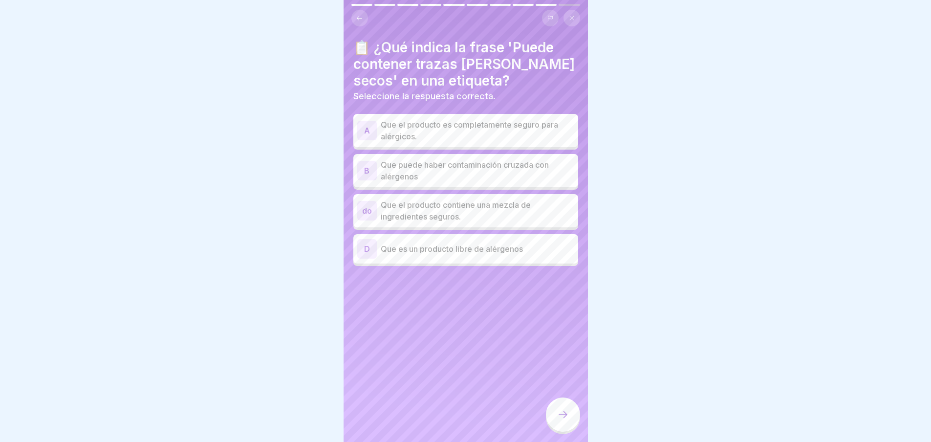
click at [419, 107] on div "📋 ¿Qué indica la frase 'Puede contener trazas de frutos secos' en una etiqueta?…" at bounding box center [465, 152] width 225 height 227
click at [428, 150] on div "A Que el producto es completamente seguro para alérgicos. B Que puede haber con…" at bounding box center [465, 191] width 225 height 150
click at [432, 127] on font "Que el producto es completamente seguro para alérgicos." at bounding box center [469, 131] width 177 height 22
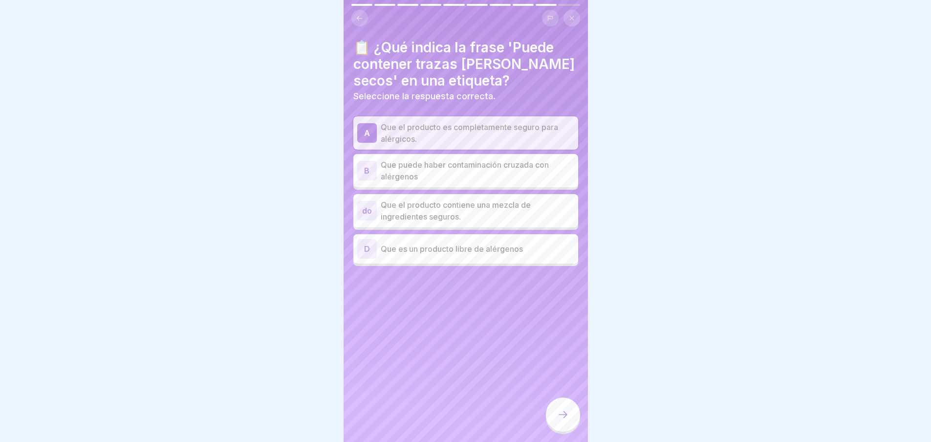
click at [421, 186] on div "B Que puede haber contaminación cruzada con alérgenos" at bounding box center [465, 170] width 225 height 33
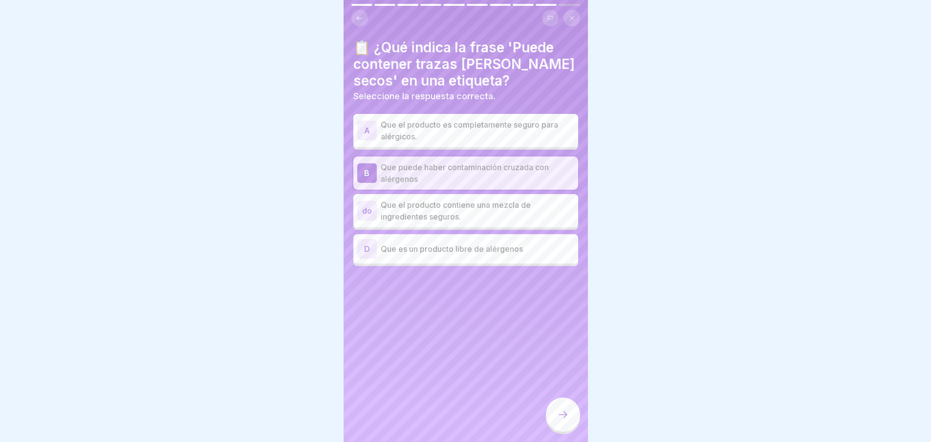
click at [428, 140] on p "Que el producto es completamente seguro para alérgicos." at bounding box center [478, 130] width 194 height 23
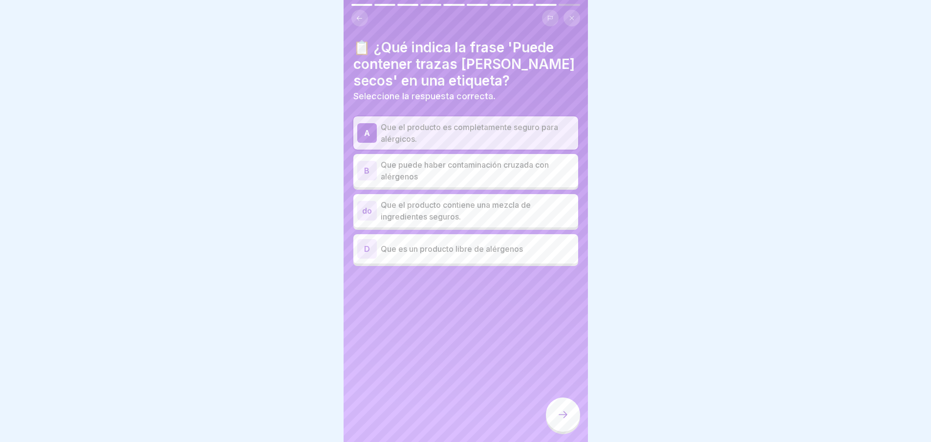
click at [563, 420] on icon at bounding box center [563, 415] width 12 height 12
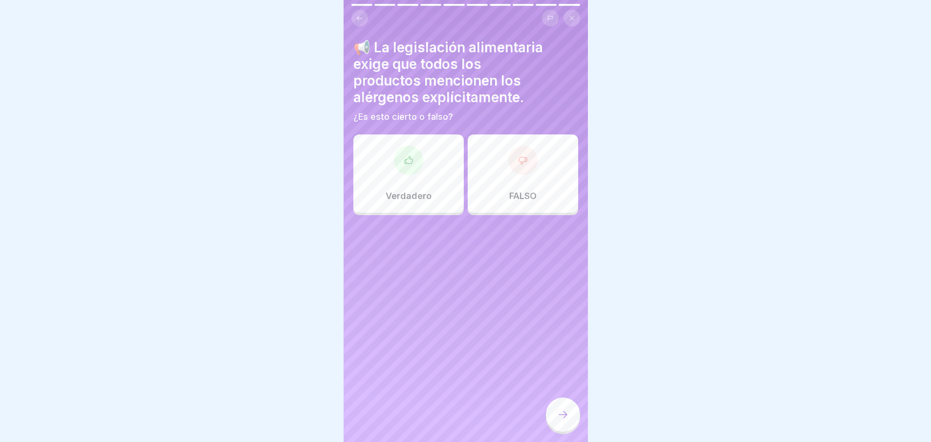
click at [401, 184] on div "Verdadero" at bounding box center [408, 173] width 110 height 78
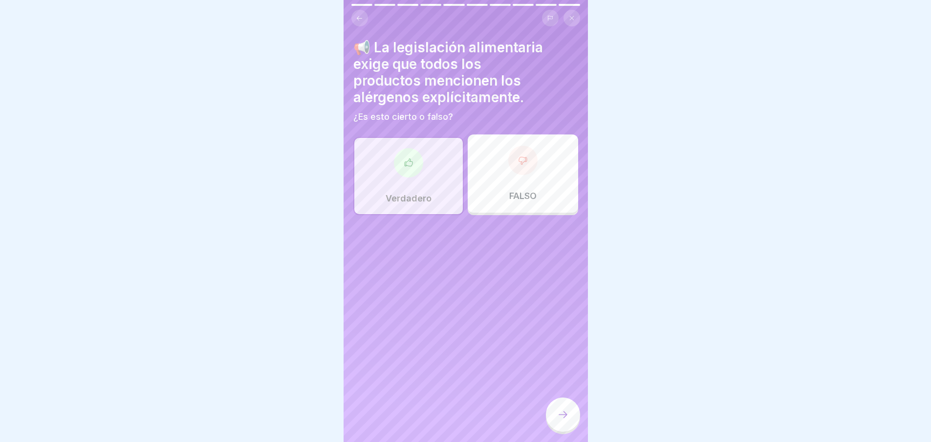
click at [362, 15] on icon at bounding box center [359, 18] width 7 height 7
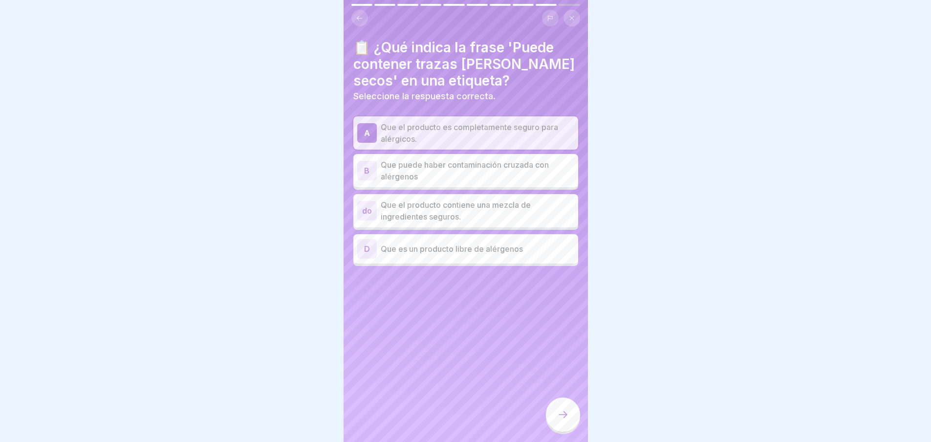
click at [362, 15] on icon at bounding box center [359, 18] width 7 height 7
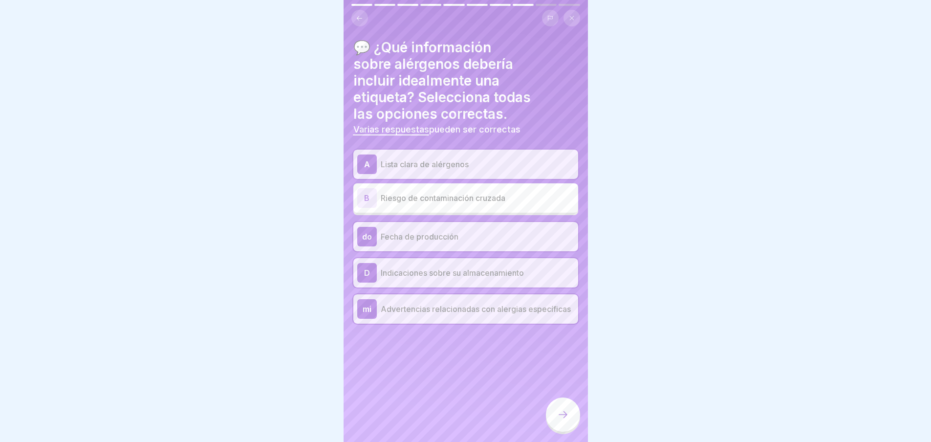
click at [362, 15] on icon at bounding box center [359, 18] width 7 height 7
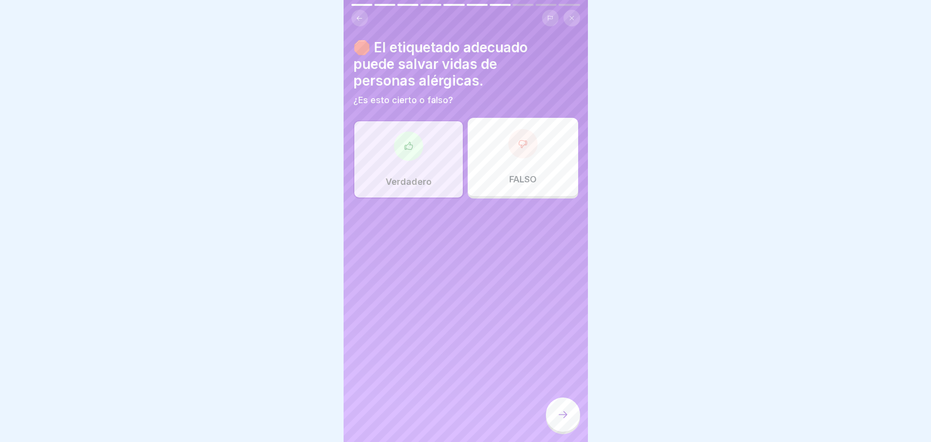
click at [362, 15] on icon at bounding box center [359, 18] width 7 height 7
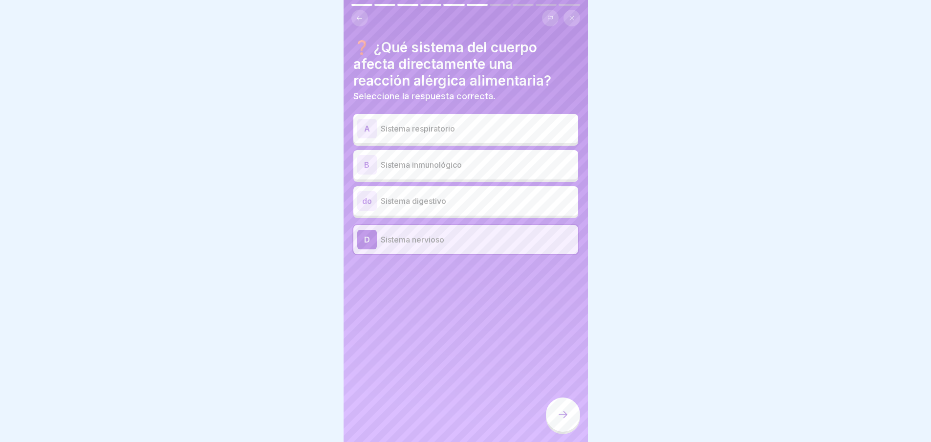
click at [362, 15] on icon at bounding box center [359, 18] width 7 height 7
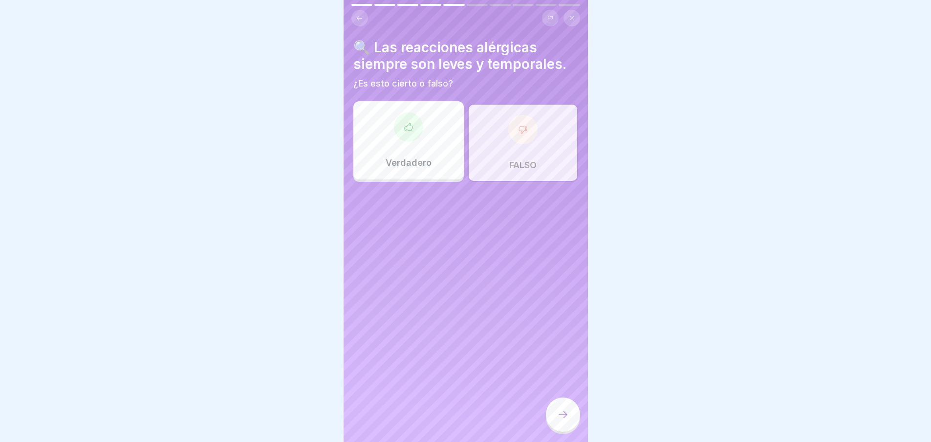
click at [362, 15] on icon at bounding box center [359, 18] width 7 height 7
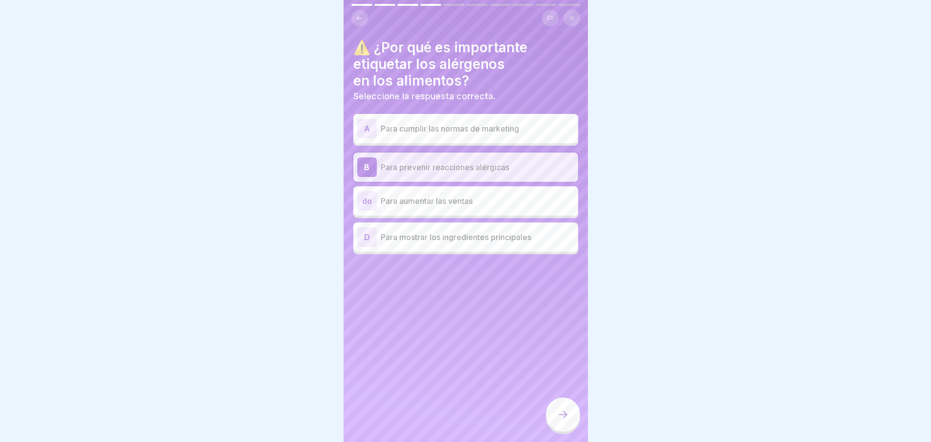
click at [362, 15] on icon at bounding box center [359, 18] width 7 height 7
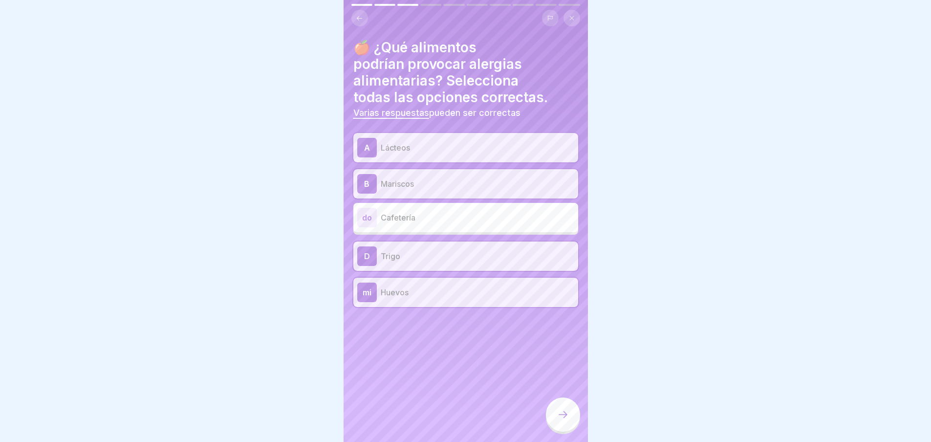
click at [362, 15] on icon at bounding box center [359, 18] width 7 height 7
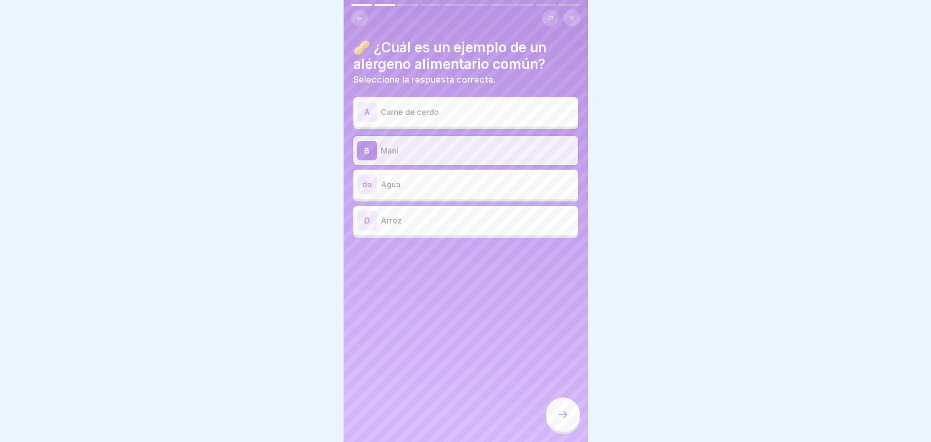
click at [362, 15] on icon at bounding box center [359, 18] width 7 height 7
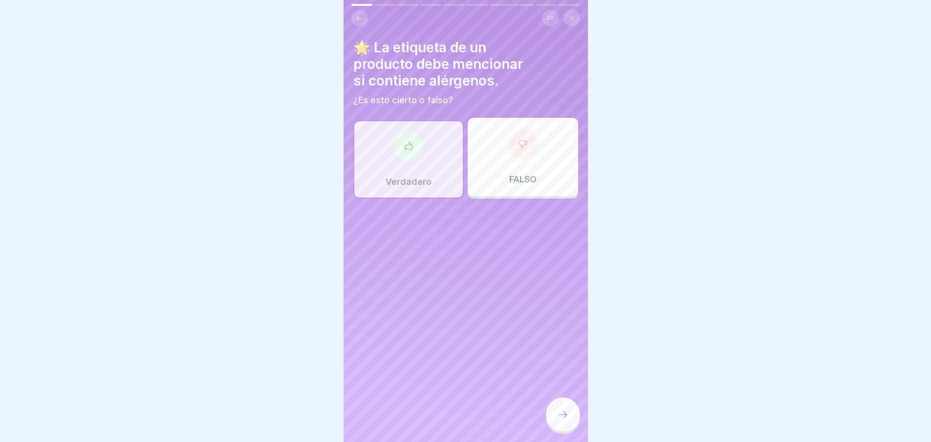
click at [558, 419] on icon at bounding box center [563, 415] width 12 height 12
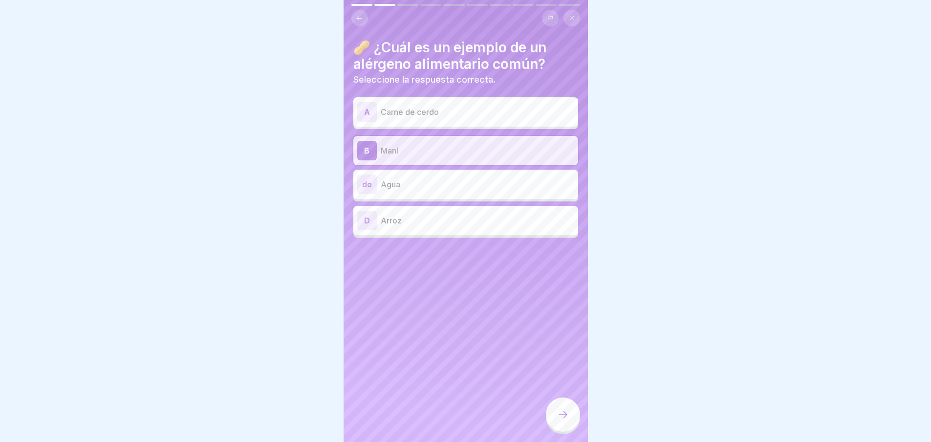
click at [544, 404] on div "🥜 ¿Cuál es un ejemplo de un alérgeno alimentario común? Seleccione la respuesta…" at bounding box center [466, 221] width 244 height 442
click at [566, 420] on icon at bounding box center [563, 415] width 12 height 12
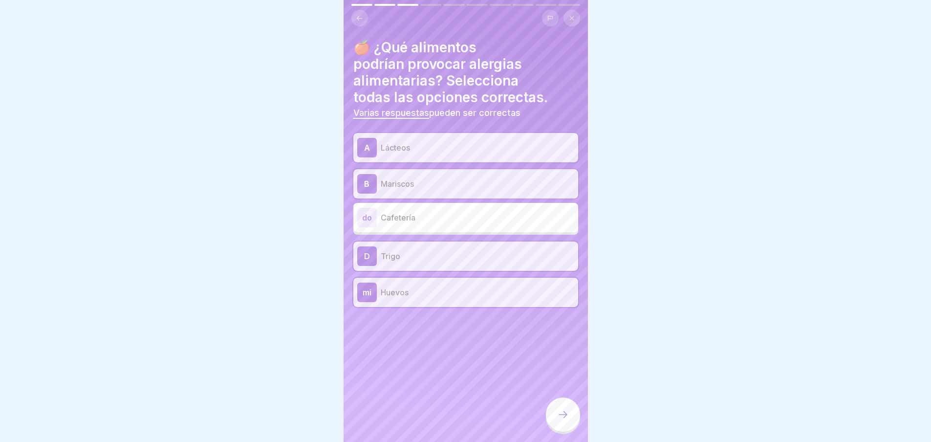
click at [566, 420] on icon at bounding box center [563, 415] width 12 height 12
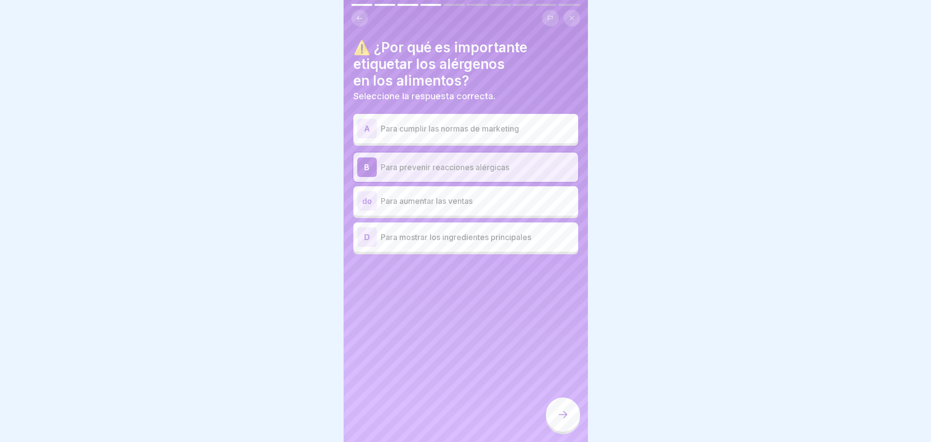
click at [566, 420] on icon at bounding box center [563, 415] width 12 height 12
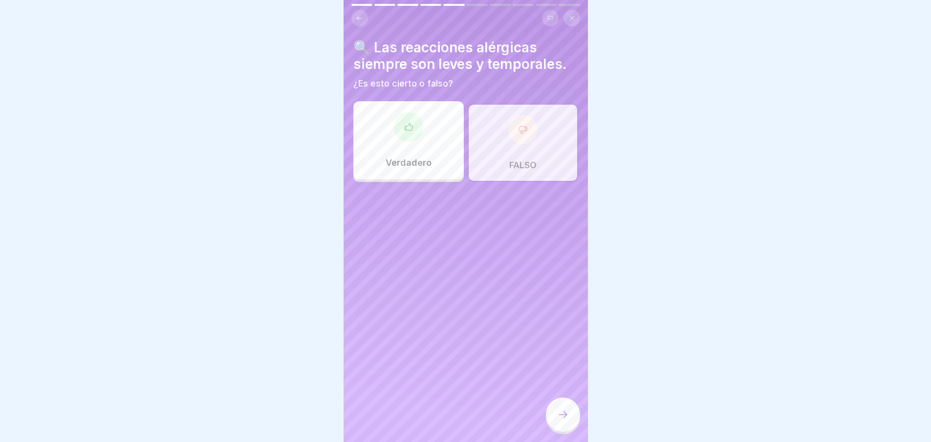
click at [566, 420] on icon at bounding box center [563, 415] width 12 height 12
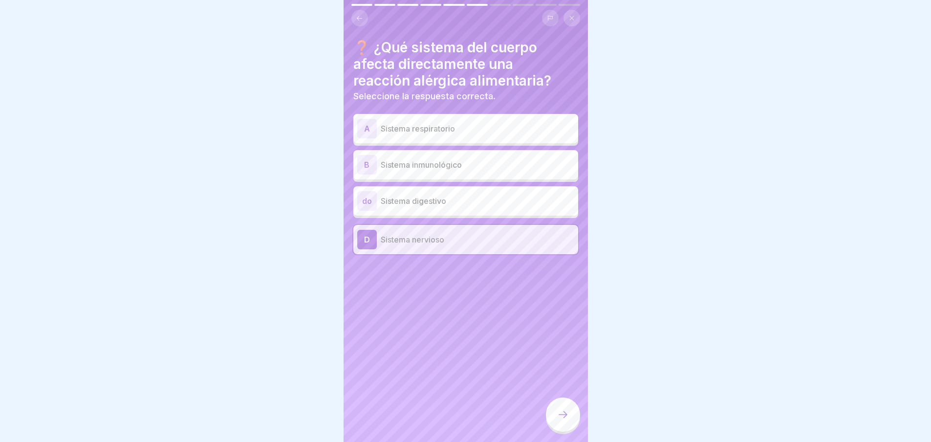
click at [566, 420] on icon at bounding box center [563, 415] width 12 height 12
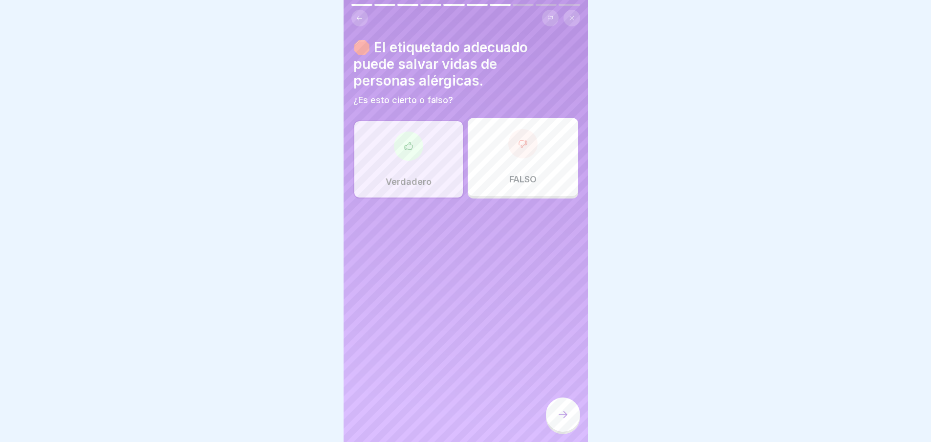
click at [566, 420] on icon at bounding box center [563, 415] width 12 height 12
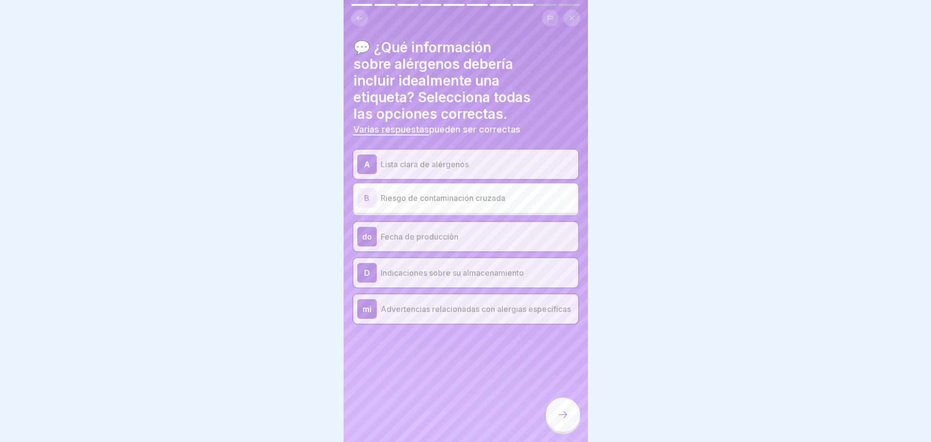
click at [566, 418] on icon at bounding box center [563, 414] width 9 height 7
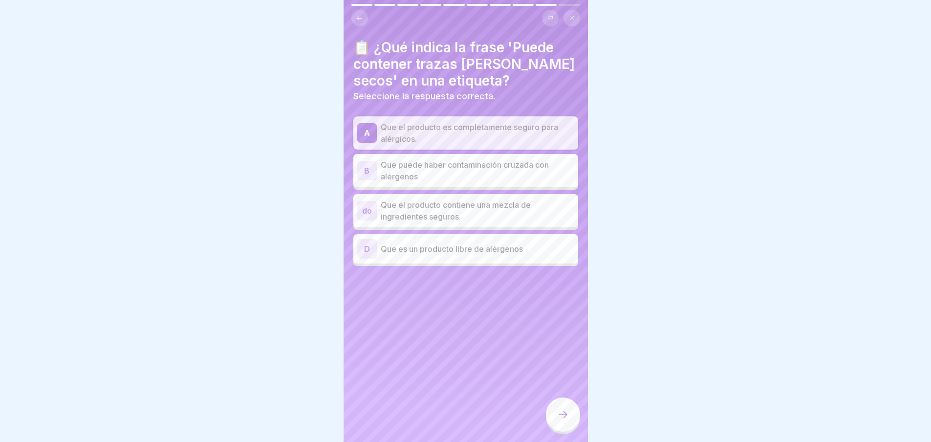
click at [566, 420] on icon at bounding box center [563, 415] width 12 height 12
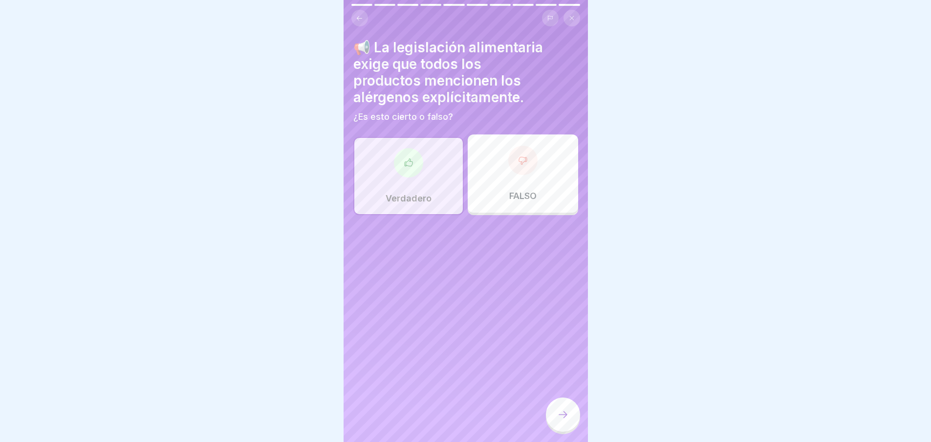
click at [566, 420] on icon at bounding box center [563, 415] width 12 height 12
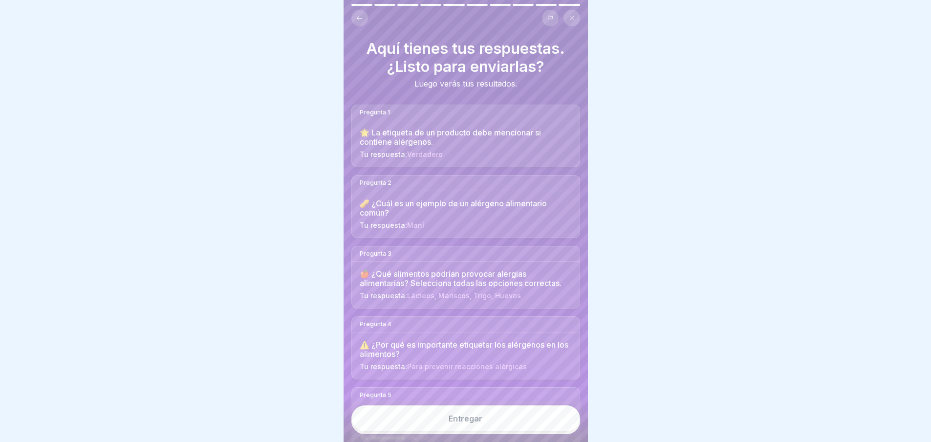
click at [468, 423] on font "Entregar" at bounding box center [466, 419] width 34 height 10
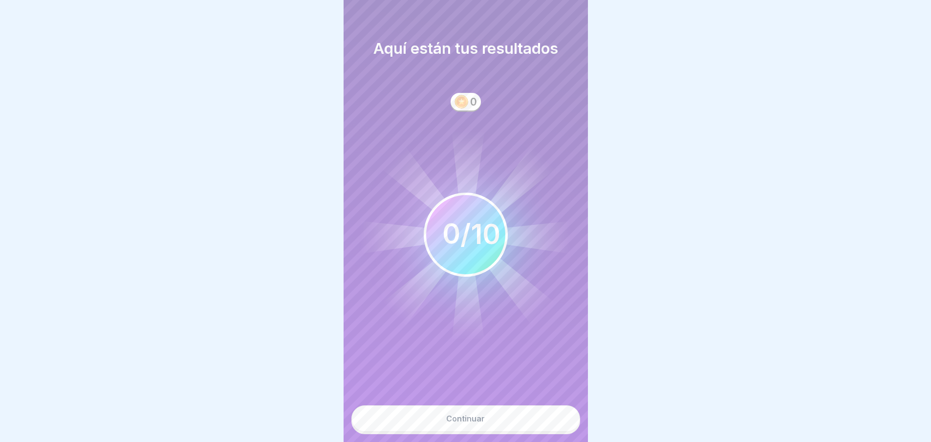
click at [477, 421] on button "Continuar" at bounding box center [466, 418] width 229 height 26
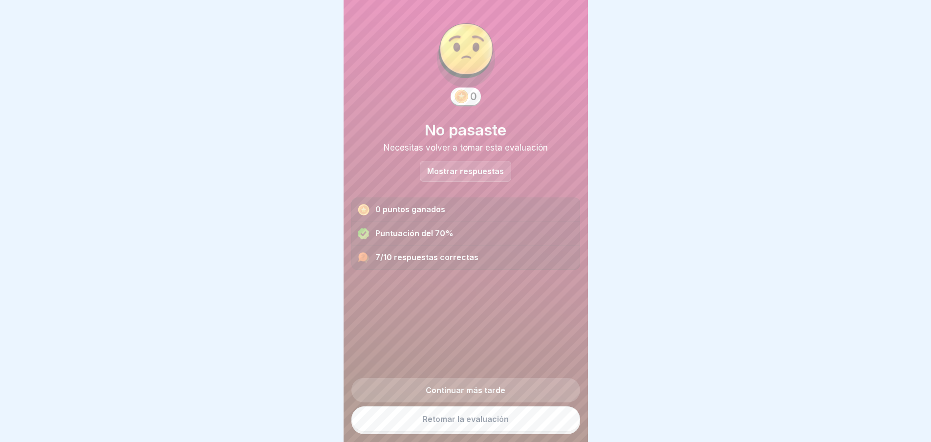
click at [460, 174] on font "Mostrar respuestas" at bounding box center [465, 171] width 77 height 10
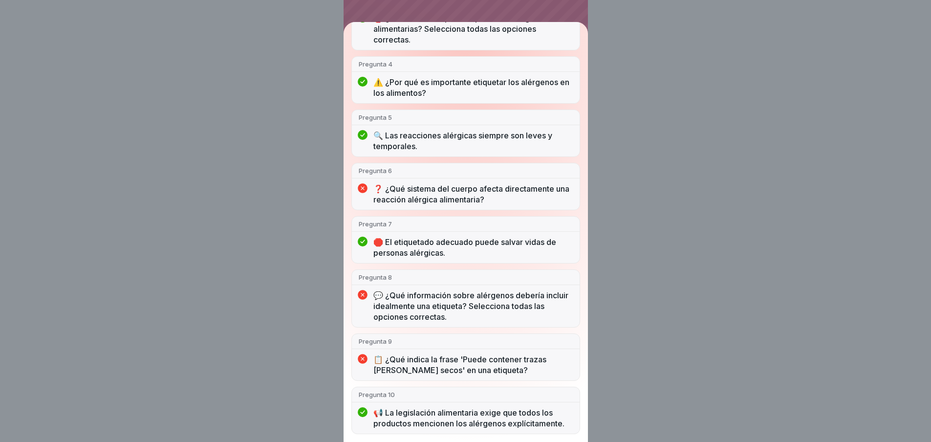
scroll to position [250, 0]
click at [366, 354] on icon at bounding box center [363, 359] width 10 height 10
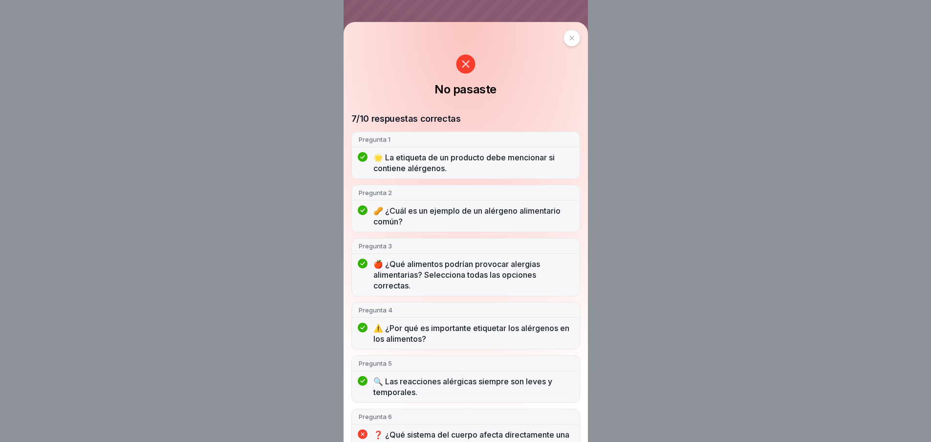
click at [570, 38] on icon at bounding box center [572, 38] width 6 height 6
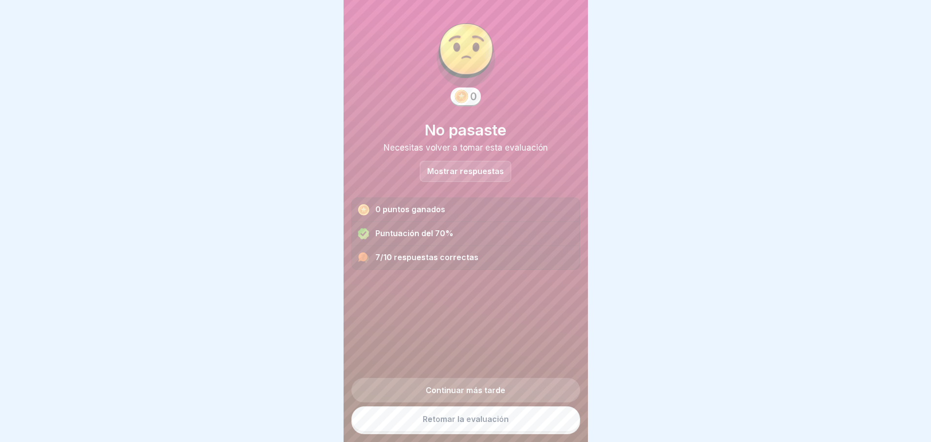
click at [462, 424] on font "Retomar la evaluación" at bounding box center [466, 419] width 86 height 10
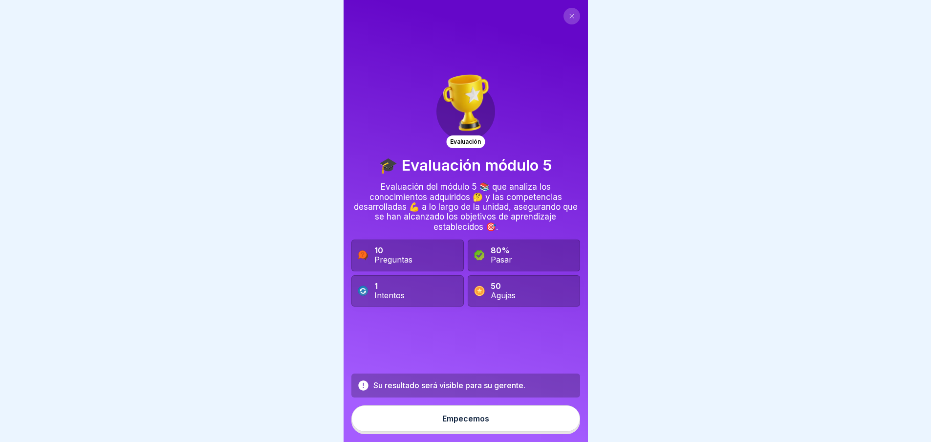
click at [463, 423] on font "Empecemos" at bounding box center [465, 419] width 47 height 10
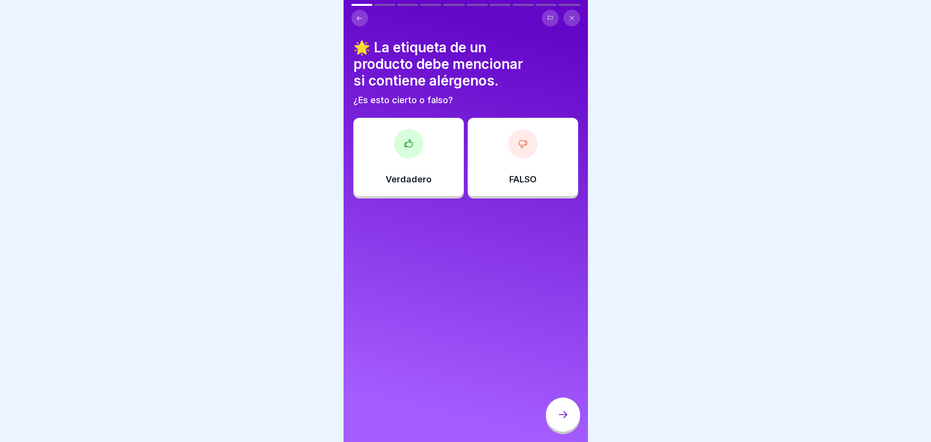
click at [422, 153] on div "Verdadero" at bounding box center [408, 157] width 110 height 78
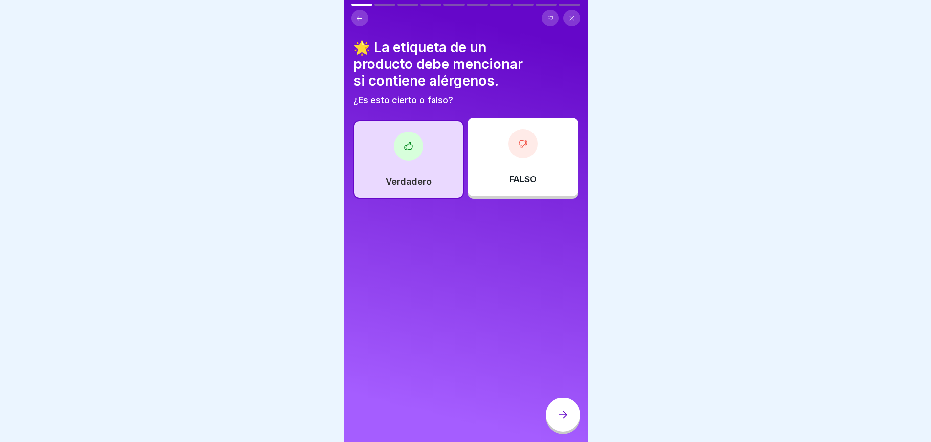
click at [555, 417] on div at bounding box center [563, 415] width 34 height 34
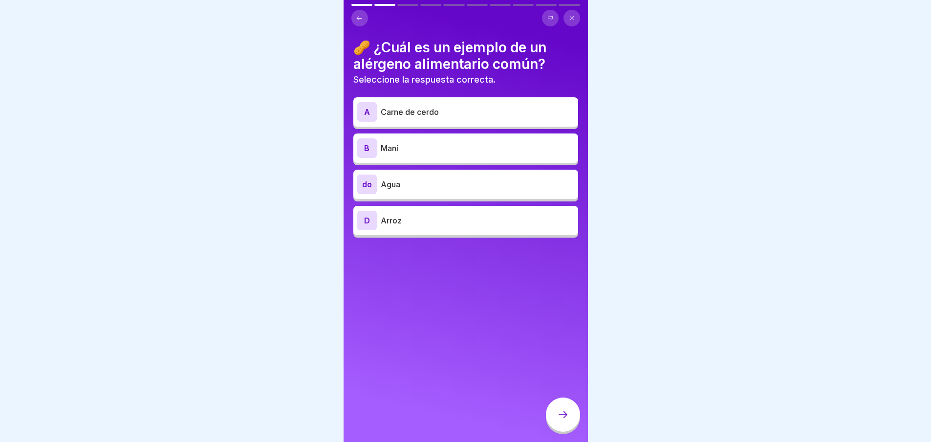
click at [430, 141] on div "B Maní" at bounding box center [465, 148] width 217 height 20
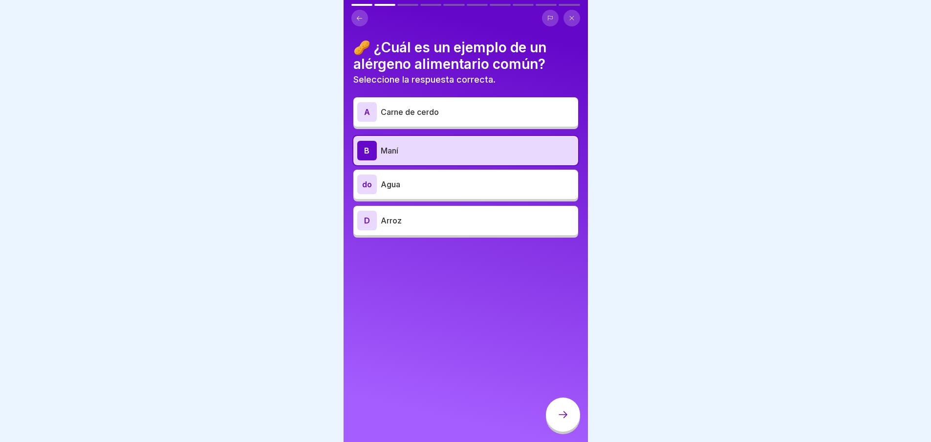
click at [559, 414] on div at bounding box center [563, 415] width 34 height 34
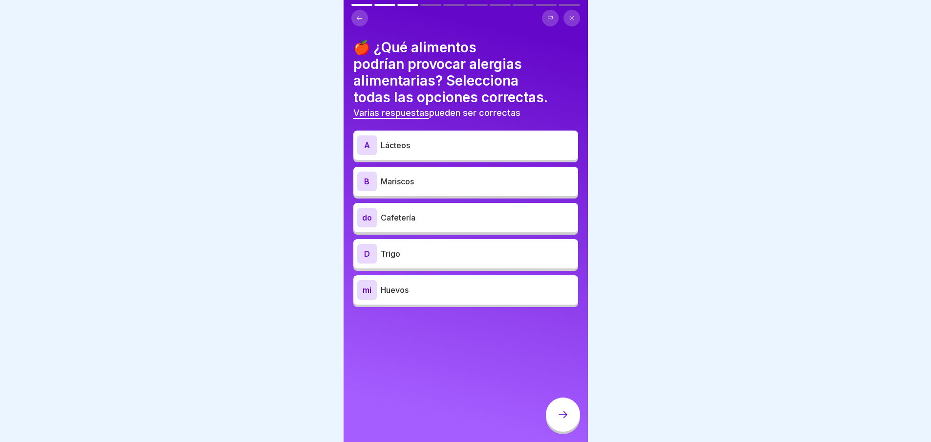
click at [430, 145] on p "Lácteos" at bounding box center [478, 145] width 194 height 12
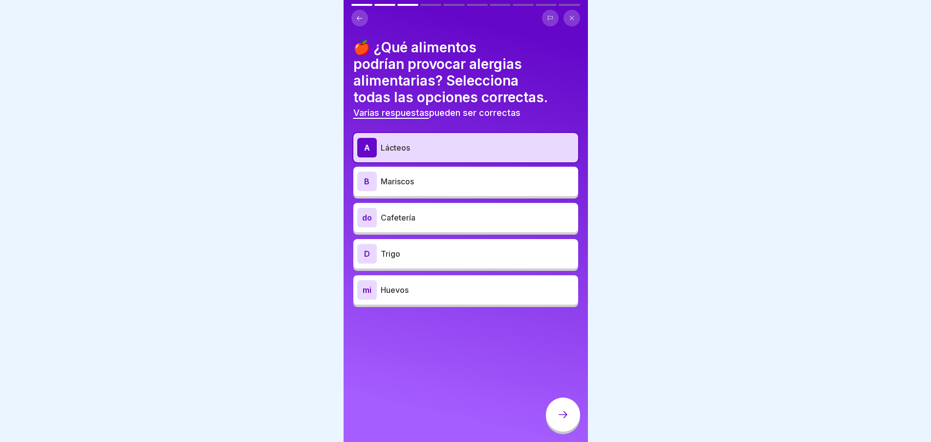
click at [415, 182] on p "Mariscos" at bounding box center [478, 182] width 194 height 12
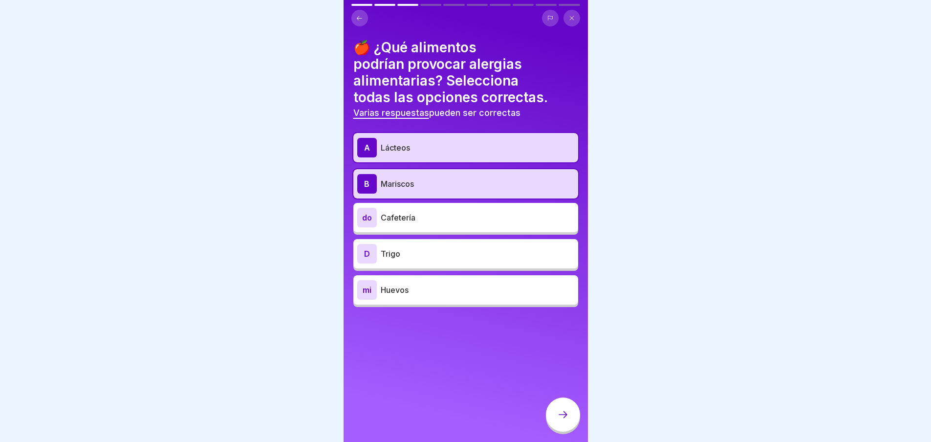
click at [423, 262] on div "D Trigo" at bounding box center [465, 254] width 217 height 20
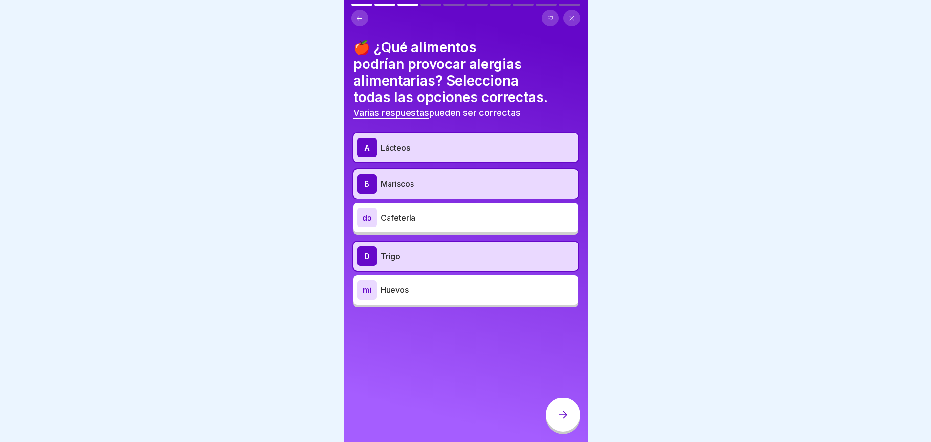
click at [396, 293] on font "Huevos" at bounding box center [395, 290] width 28 height 10
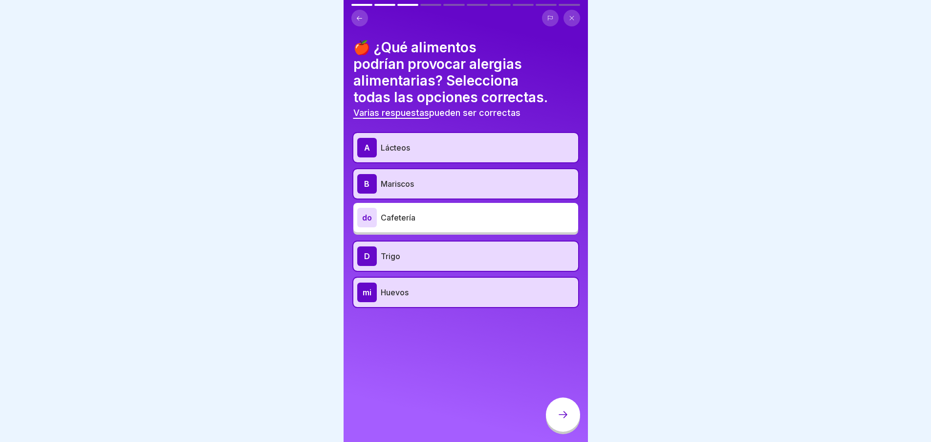
click at [561, 420] on icon at bounding box center [563, 415] width 12 height 12
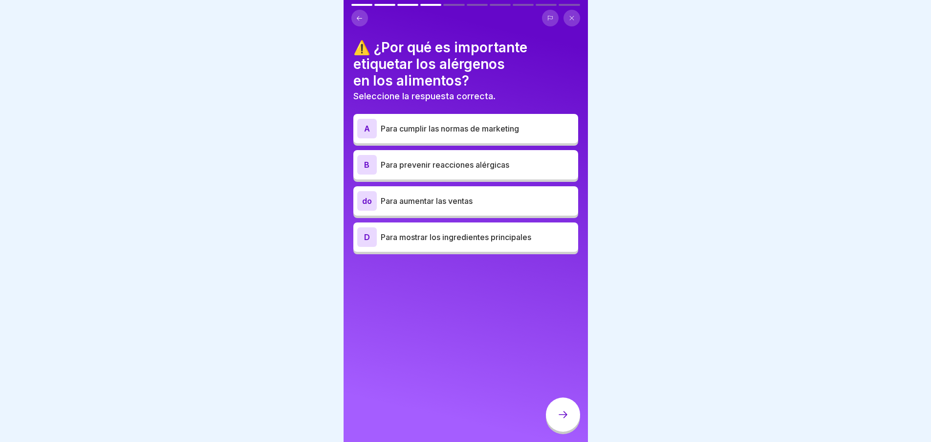
click at [431, 167] on font "Para prevenir reacciones alérgicas" at bounding box center [445, 165] width 129 height 10
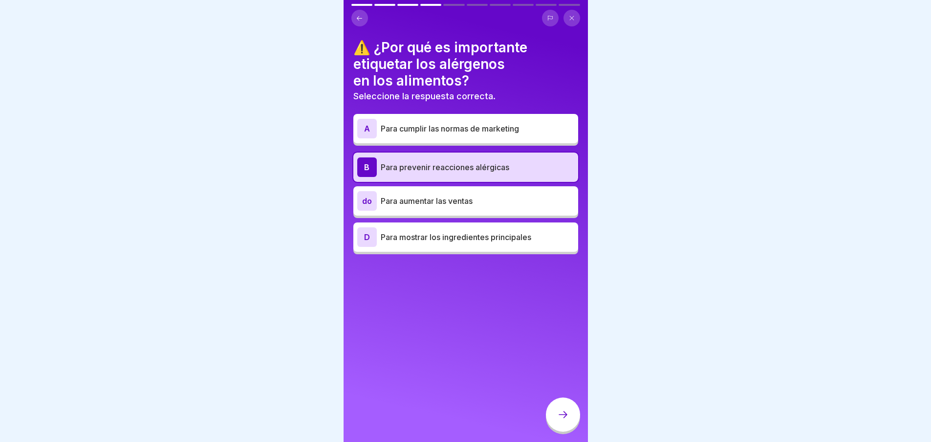
click at [425, 234] on font "Para mostrar los ingredientes principales" at bounding box center [456, 237] width 151 height 10
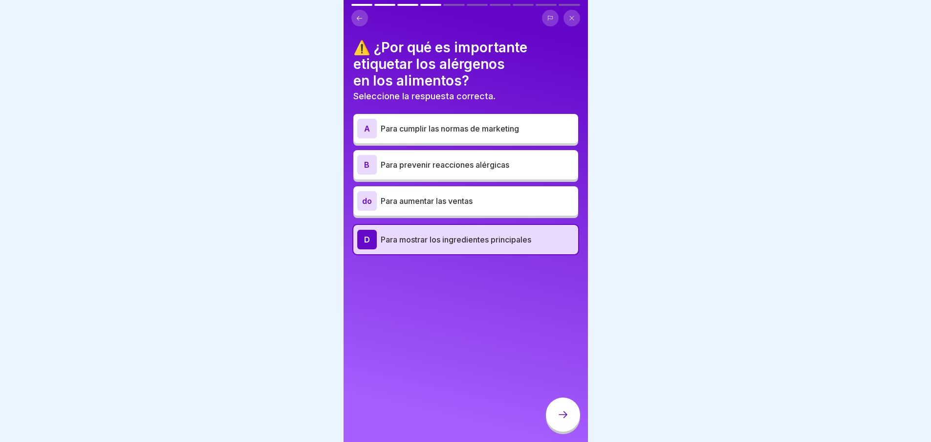
click at [433, 164] on font "Para prevenir reacciones alérgicas" at bounding box center [445, 165] width 129 height 10
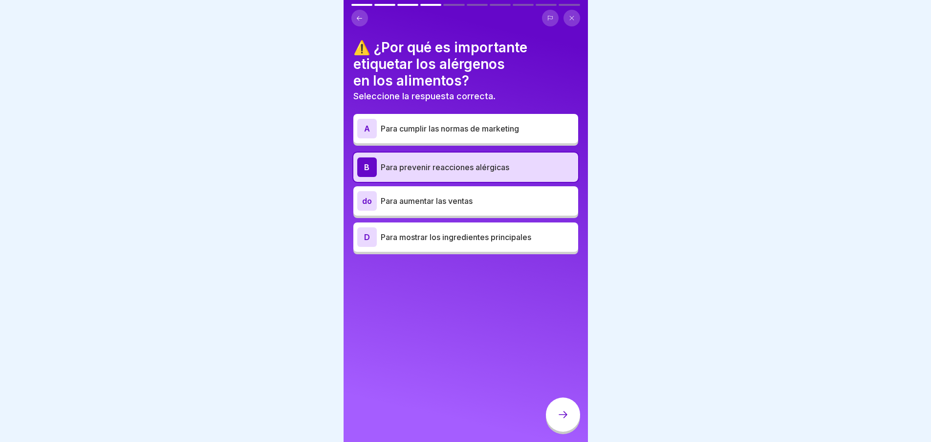
click at [568, 420] on icon at bounding box center [563, 415] width 12 height 12
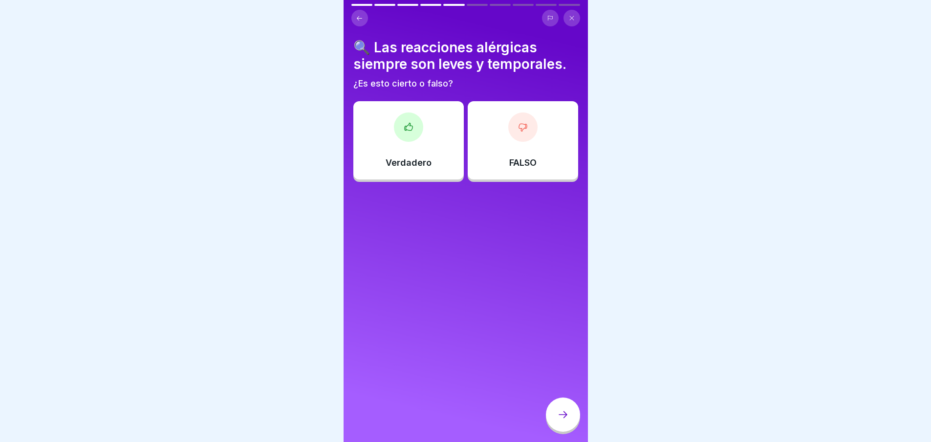
click at [511, 145] on div "FALSO" at bounding box center [523, 140] width 110 height 78
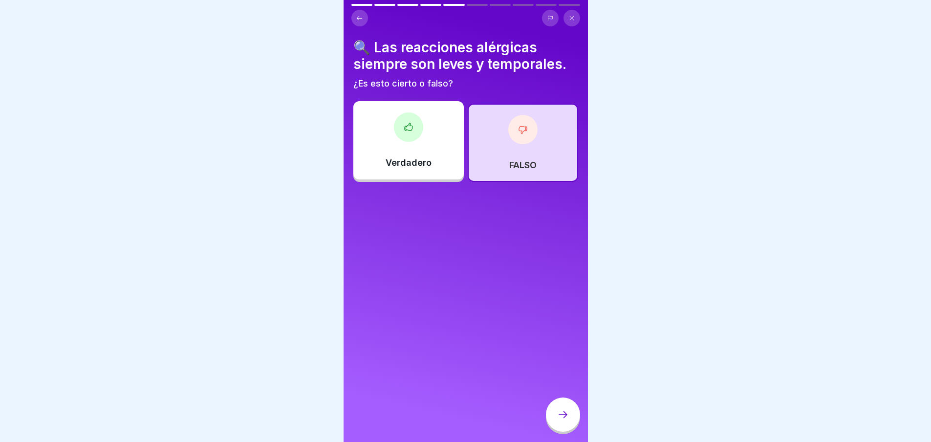
click at [566, 420] on icon at bounding box center [563, 415] width 12 height 12
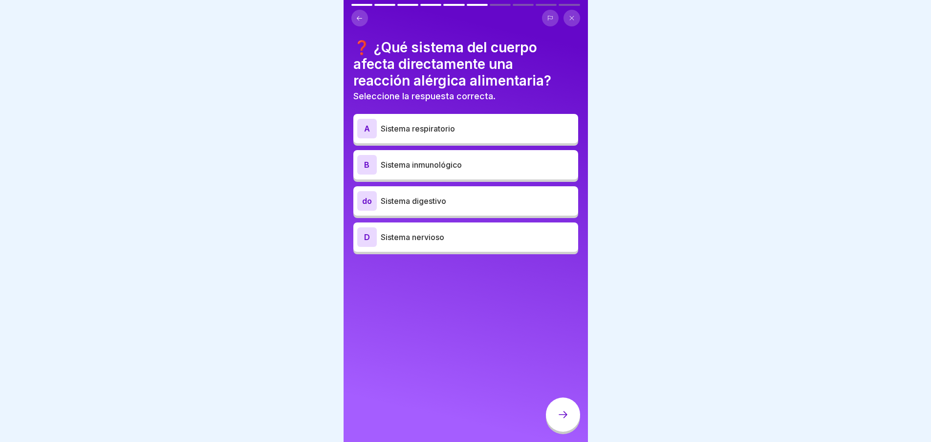
click at [421, 199] on font "Sistema digestivo" at bounding box center [414, 201] width 66 height 10
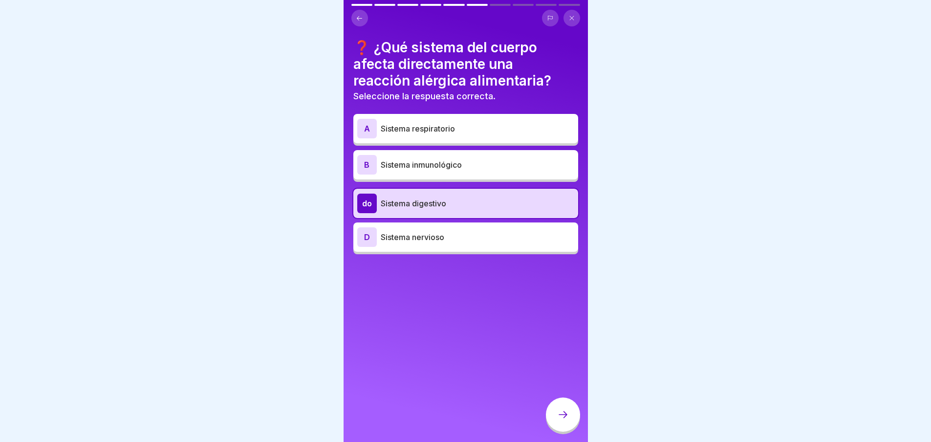
click at [560, 429] on div at bounding box center [563, 415] width 34 height 34
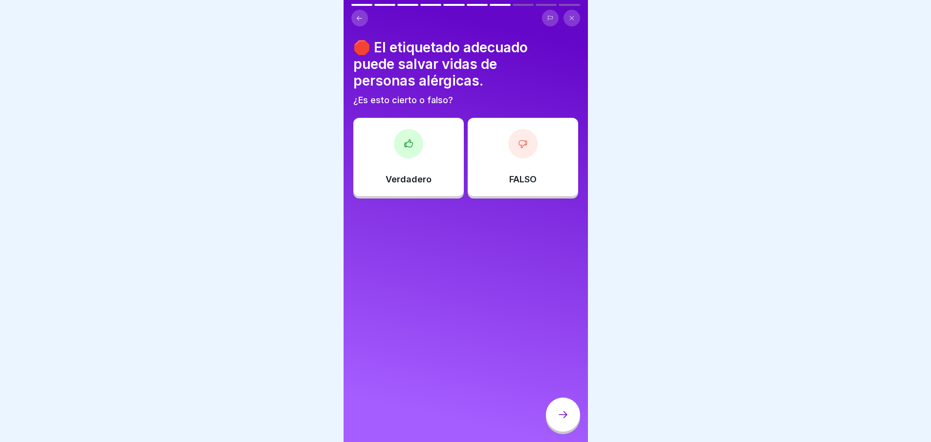
click at [423, 173] on div "Verdadero" at bounding box center [408, 157] width 110 height 78
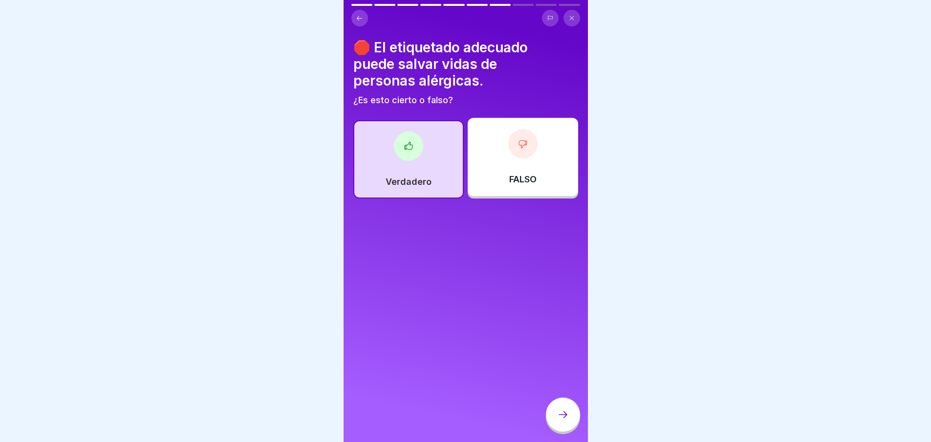
click at [558, 420] on icon at bounding box center [563, 415] width 12 height 12
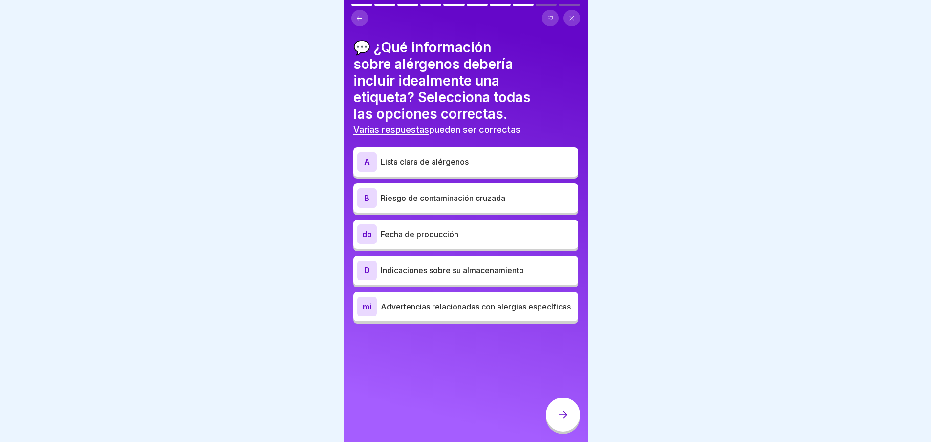
click at [421, 311] on font "Advertencias relacionadas con alergias específicas" at bounding box center [476, 307] width 190 height 10
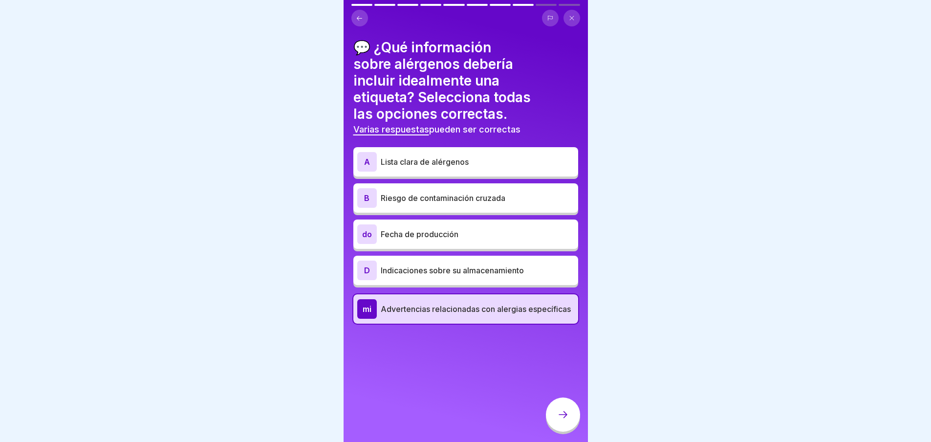
click at [422, 163] on font "Lista clara de alérgenos" at bounding box center [425, 162] width 88 height 10
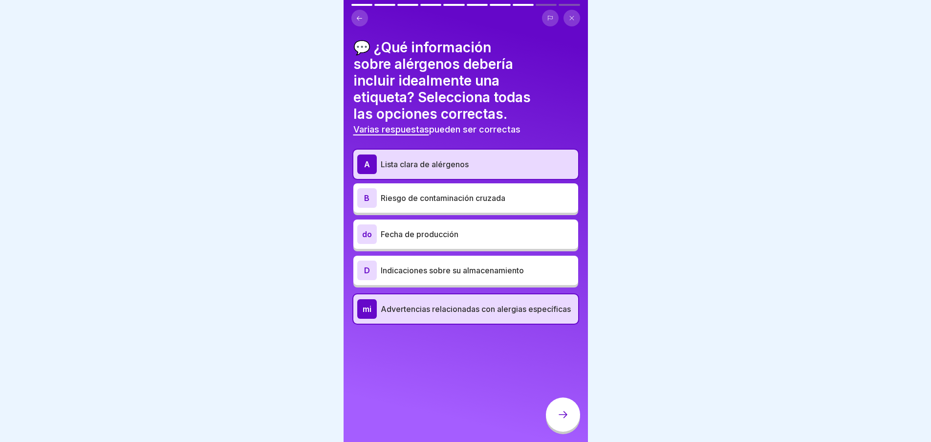
click at [566, 432] on div at bounding box center [563, 415] width 34 height 34
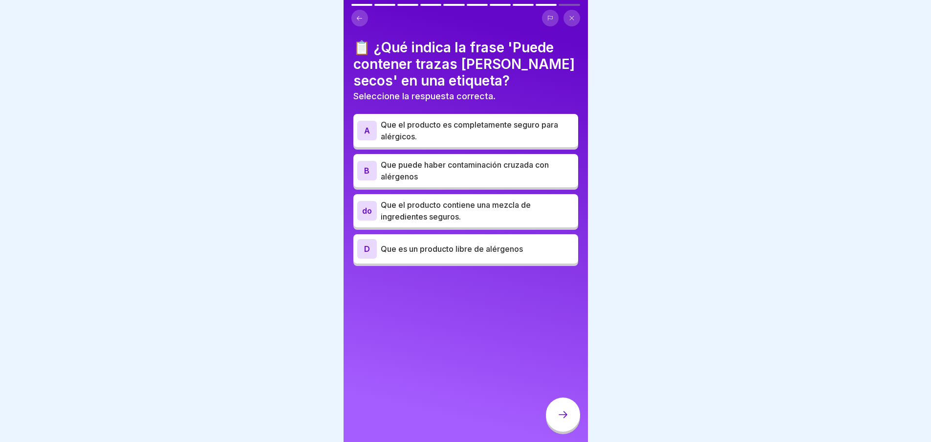
click at [442, 221] on p "Que el producto contiene una mezcla de ingredientes seguros." at bounding box center [478, 210] width 194 height 23
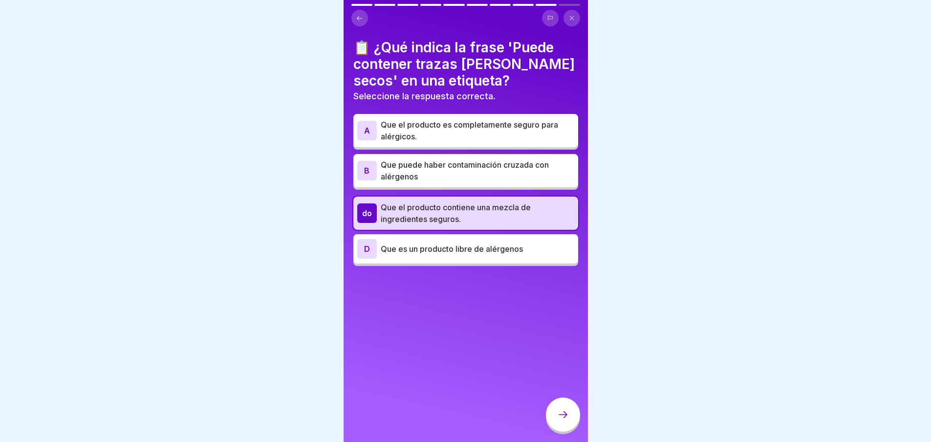
click at [559, 420] on icon at bounding box center [563, 415] width 12 height 12
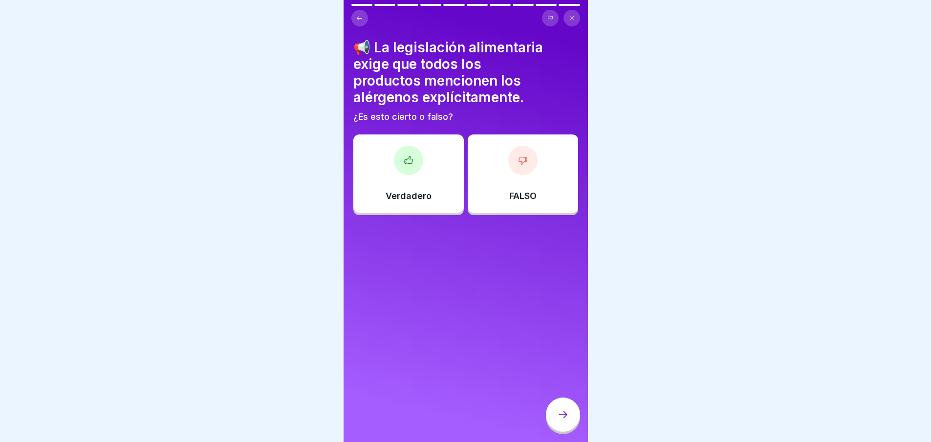
click at [397, 179] on div "Verdadero" at bounding box center [408, 173] width 110 height 78
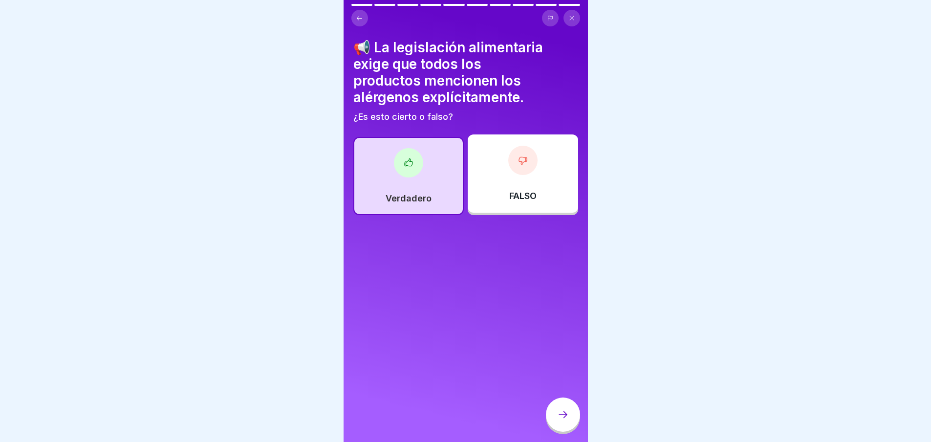
click at [559, 416] on div at bounding box center [563, 415] width 34 height 34
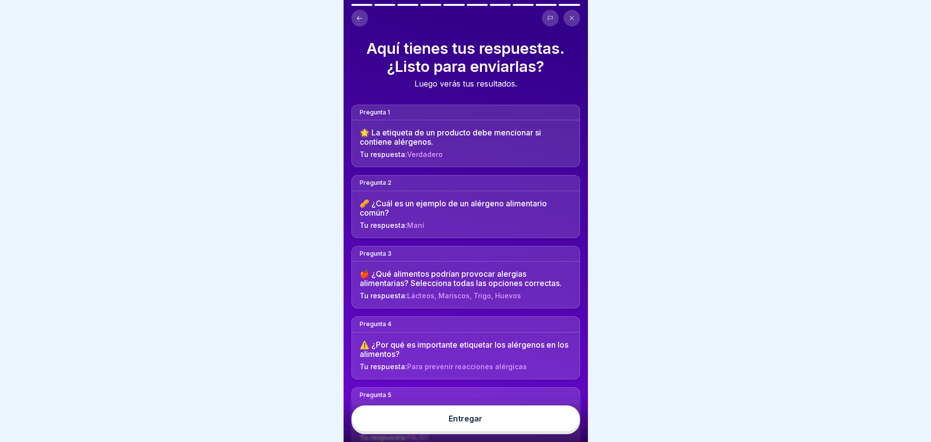
click at [490, 431] on button "Entregar" at bounding box center [466, 418] width 229 height 26
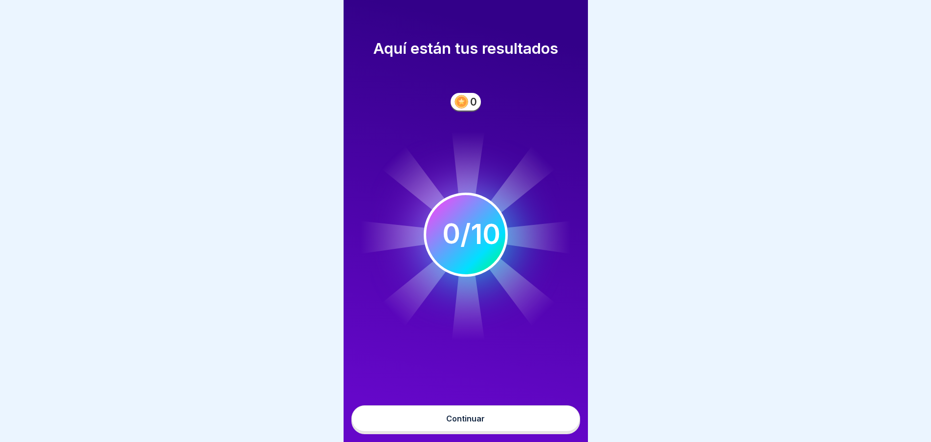
click at [482, 423] on font "Continuar" at bounding box center [465, 419] width 39 height 10
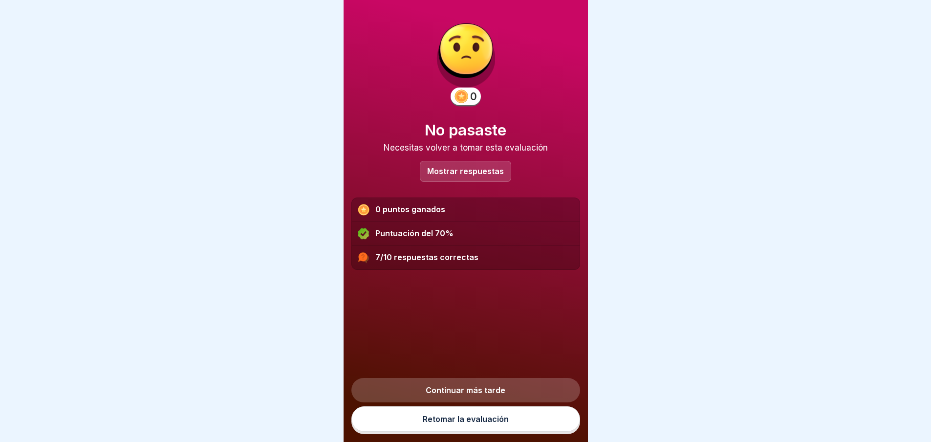
click at [453, 166] on font "Mostrar respuestas" at bounding box center [465, 171] width 77 height 10
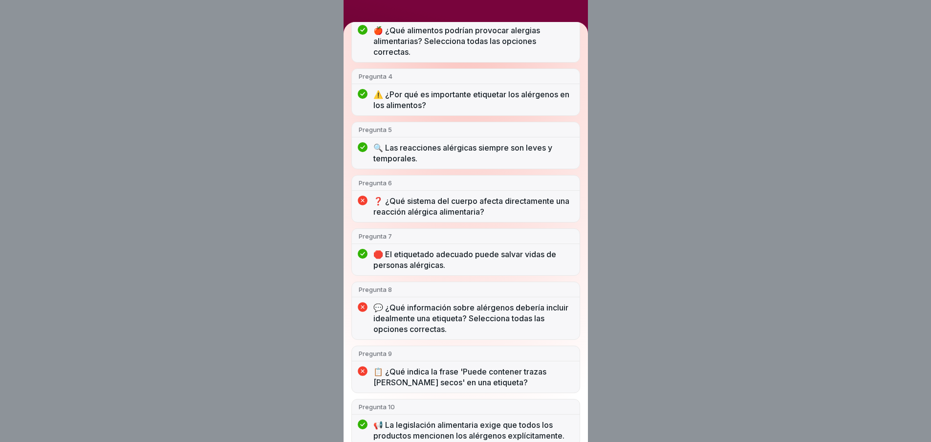
scroll to position [250, 0]
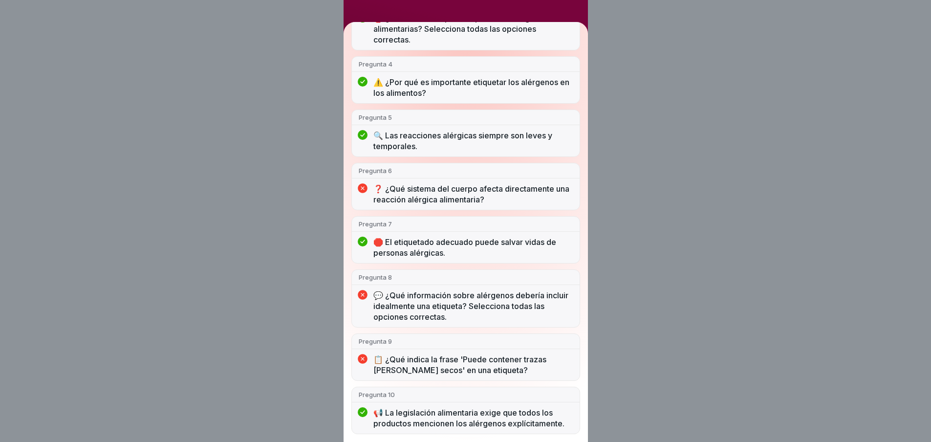
drag, startPoint x: 592, startPoint y: 225, endPoint x: 591, endPoint y: 151, distance: 73.8
click at [594, 145] on div "No pasaste 7/10 respuestas correctas Pregunta 1 🌟 La etiqueta de un producto de…" at bounding box center [465, 221] width 931 height 442
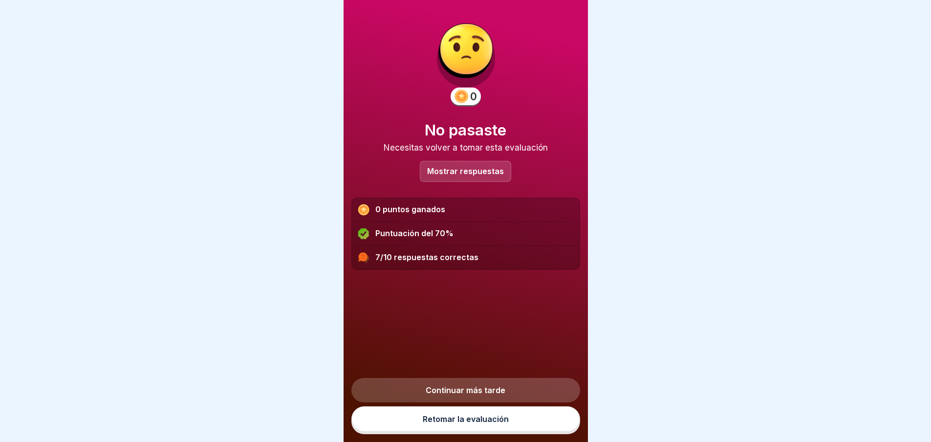
click at [460, 422] on link "Retomar la evaluación" at bounding box center [466, 418] width 229 height 25
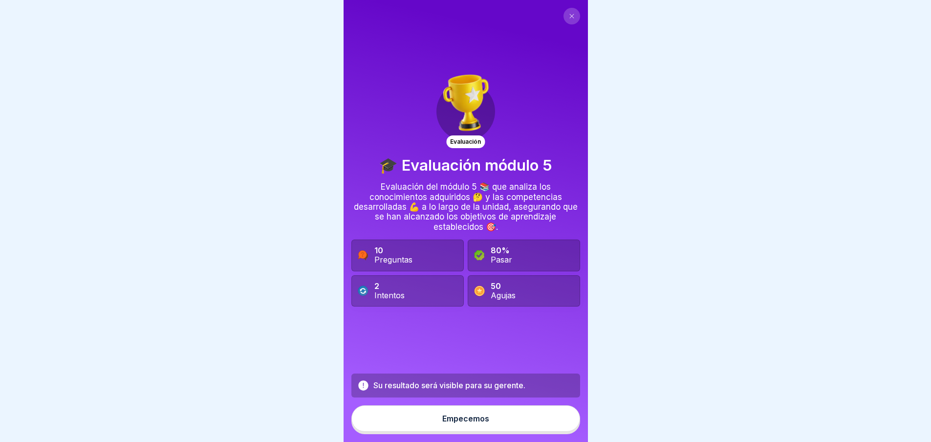
click at [442, 432] on button "Empecemos" at bounding box center [466, 418] width 229 height 26
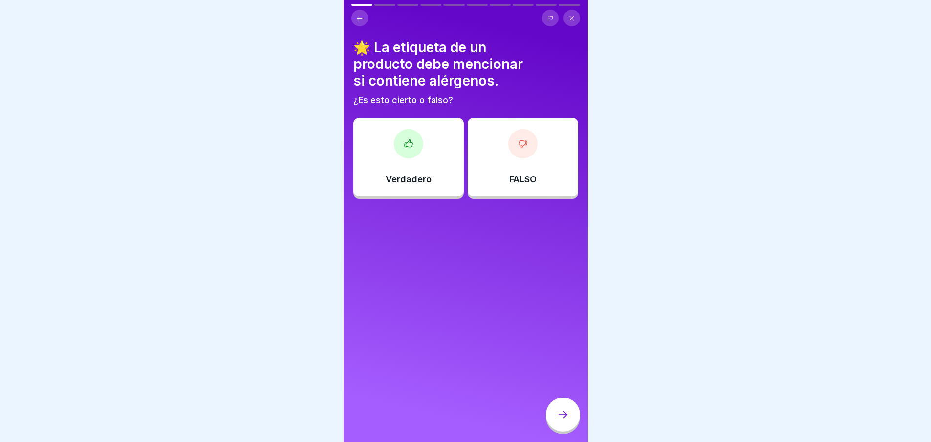
click at [422, 146] on div "Verdadero" at bounding box center [408, 157] width 110 height 78
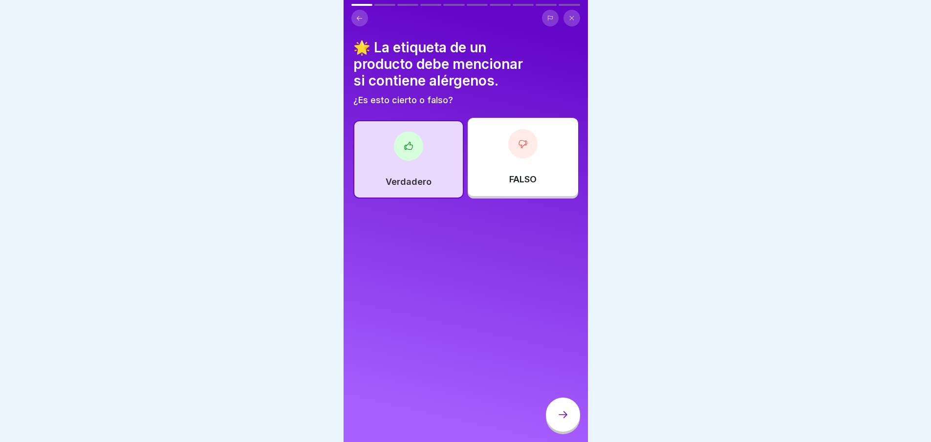
click at [564, 418] on icon at bounding box center [563, 415] width 12 height 12
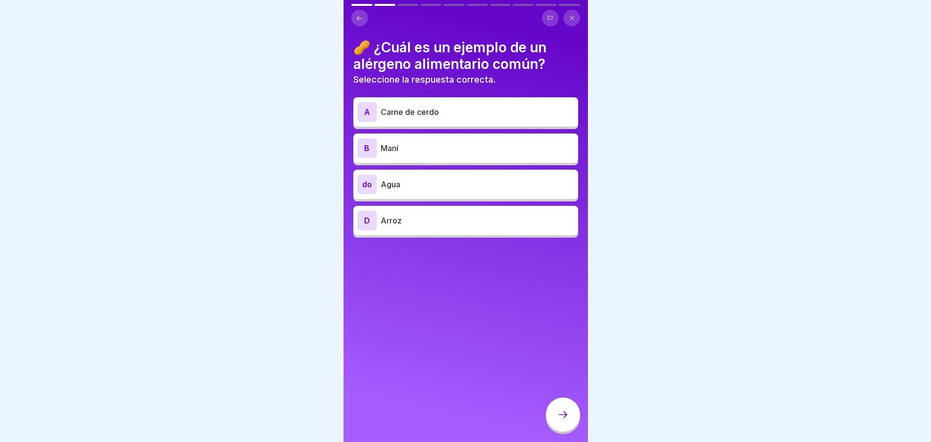
click at [426, 142] on p "Maní" at bounding box center [478, 148] width 194 height 12
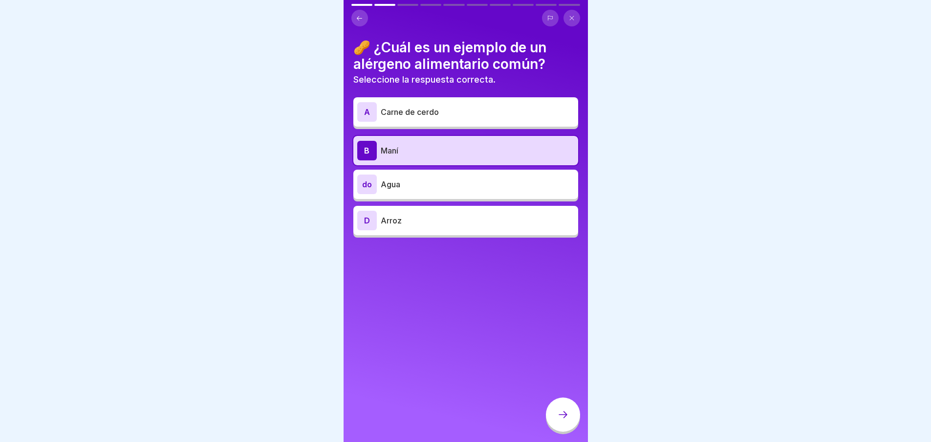
click at [568, 431] on div at bounding box center [563, 415] width 34 height 34
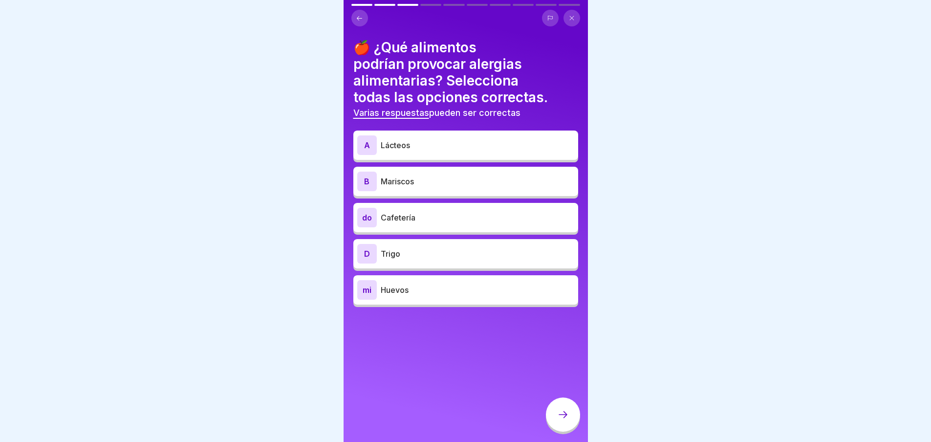
click at [467, 149] on p "Lácteos" at bounding box center [478, 145] width 194 height 12
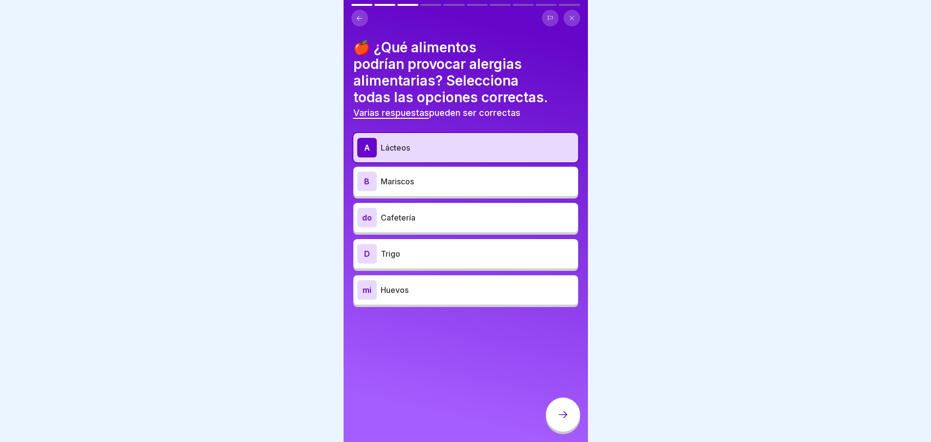
click at [413, 189] on div "B Mariscos" at bounding box center [465, 182] width 217 height 20
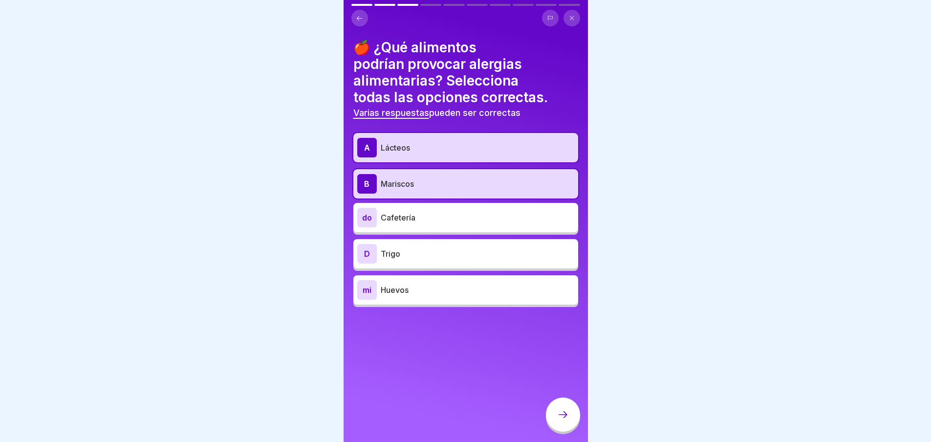
click at [402, 254] on p "Trigo" at bounding box center [478, 254] width 194 height 12
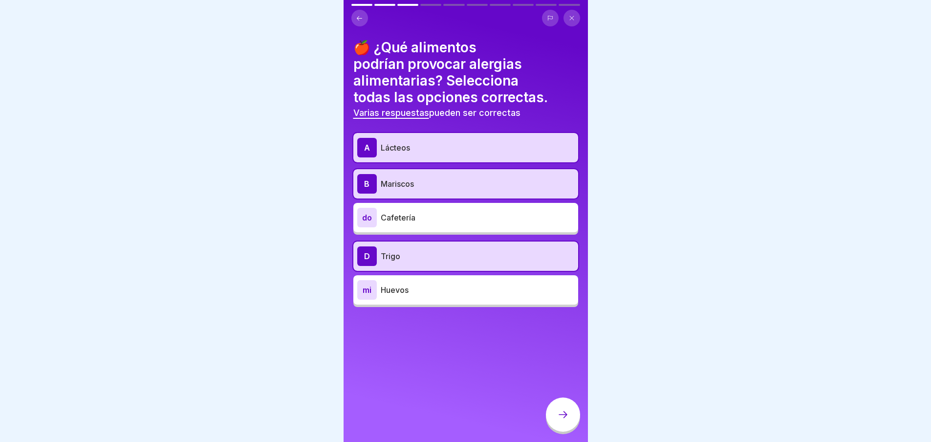
click at [407, 293] on font "Huevos" at bounding box center [395, 290] width 28 height 10
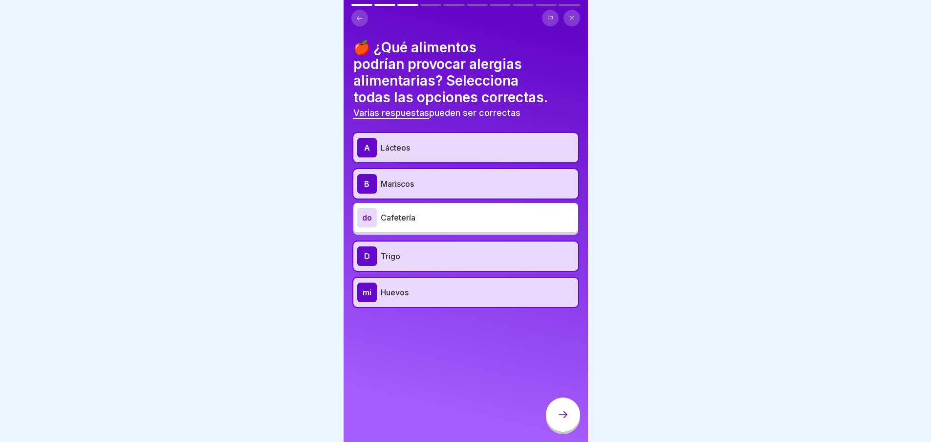
click at [558, 404] on div "🍎 ¿Qué alimentos podrían provocar alergias alimentarias? Selecciona todas las o…" at bounding box center [466, 221] width 244 height 442
click at [537, 421] on div "🍎 ¿Qué alimentos podrían provocar alergias alimentarias? Selecciona todas las o…" at bounding box center [466, 221] width 244 height 442
click at [559, 416] on div at bounding box center [563, 415] width 34 height 34
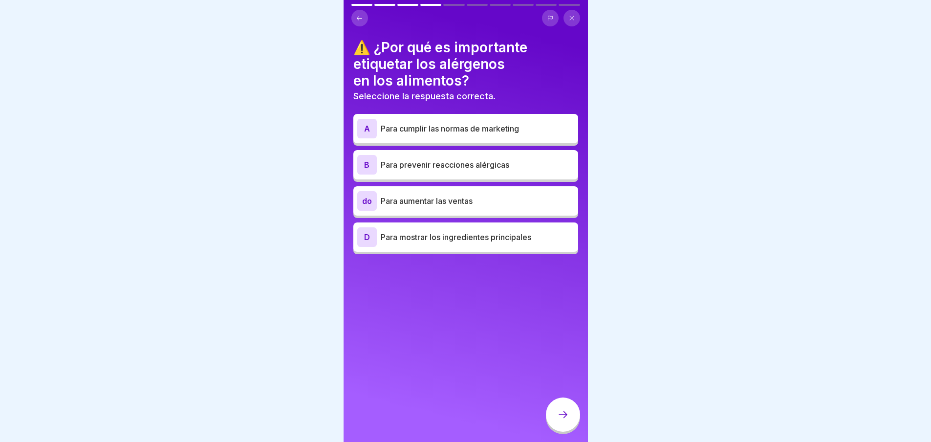
click at [435, 164] on font "Para prevenir reacciones alérgicas" at bounding box center [445, 165] width 129 height 10
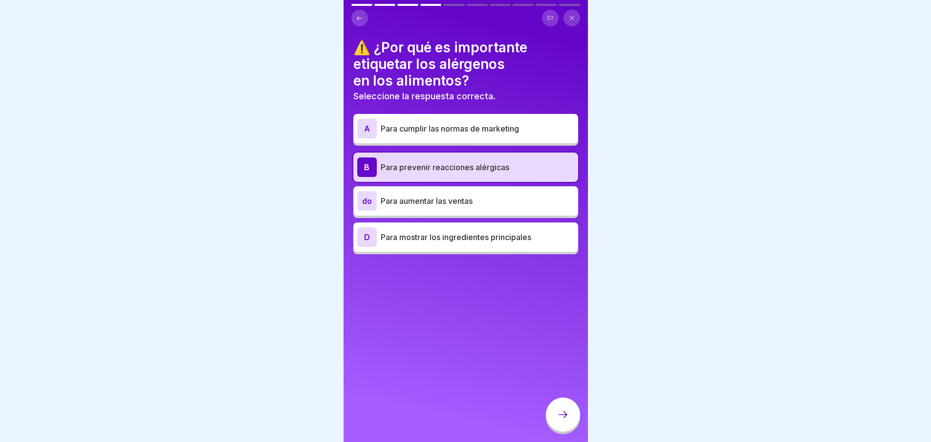
click at [577, 434] on div at bounding box center [563, 416] width 34 height 37
click at [567, 432] on div at bounding box center [563, 415] width 34 height 34
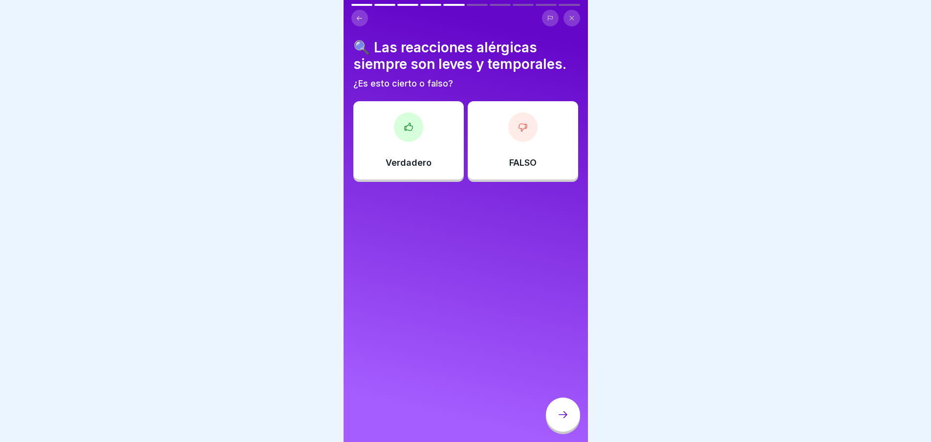
click at [508, 152] on div "FALSO" at bounding box center [523, 140] width 110 height 78
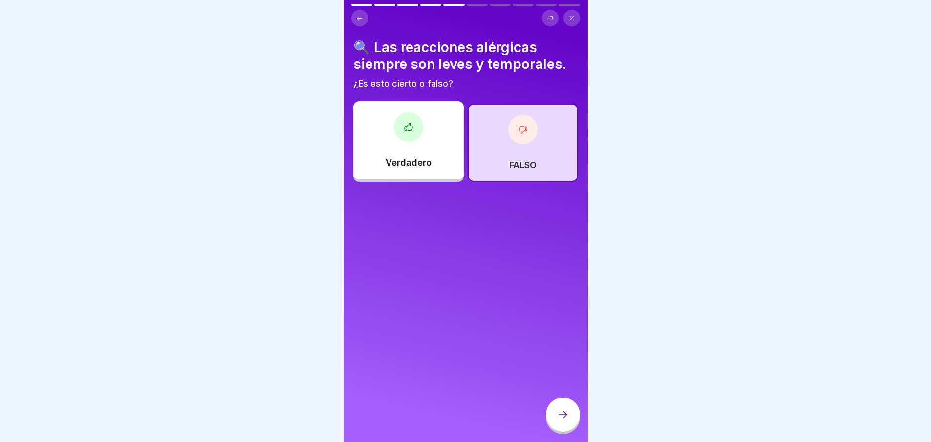
click at [564, 420] on icon at bounding box center [563, 415] width 12 height 12
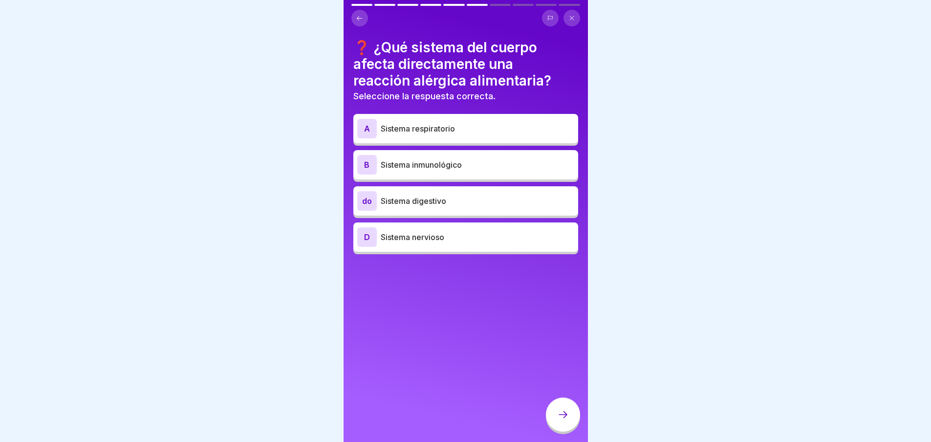
click at [431, 131] on font "Sistema respiratorio" at bounding box center [418, 129] width 74 height 10
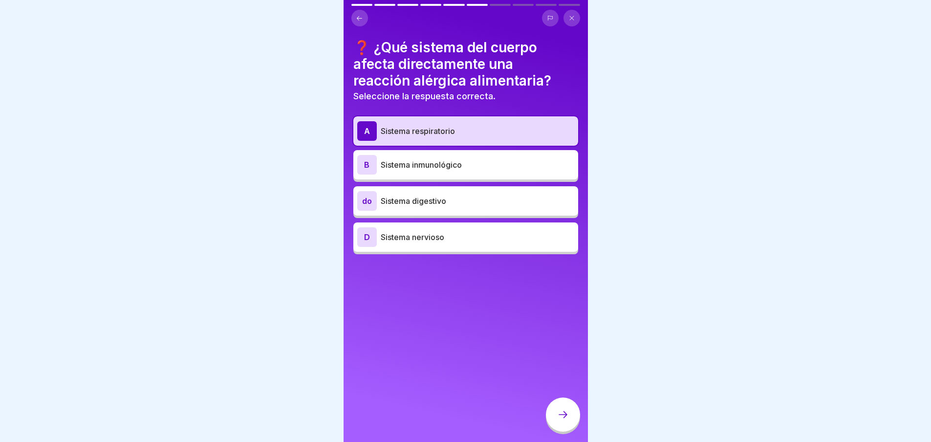
click at [553, 431] on div at bounding box center [563, 415] width 34 height 34
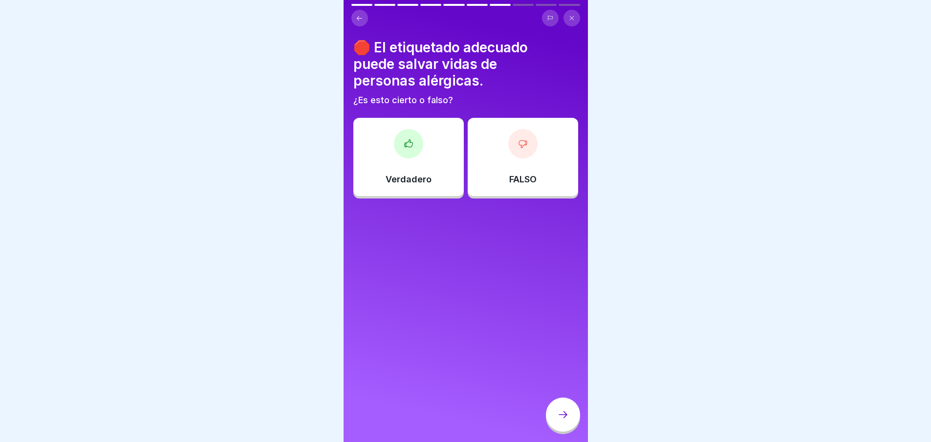
click at [431, 160] on div "Verdadero" at bounding box center [408, 157] width 110 height 78
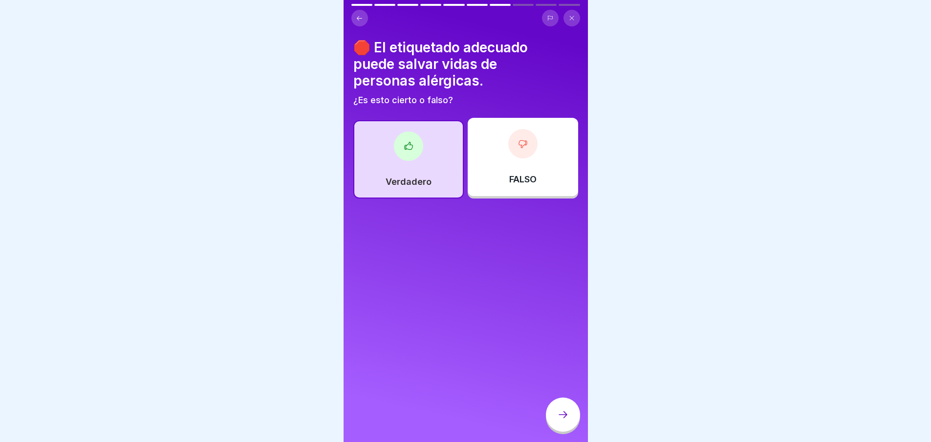
click at [556, 426] on div at bounding box center [563, 415] width 34 height 34
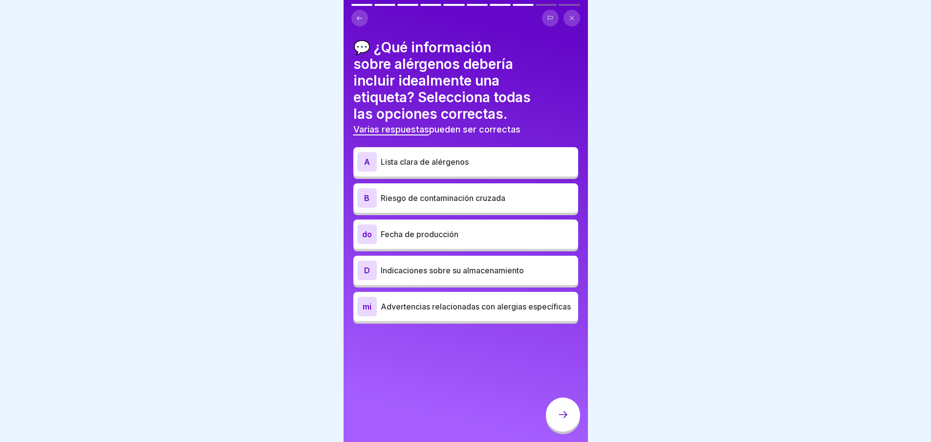
click at [405, 167] on p "Lista clara de alérgenos" at bounding box center [478, 162] width 194 height 12
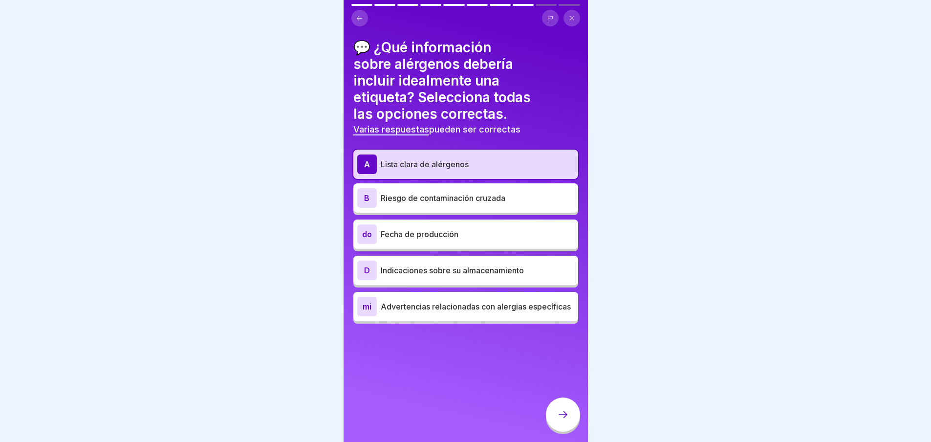
click at [423, 231] on font "Fecha de producción" at bounding box center [420, 234] width 78 height 10
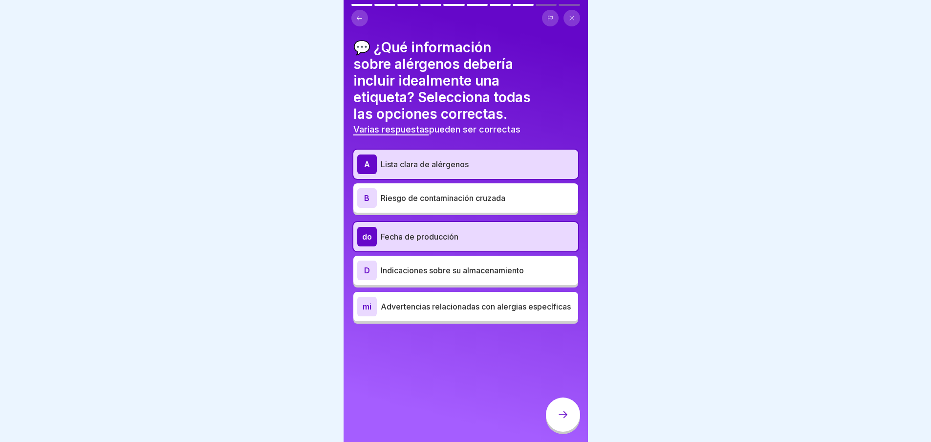
click at [423, 233] on font "Fecha de producción" at bounding box center [420, 237] width 78 height 10
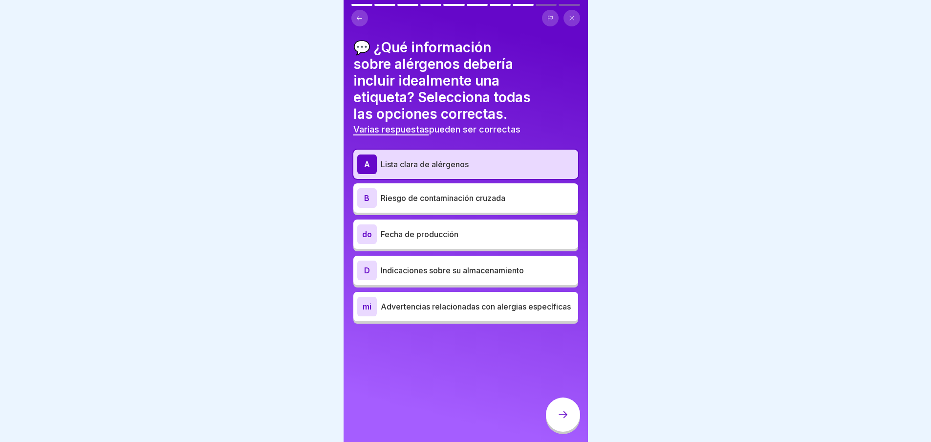
click at [561, 420] on icon at bounding box center [563, 415] width 12 height 12
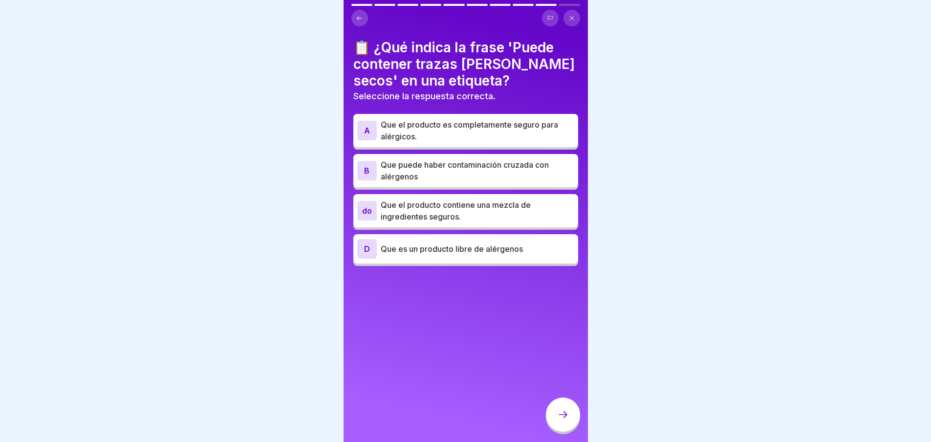
click at [415, 166] on font "Que puede haber contaminación cruzada con alérgenos" at bounding box center [465, 171] width 168 height 22
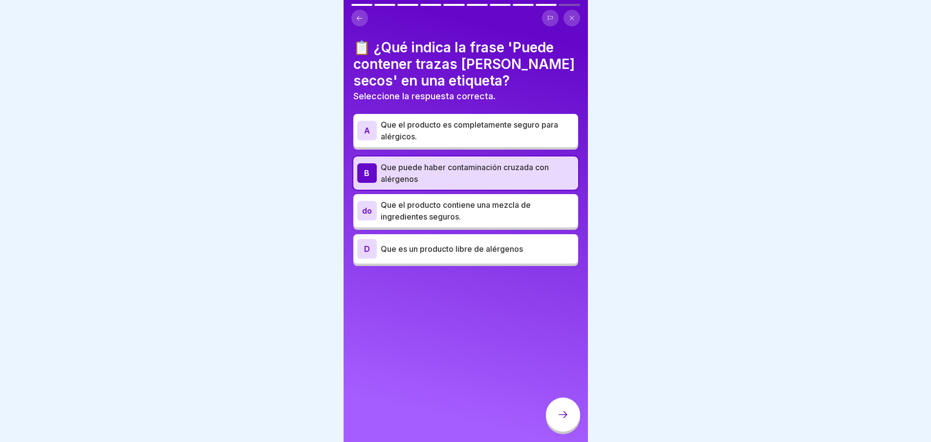
click at [569, 420] on icon at bounding box center [563, 415] width 12 height 12
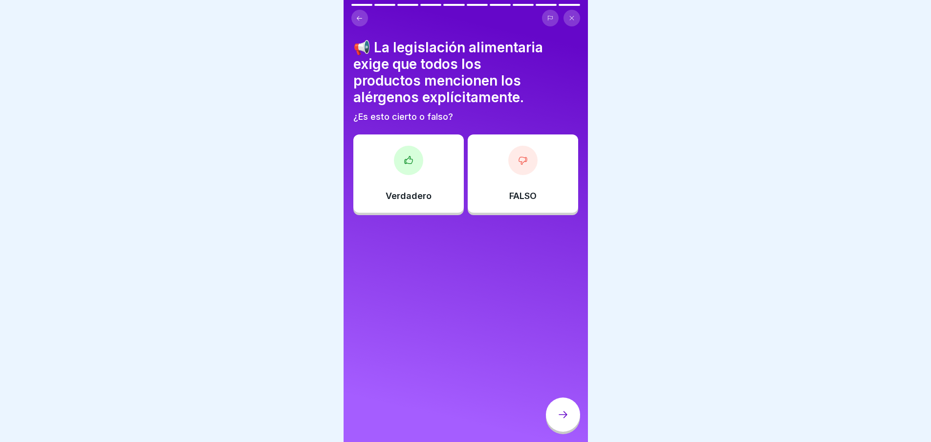
click at [438, 205] on div "Verdadero" at bounding box center [408, 173] width 110 height 78
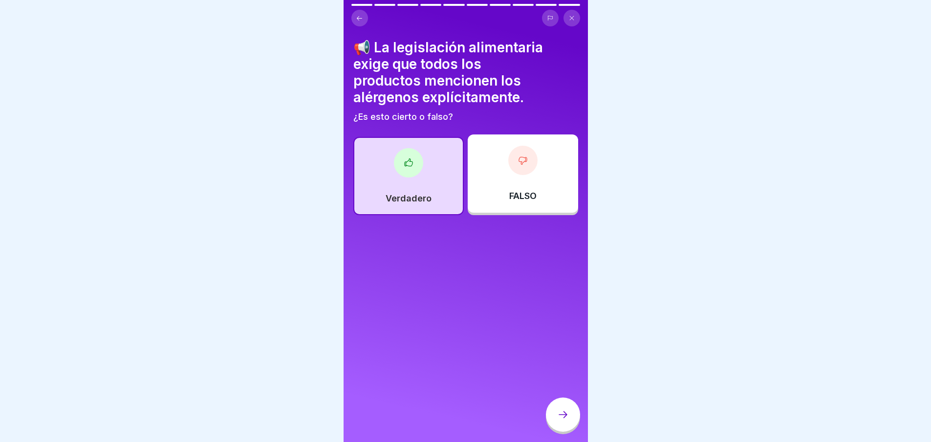
click at [561, 420] on icon at bounding box center [563, 415] width 12 height 12
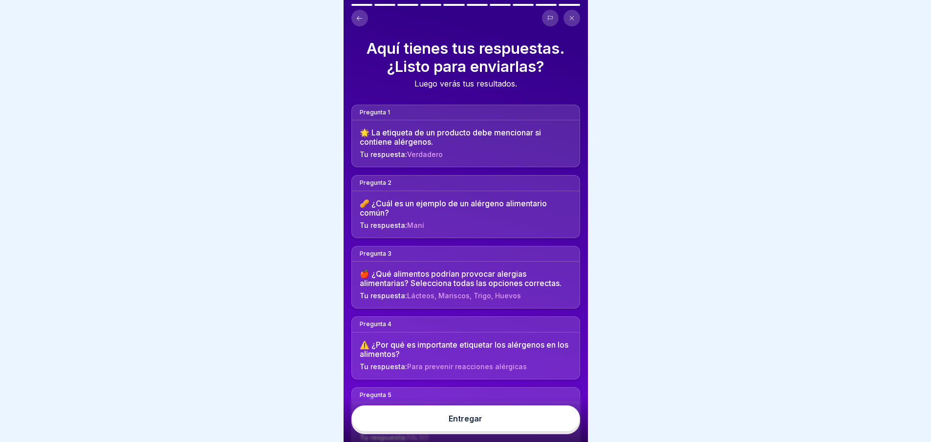
click at [474, 423] on font "Entregar" at bounding box center [466, 419] width 34 height 10
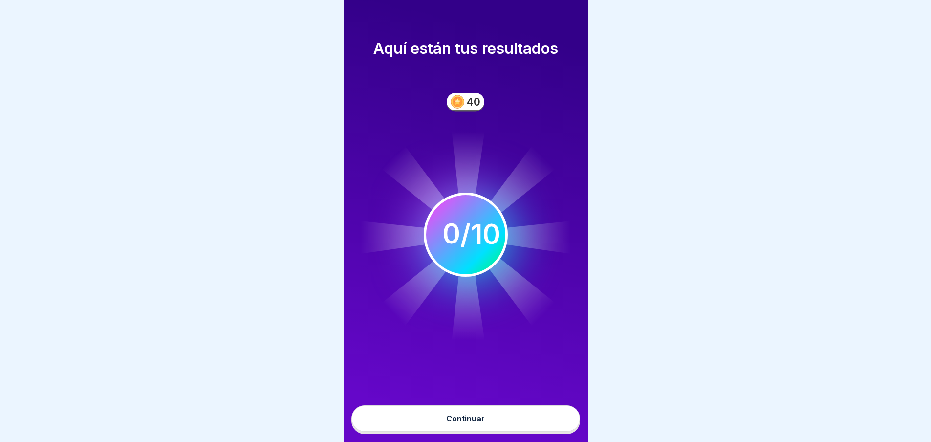
click at [455, 423] on font "Continuar" at bounding box center [465, 419] width 39 height 10
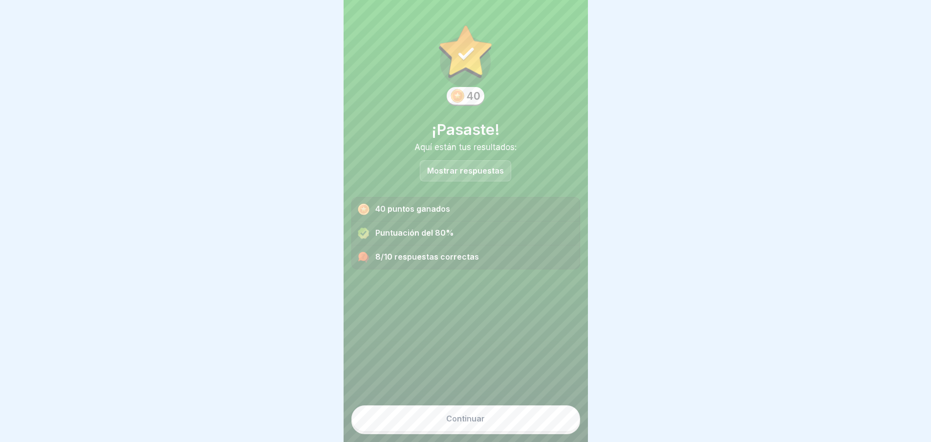
click at [468, 168] on font "Mostrar respuestas" at bounding box center [465, 171] width 77 height 10
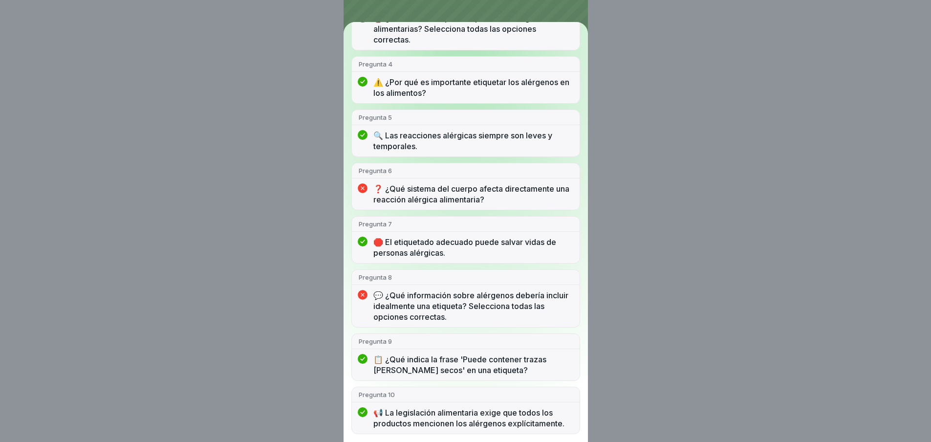
scroll to position [250, 0]
click at [600, 282] on div "¡Pasaste! 8/10 respuestas correctas Pregunta 1 🌟 La etiqueta de un producto deb…" at bounding box center [465, 221] width 931 height 442
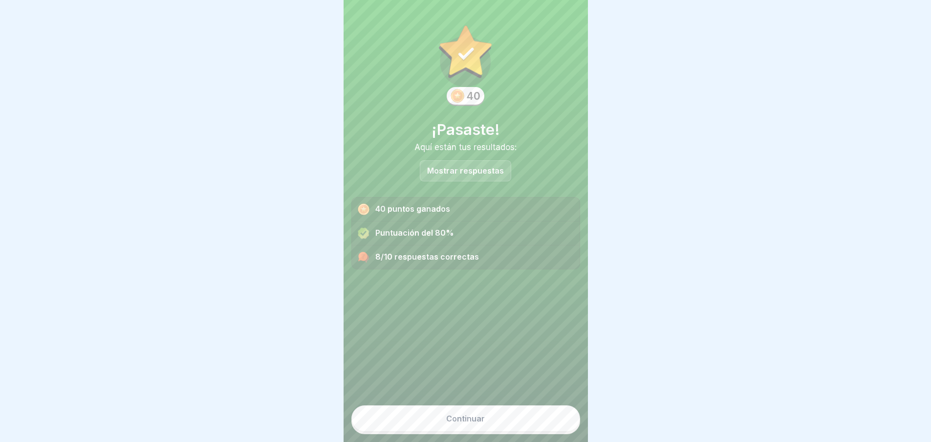
click at [432, 177] on div "Mostrar respuestas" at bounding box center [465, 170] width 91 height 21
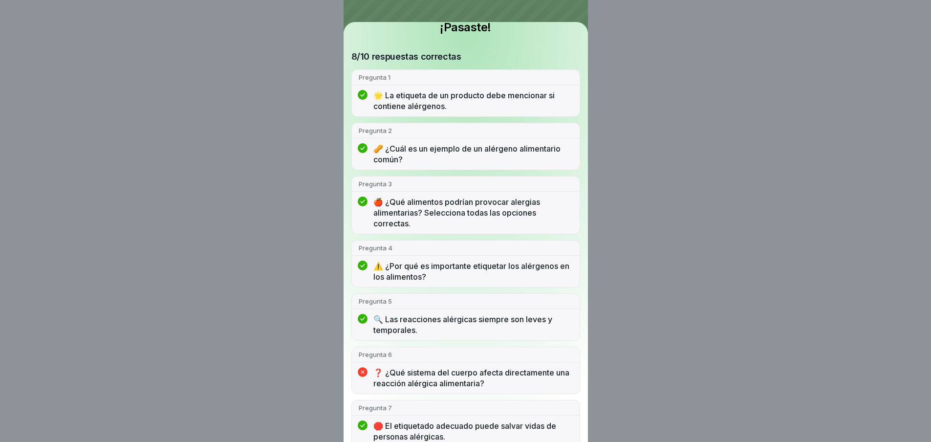
scroll to position [0, 0]
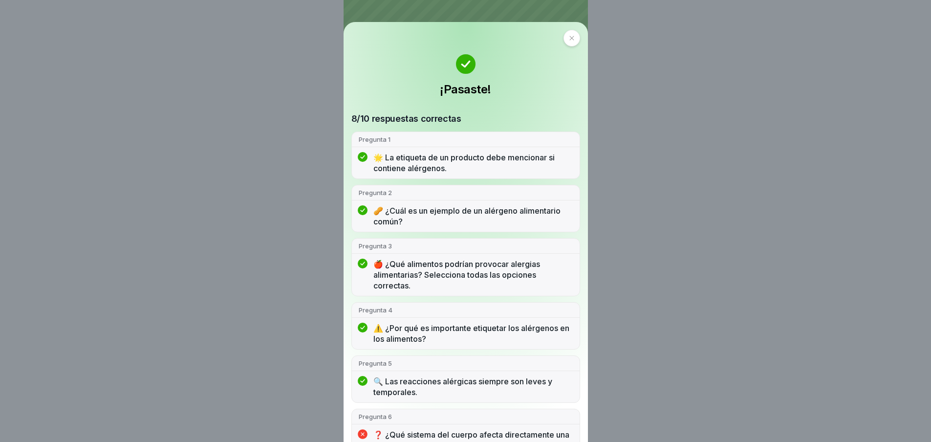
click at [564, 34] on div at bounding box center [572, 38] width 17 height 17
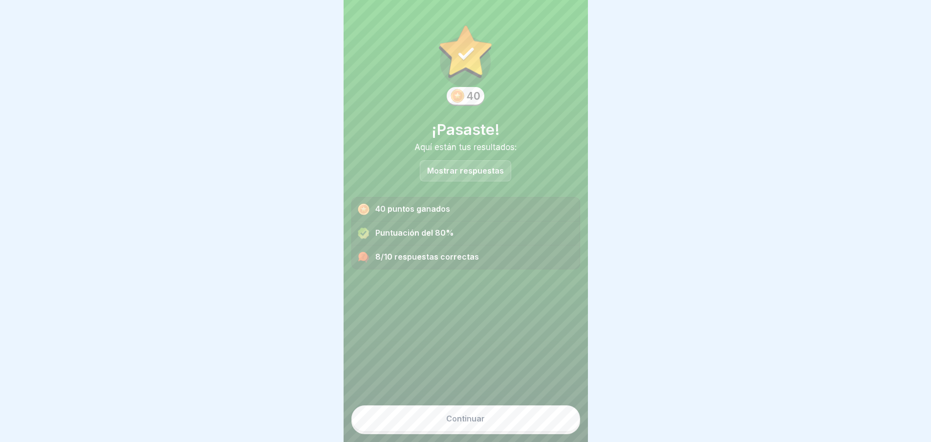
click at [461, 423] on font "Continuar" at bounding box center [465, 419] width 39 height 10
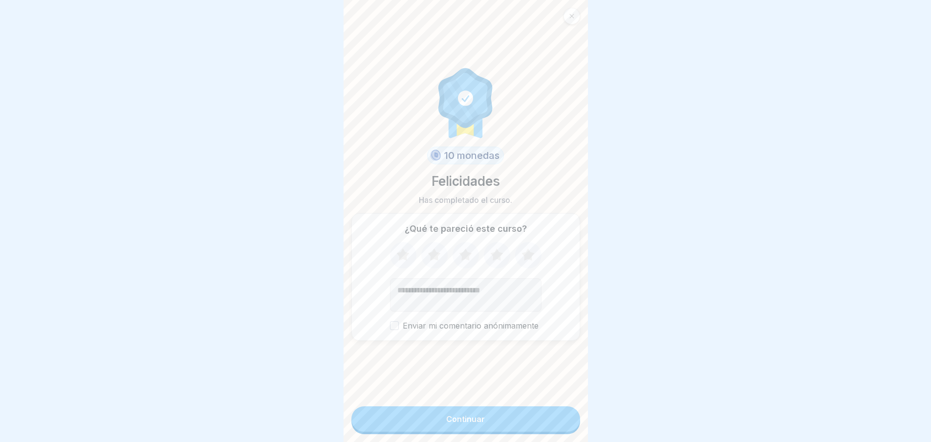
click at [469, 424] on font "Continuar" at bounding box center [465, 419] width 39 height 10
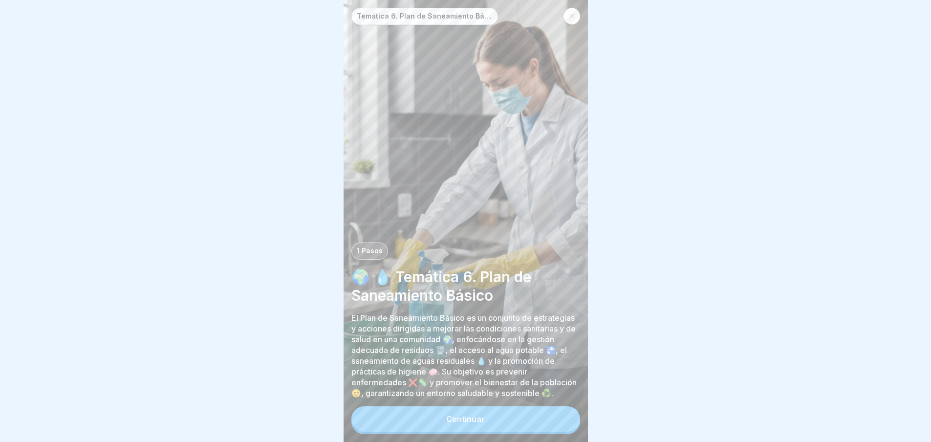
click at [448, 424] on font "Continuar" at bounding box center [465, 419] width 39 height 10
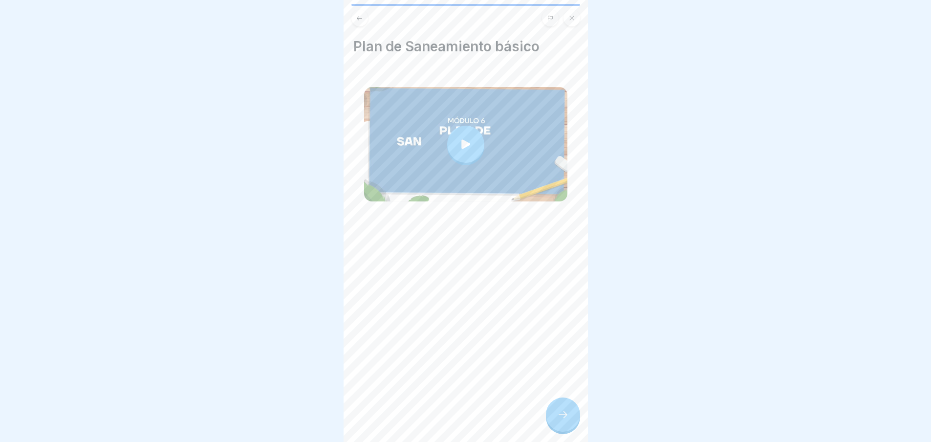
click at [467, 138] on icon at bounding box center [466, 144] width 14 height 14
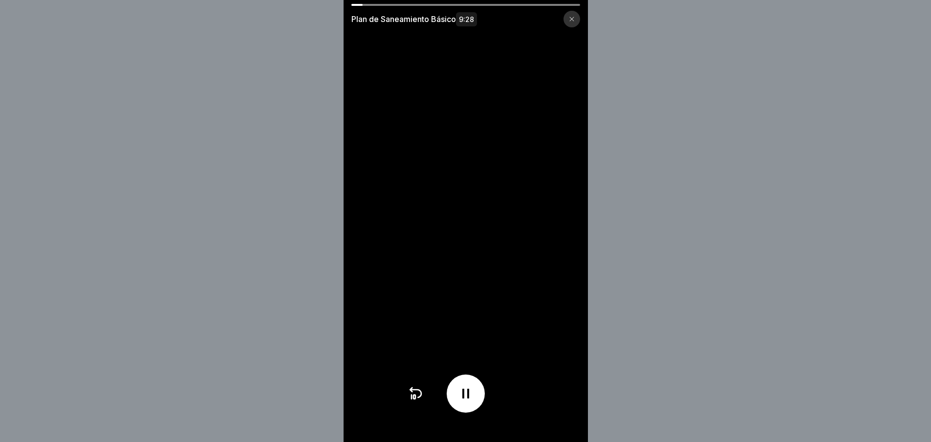
click at [467, 395] on icon at bounding box center [466, 394] width 16 height 16
click at [477, 412] on div at bounding box center [466, 394] width 38 height 38
click at [480, 405] on div at bounding box center [466, 394] width 38 height 38
